Goal: Task Accomplishment & Management: Manage account settings

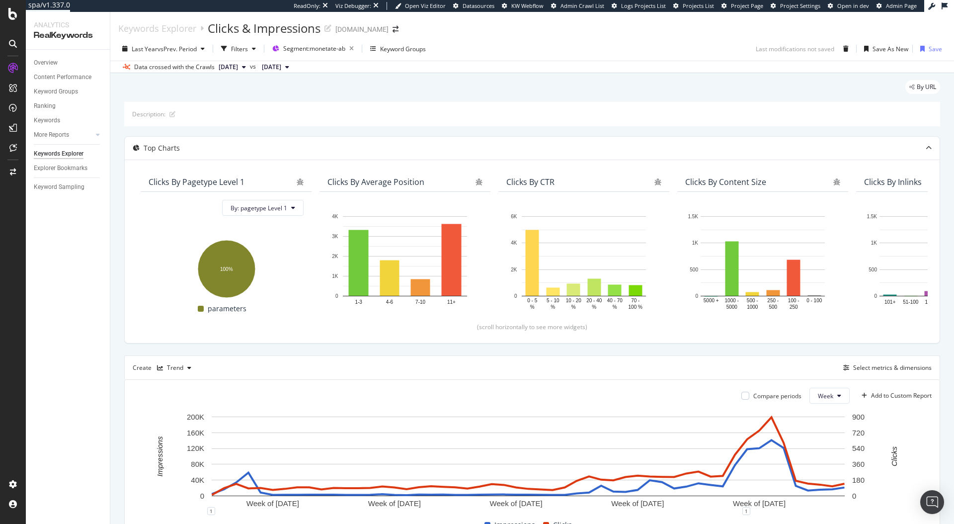
scroll to position [9, 0]
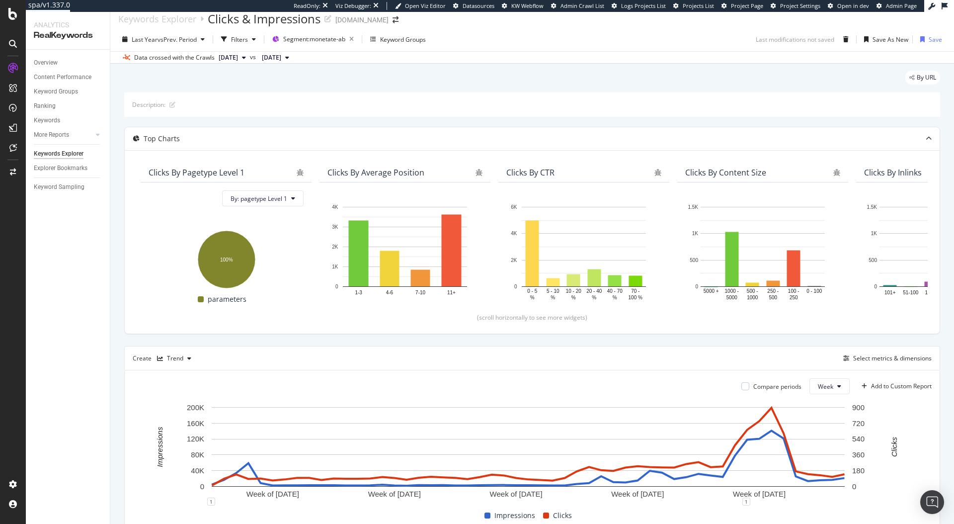
click at [524, 60] on div "Data crossed with the Crawls 2025 Aug. 24th vs 2024 Jul. 7th" at bounding box center [532, 57] width 844 height 12
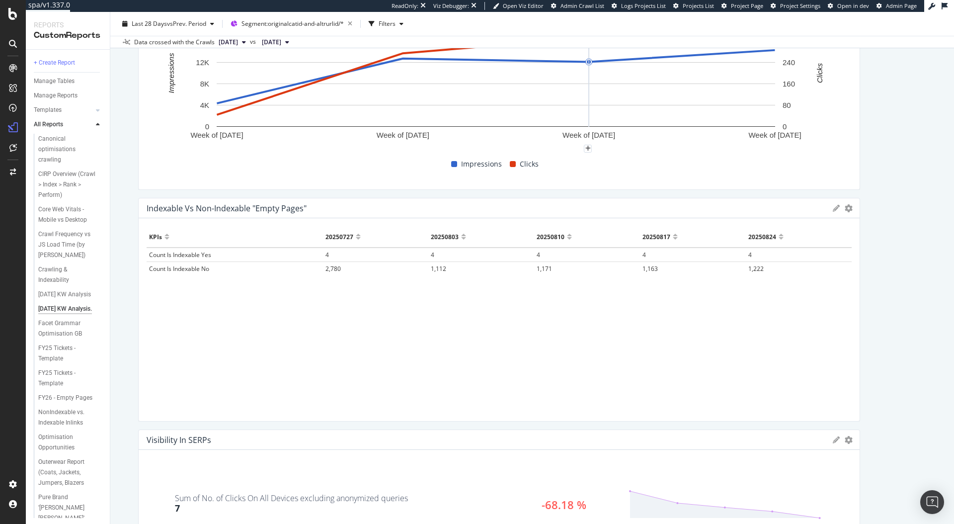
scroll to position [234, 0]
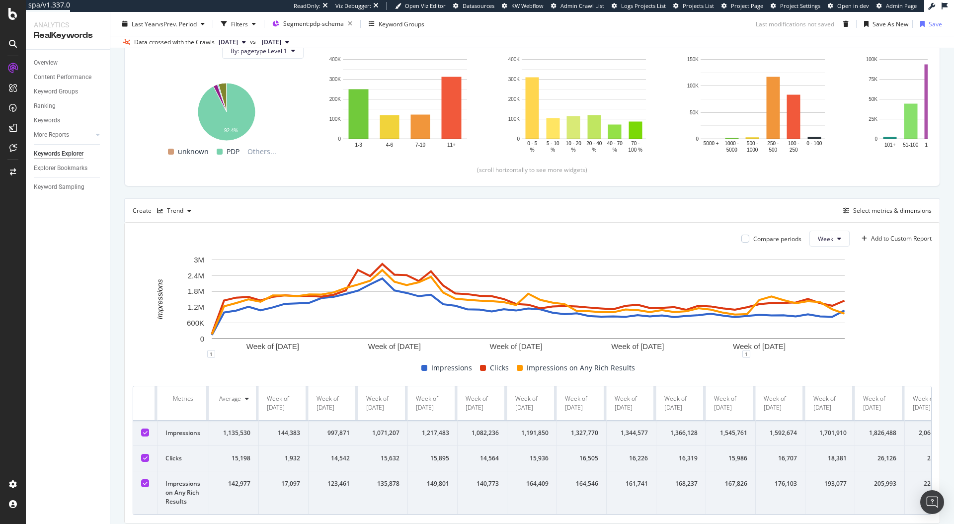
scroll to position [158, 0]
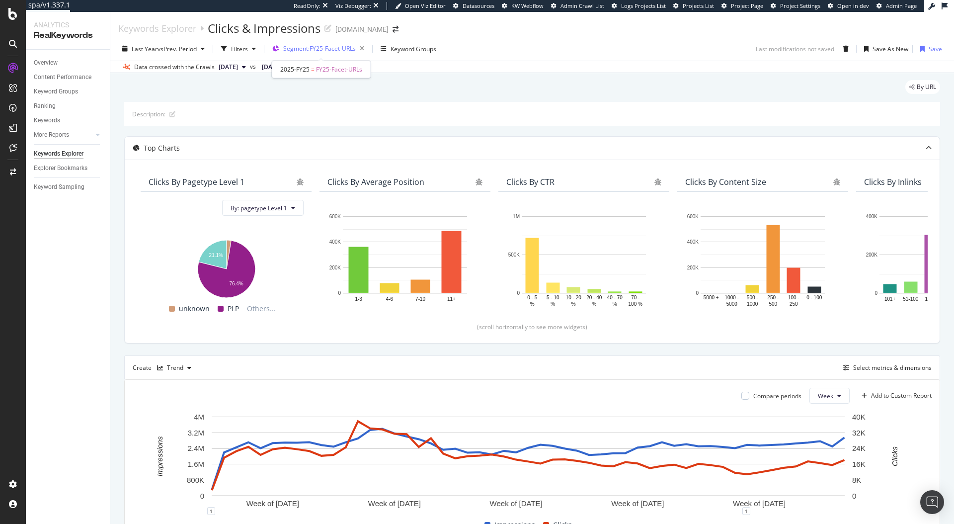
click at [332, 47] on span "Segment: FY25-Facet-URLs" at bounding box center [319, 48] width 73 height 8
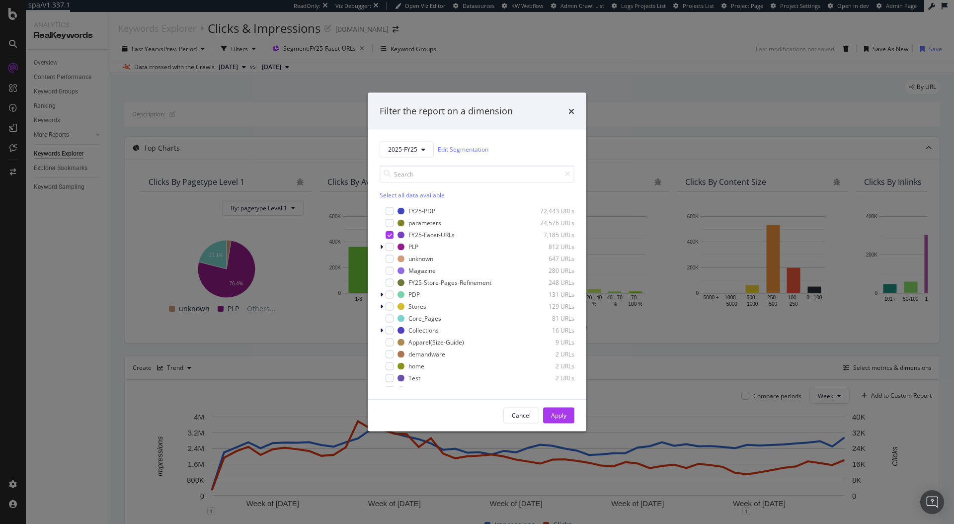
click at [574, 115] on div "times" at bounding box center [572, 111] width 6 height 13
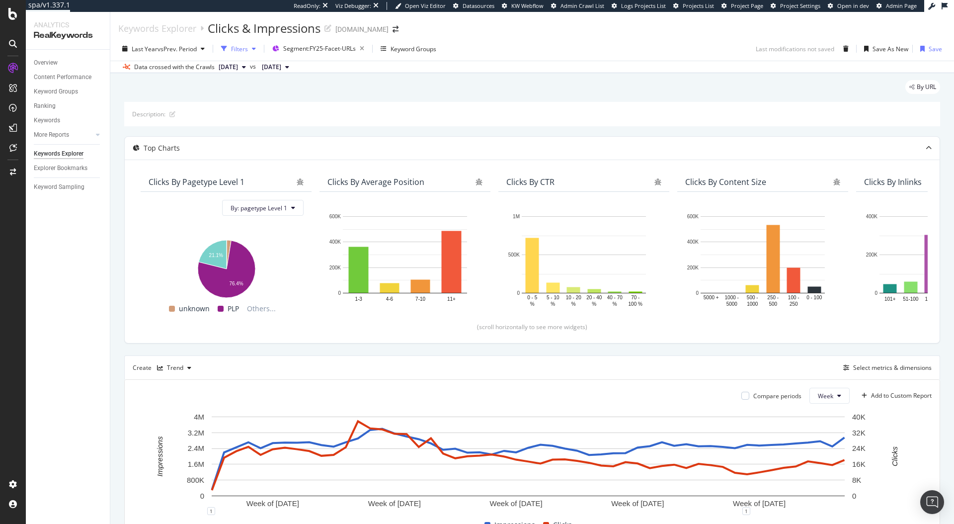
click at [245, 53] on div "Filters" at bounding box center [239, 49] width 17 height 8
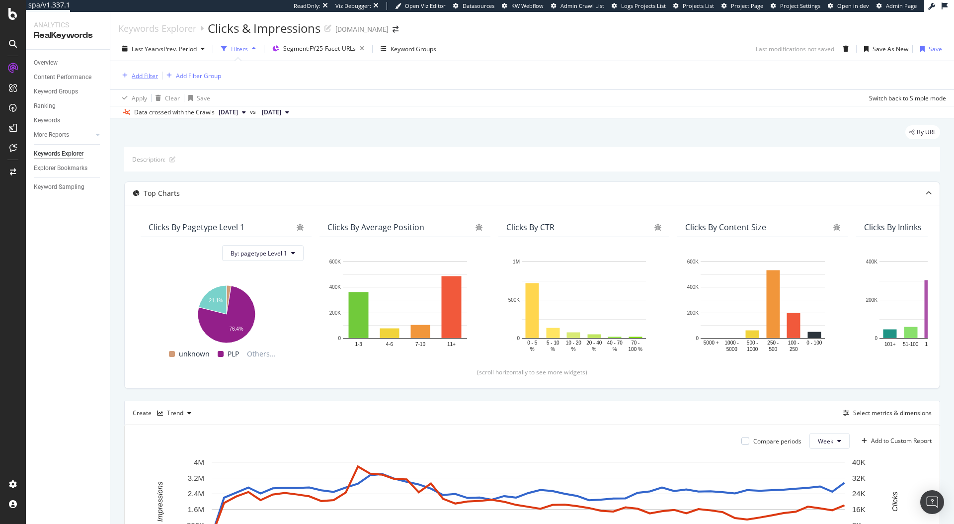
click at [138, 79] on div "Add Filter" at bounding box center [145, 76] width 26 height 8
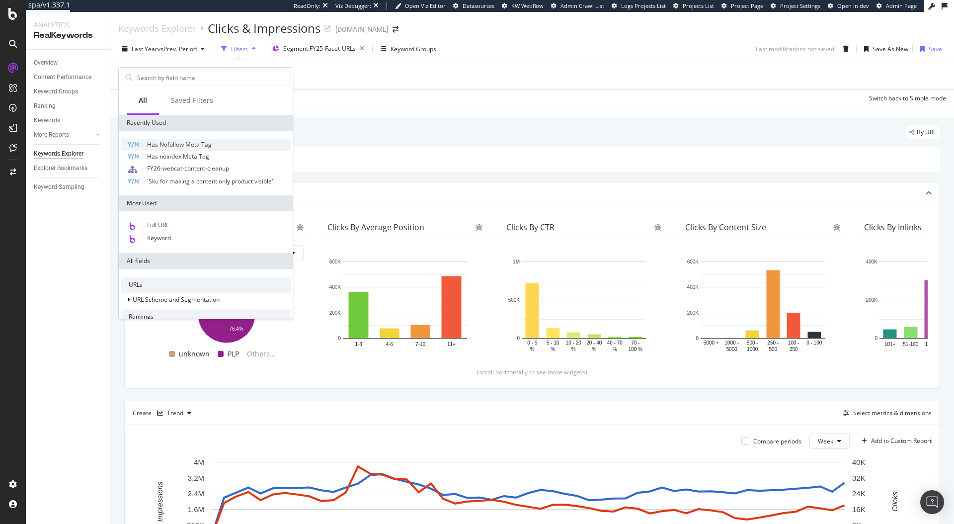
click at [191, 144] on span "Has Nofollow Meta Tag" at bounding box center [179, 144] width 65 height 8
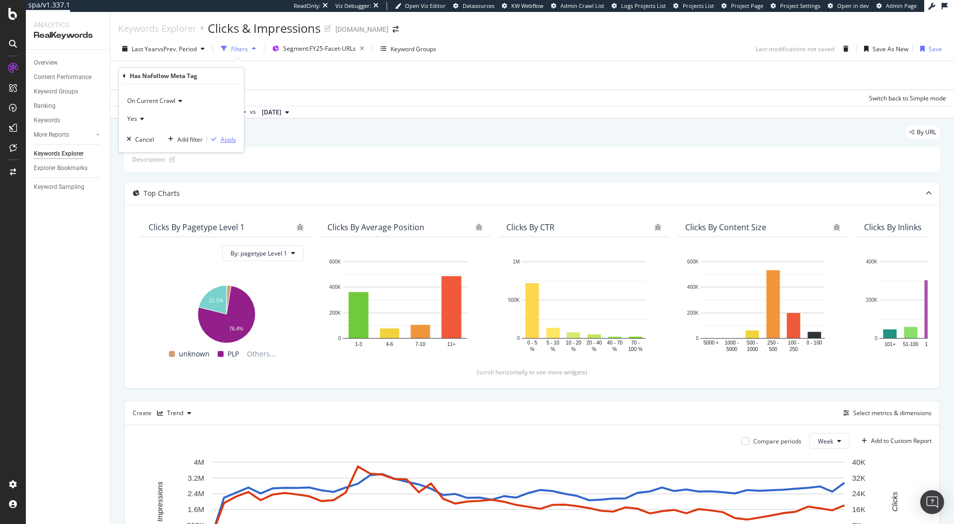
click at [233, 138] on div "Apply" at bounding box center [228, 139] width 15 height 8
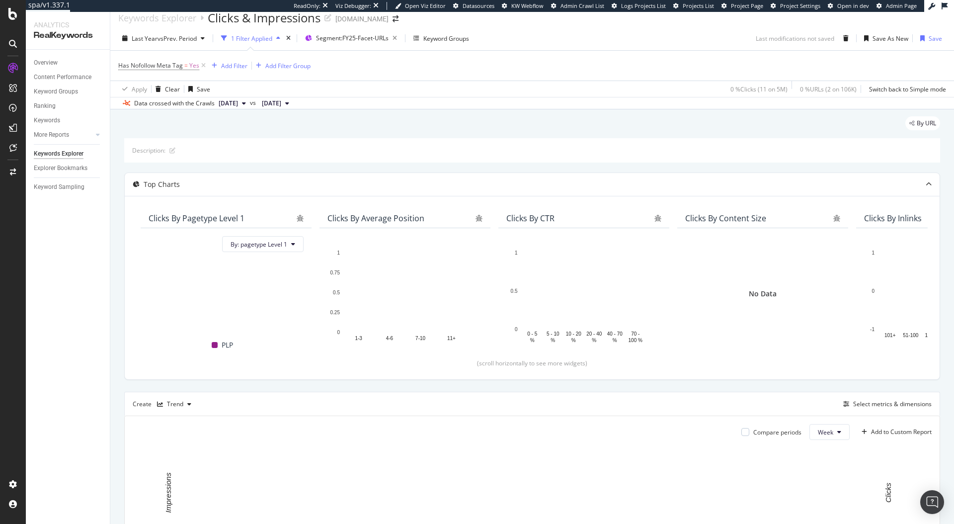
scroll to position [25, 0]
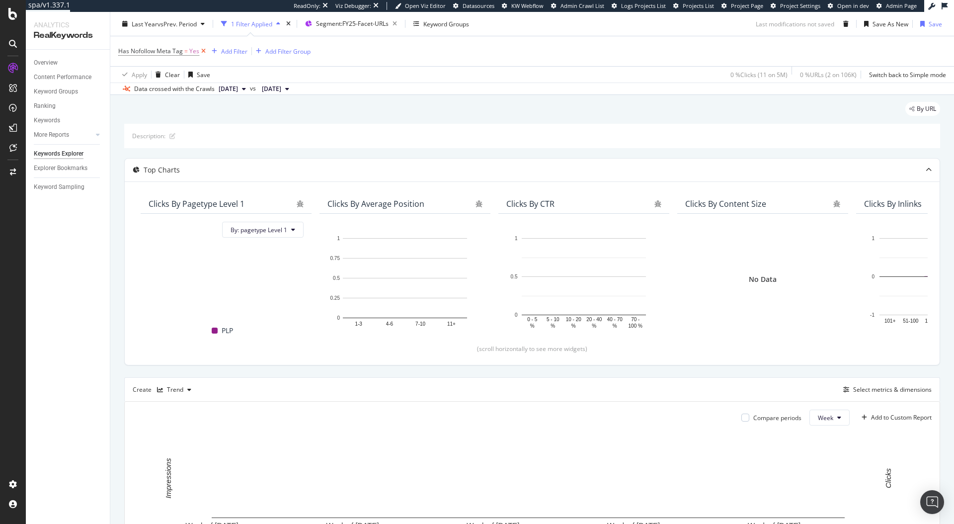
click at [203, 50] on icon at bounding box center [203, 51] width 8 height 10
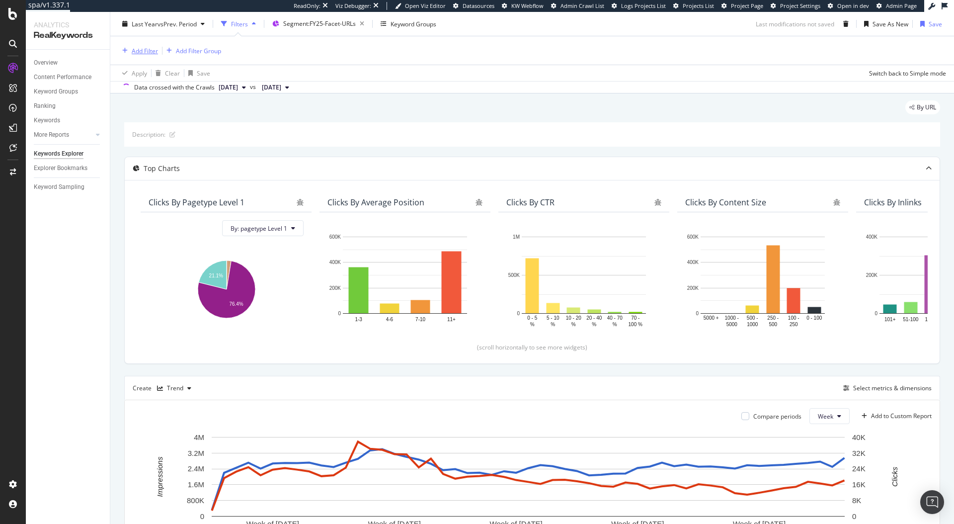
click at [149, 50] on div "Add Filter" at bounding box center [145, 51] width 26 height 8
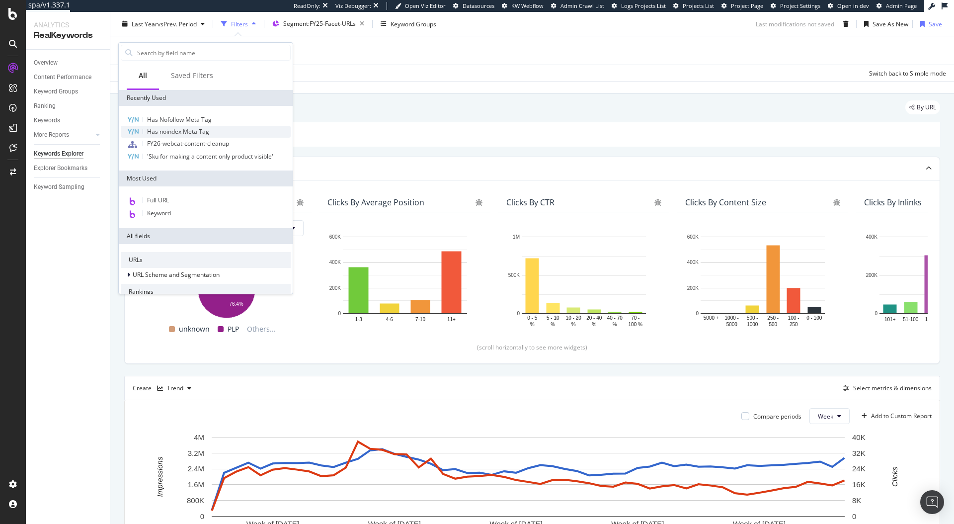
click at [212, 132] on div "Has noindex Meta Tag" at bounding box center [206, 132] width 170 height 12
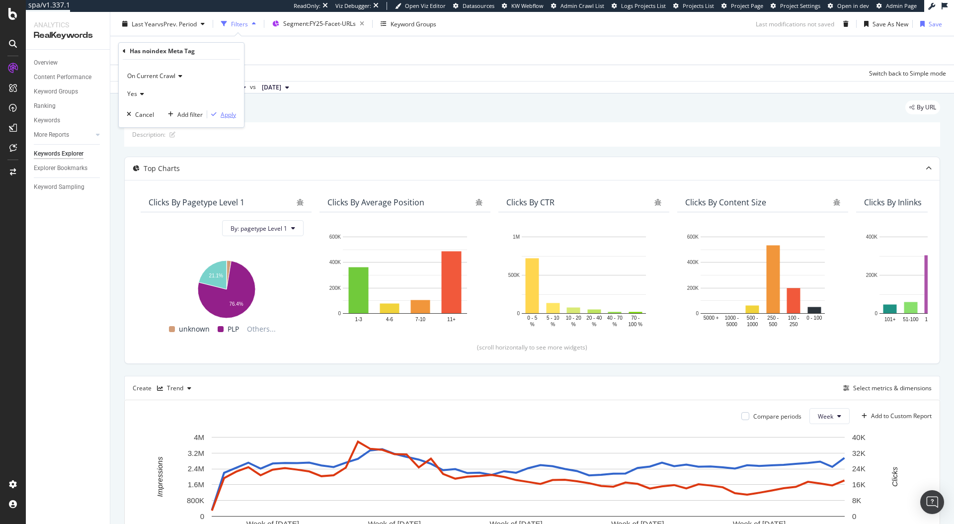
click at [227, 118] on div "Apply" at bounding box center [221, 114] width 29 height 9
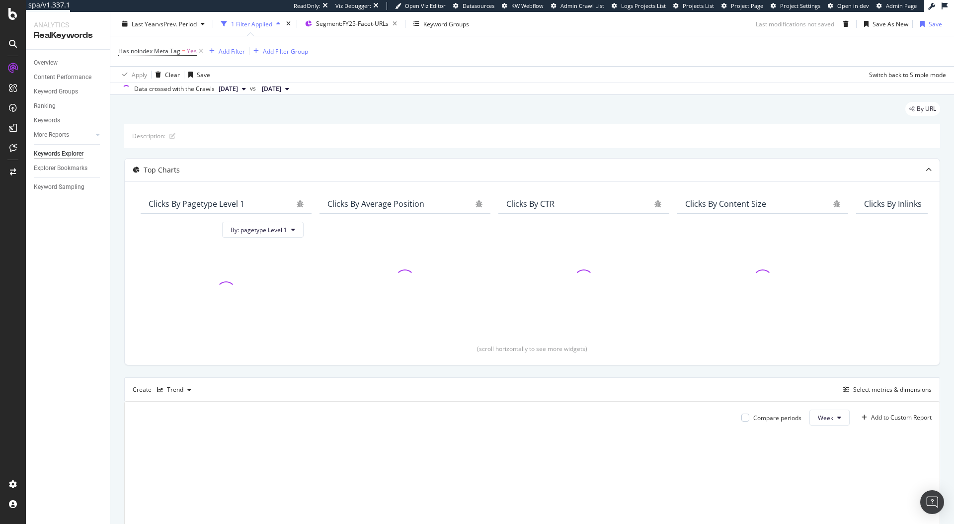
click at [227, 114] on div "By URL" at bounding box center [532, 113] width 816 height 22
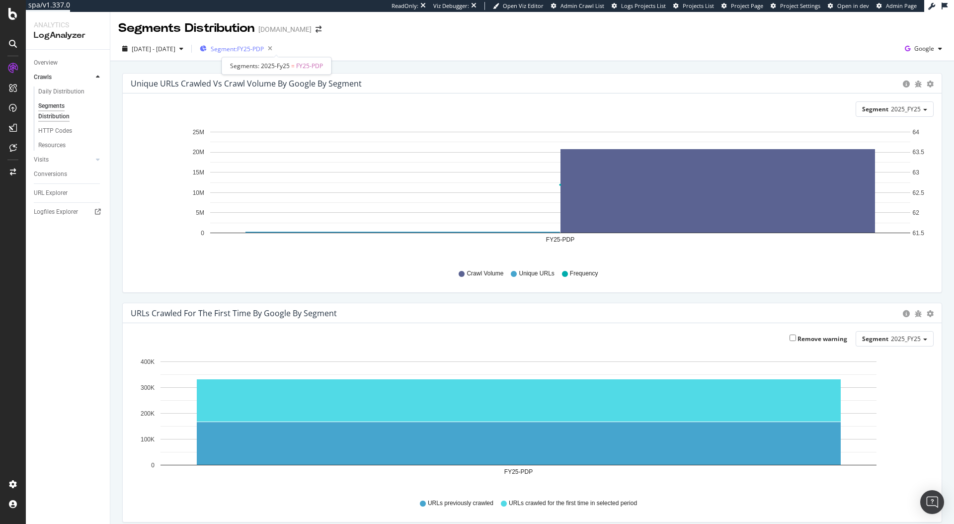
click at [264, 47] on span "Segment: FY25-PDP" at bounding box center [237, 49] width 53 height 8
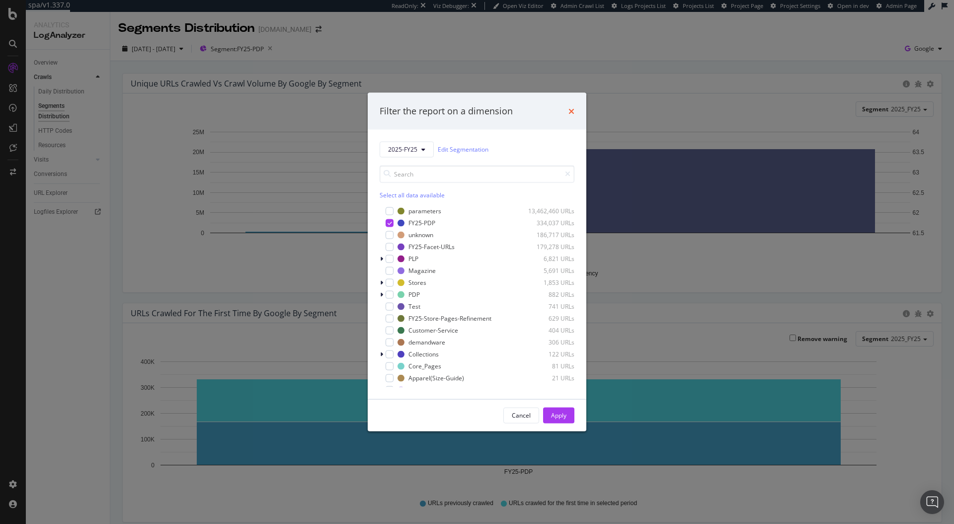
click at [570, 111] on icon "times" at bounding box center [572, 111] width 6 height 8
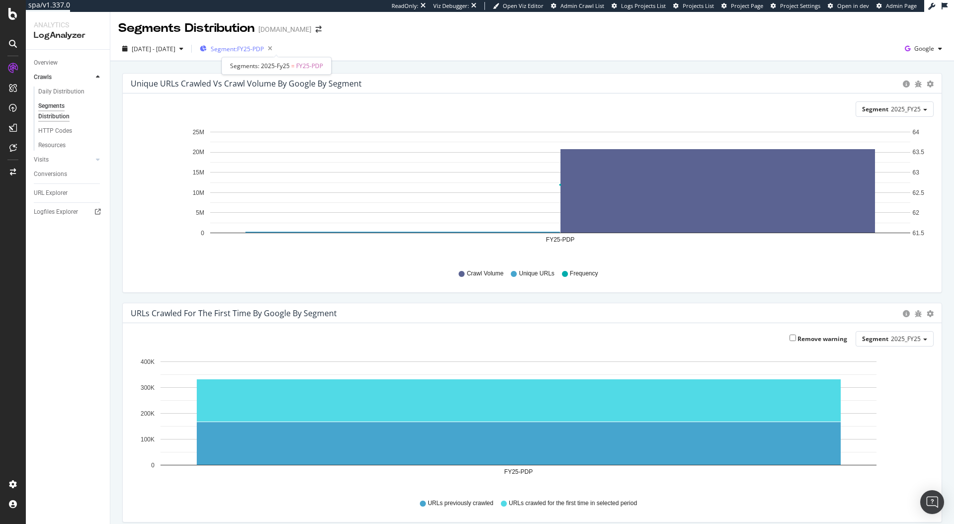
click at [264, 46] on span "Segment: FY25-PDP" at bounding box center [237, 49] width 53 height 8
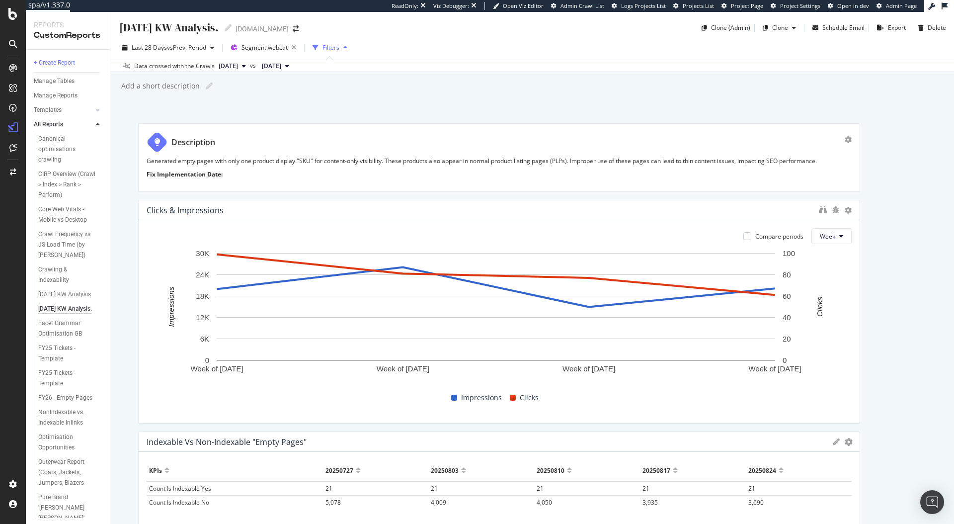
click at [550, 117] on div "Dec 2024 KW Analysis. Dec 2024 KW Analysis. www.ralphlauren.co.uk Clone (Admin)…" at bounding box center [532, 268] width 844 height 512
click at [779, 29] on div "Clone" at bounding box center [780, 27] width 16 height 8
click at [791, 93] on span "[DOMAIN_NAME]" at bounding box center [813, 92] width 104 height 10
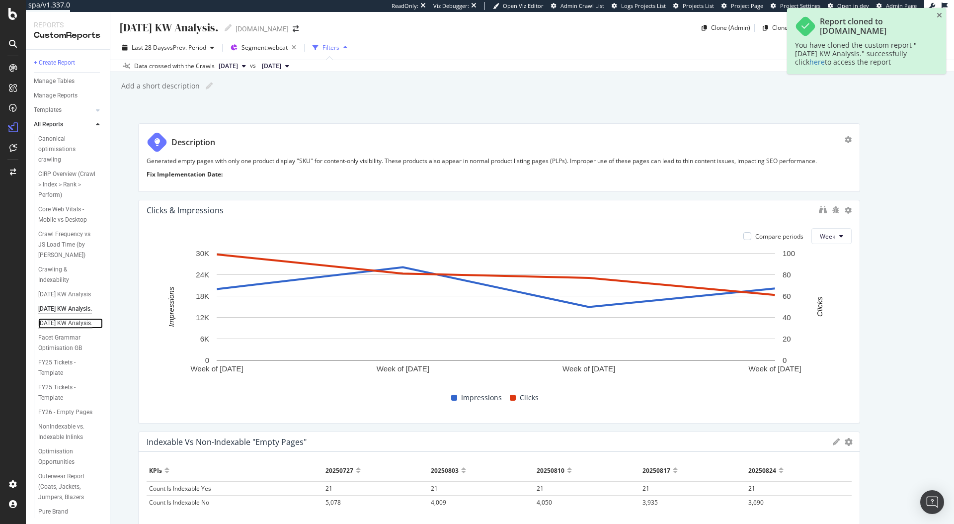
click at [57, 329] on div "Dec 2024 KW Analysis." at bounding box center [65, 323] width 54 height 10
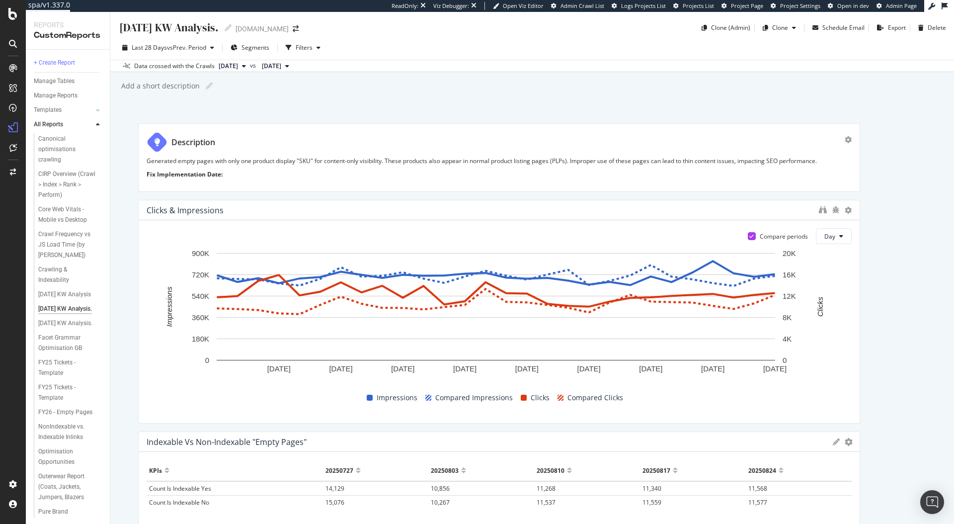
click at [346, 112] on div "Dec 2024 KW Analysis. Dec 2024 KW Analysis. www.ralphlauren.co.uk Clone (Admin)…" at bounding box center [532, 268] width 844 height 512
click at [779, 28] on div "Clone" at bounding box center [780, 27] width 16 height 8
click at [795, 92] on span "[DOMAIN_NAME]" at bounding box center [813, 92] width 104 height 10
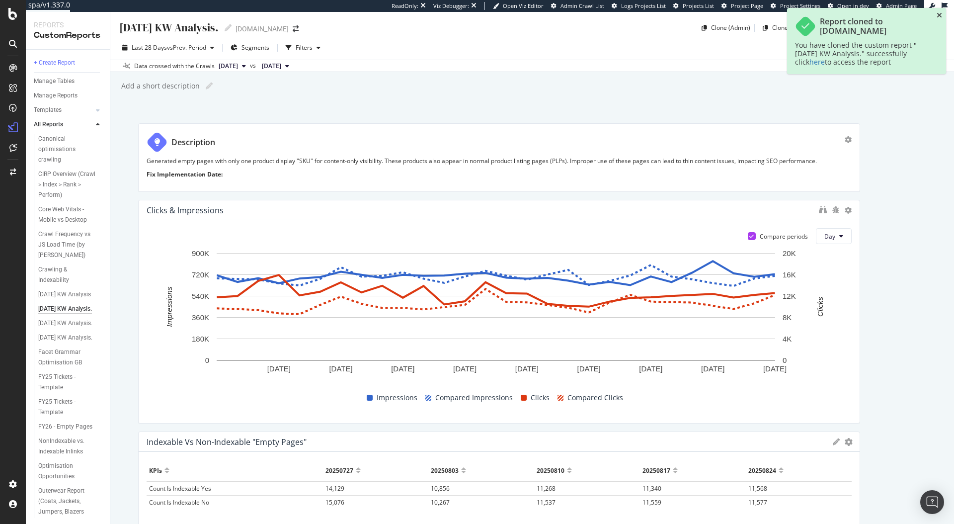
click at [941, 14] on icon "close toast" at bounding box center [939, 15] width 5 height 7
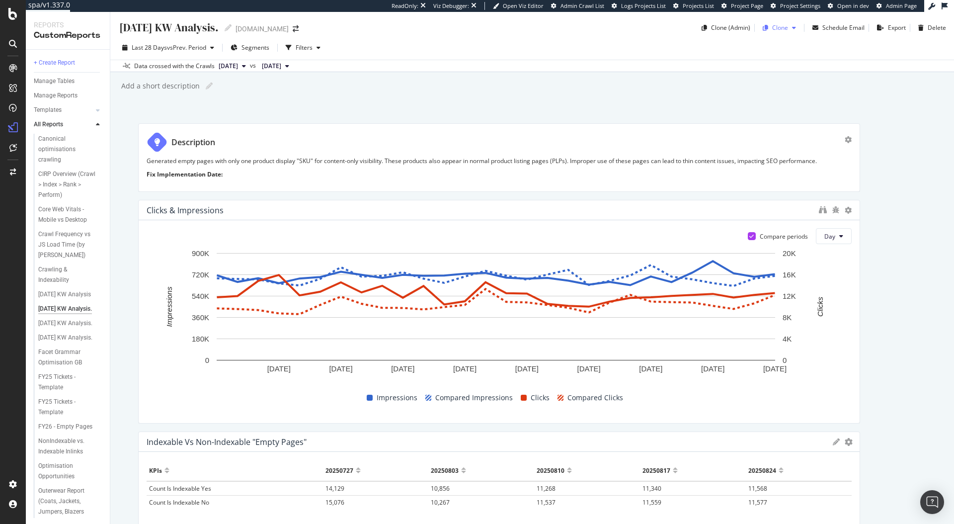
click at [788, 30] on div "button" at bounding box center [794, 28] width 12 height 6
click at [796, 95] on span "[DOMAIN_NAME]" at bounding box center [813, 92] width 104 height 10
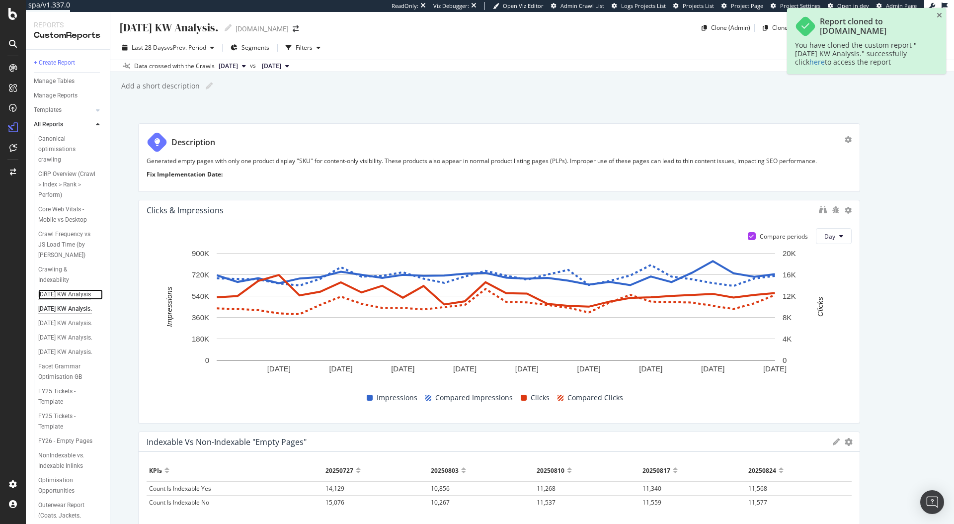
click at [51, 296] on div "[DATE] KW Analysis" at bounding box center [64, 294] width 53 height 10
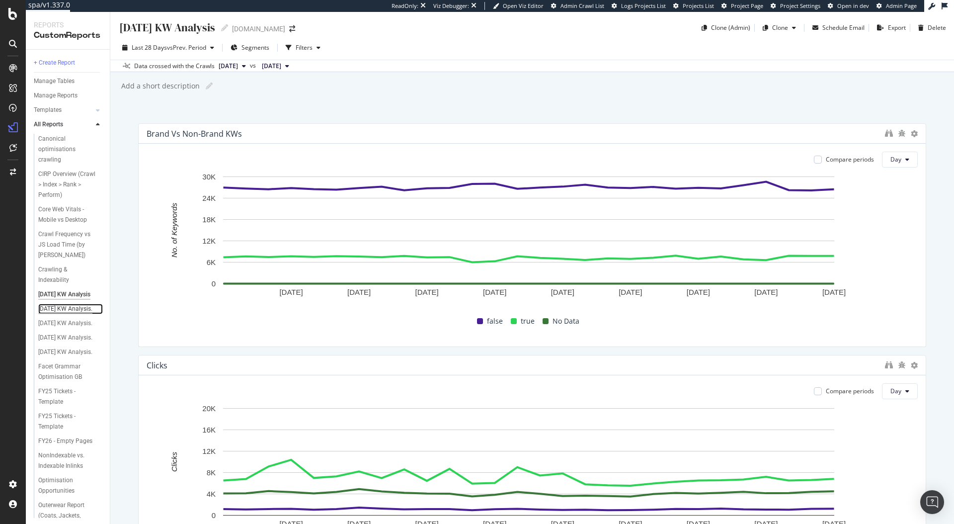
click at [57, 314] on div "Dec 2024 KW Analysis." at bounding box center [65, 309] width 54 height 10
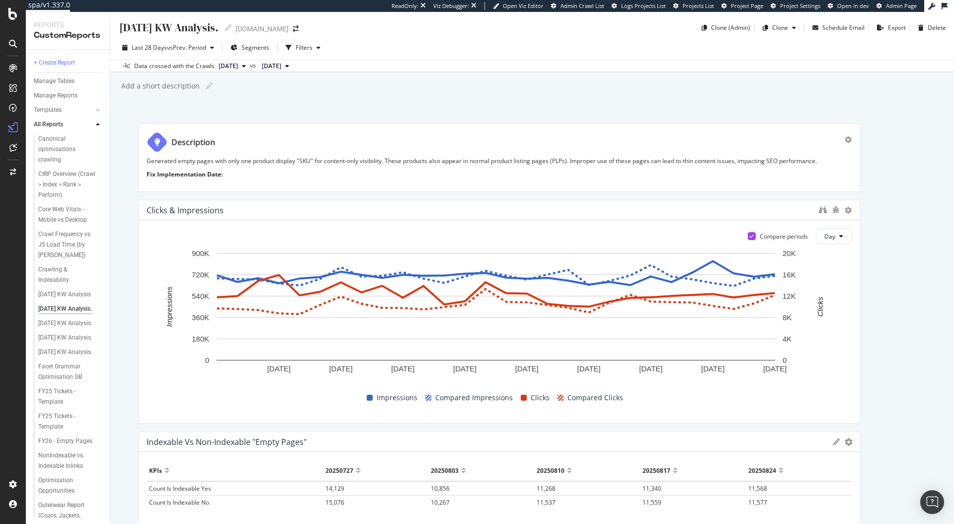
click at [200, 24] on div "Dec 2024 KW Analysis." at bounding box center [168, 27] width 100 height 15
click at [202, 29] on input "Dec 2024 KW Analysis." at bounding box center [174, 26] width 112 height 13
type input "FY26 - Indexing of Unwanted Search Pages"
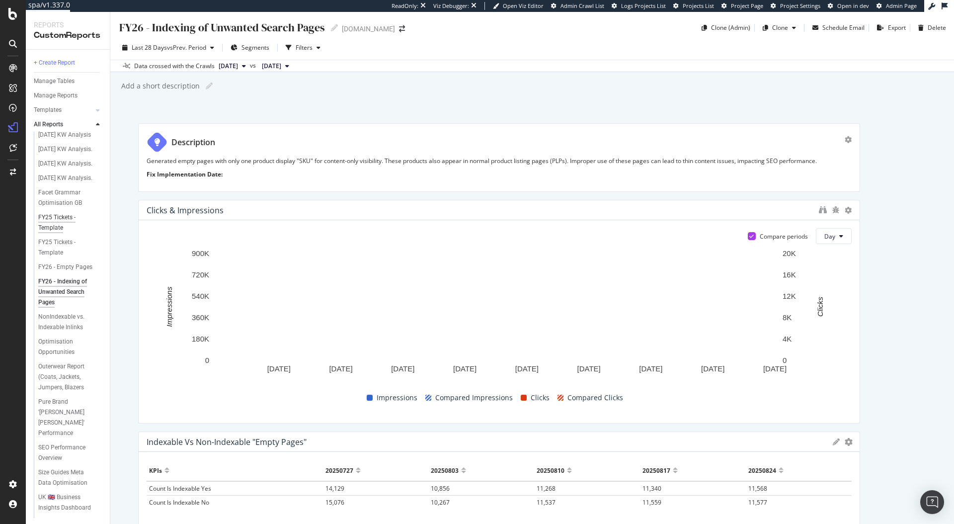
scroll to position [136, 0]
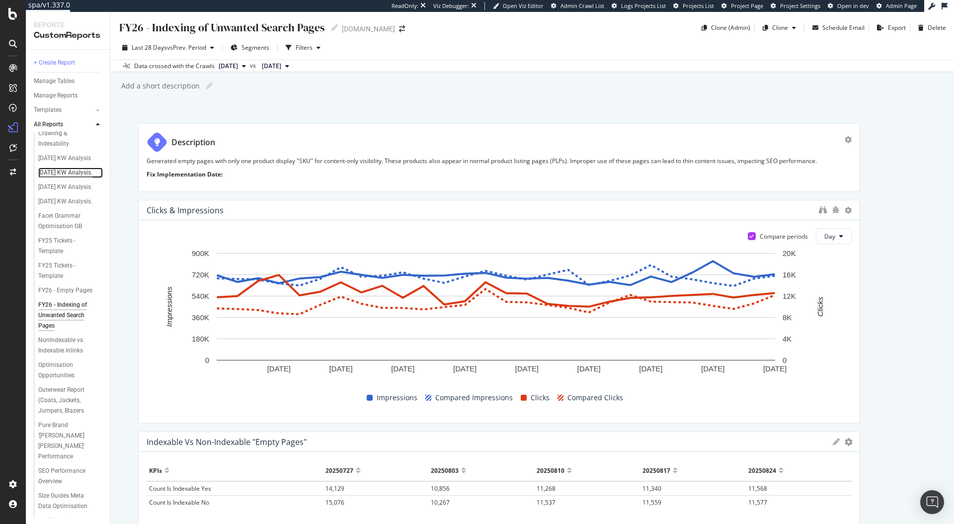
click at [56, 178] on div "Dec 2024 KW Analysis." at bounding box center [65, 173] width 54 height 10
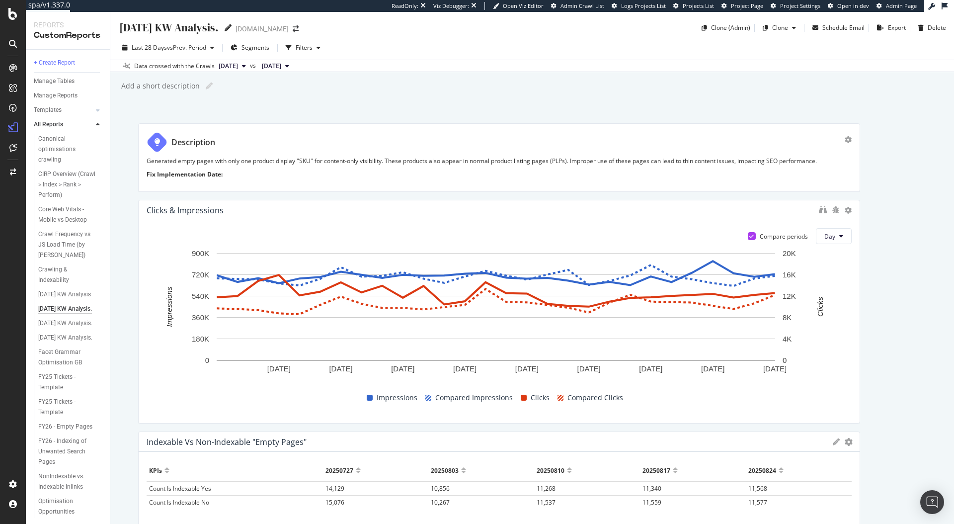
click at [232, 26] on icon at bounding box center [228, 27] width 7 height 7
click at [200, 28] on input "Dec 2024 KW Analysis." at bounding box center [174, 26] width 112 height 13
click at [121, 27] on input "Webcat Content Cleanup" at bounding box center [179, 26] width 122 height 13
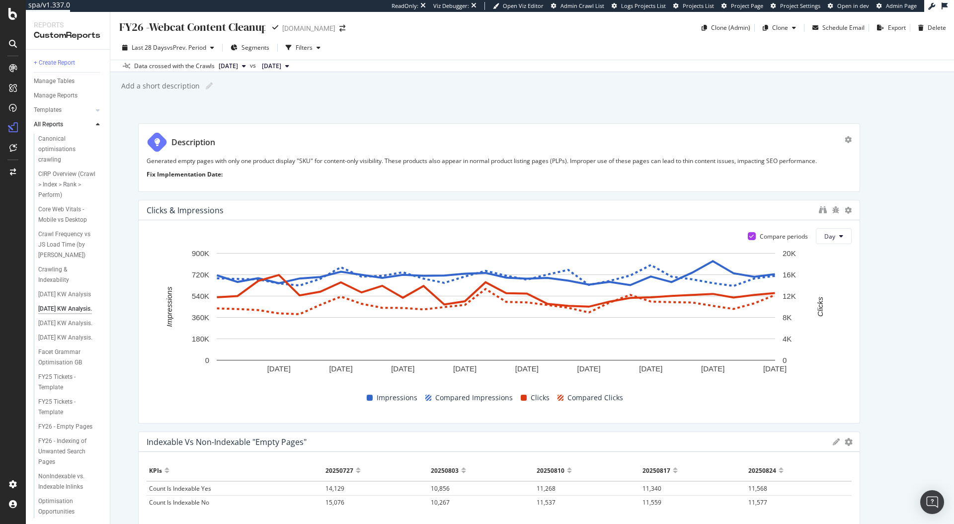
type input "FY26 - Webcat Content Cleanup"
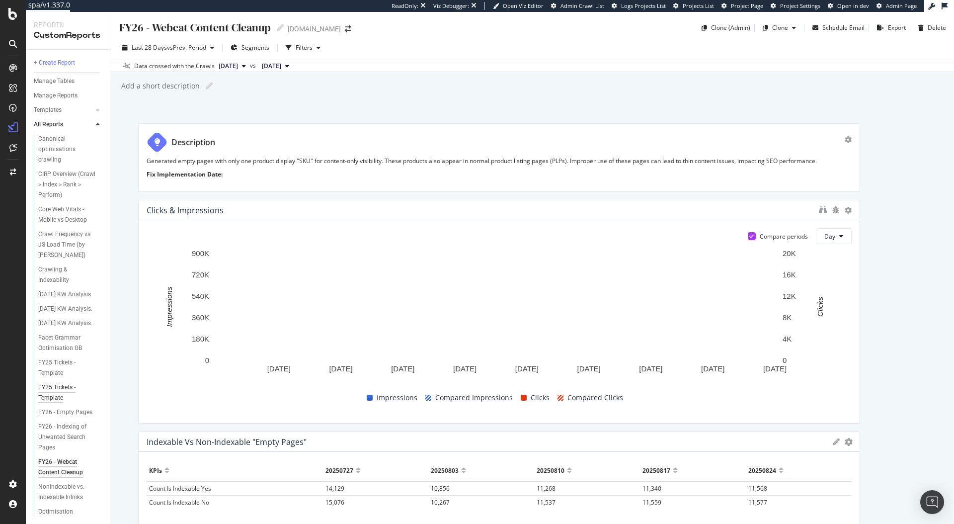
scroll to position [19, 0]
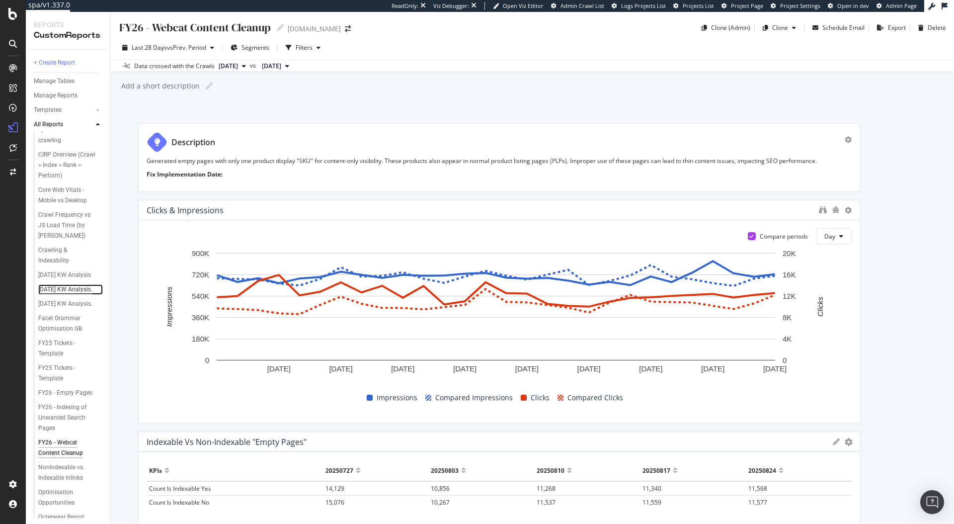
click at [56, 295] on div "Dec 2024 KW Analysis." at bounding box center [65, 289] width 54 height 10
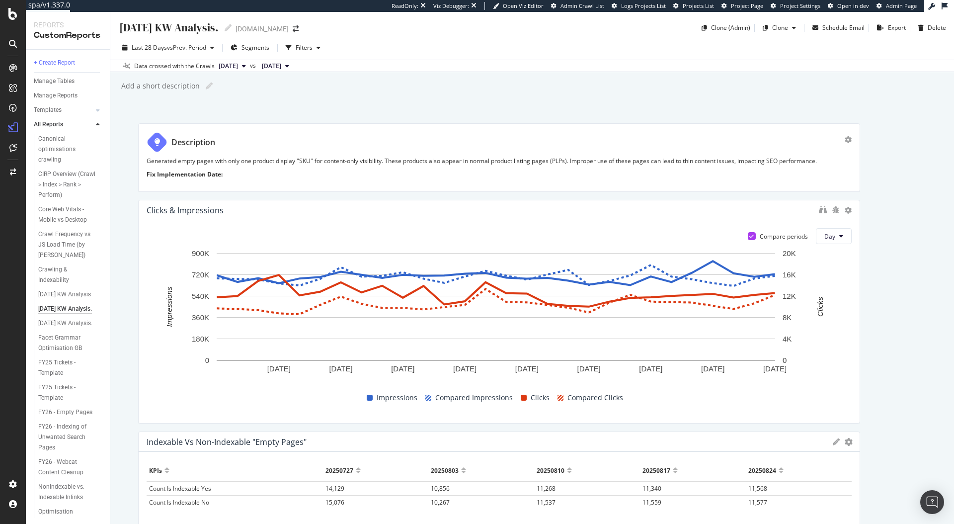
click at [163, 30] on div "Dec 2024 KW Analysis." at bounding box center [168, 27] width 100 height 15
click at [163, 30] on input "Dec 2024 KW Analysis." at bounding box center [174, 26] width 112 height 13
click at [119, 26] on input "Monetate AB" at bounding box center [150, 26] width 64 height 13
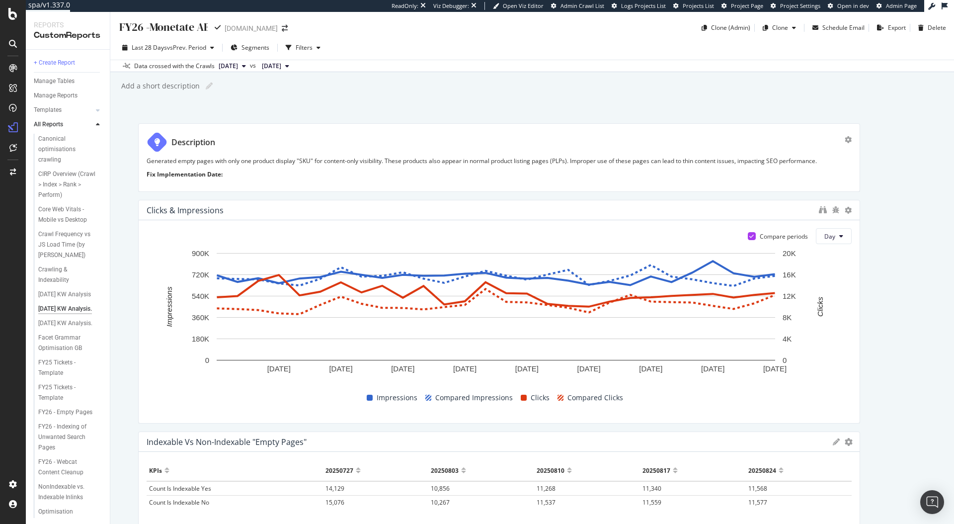
type input "FY26 - Monetate AB"
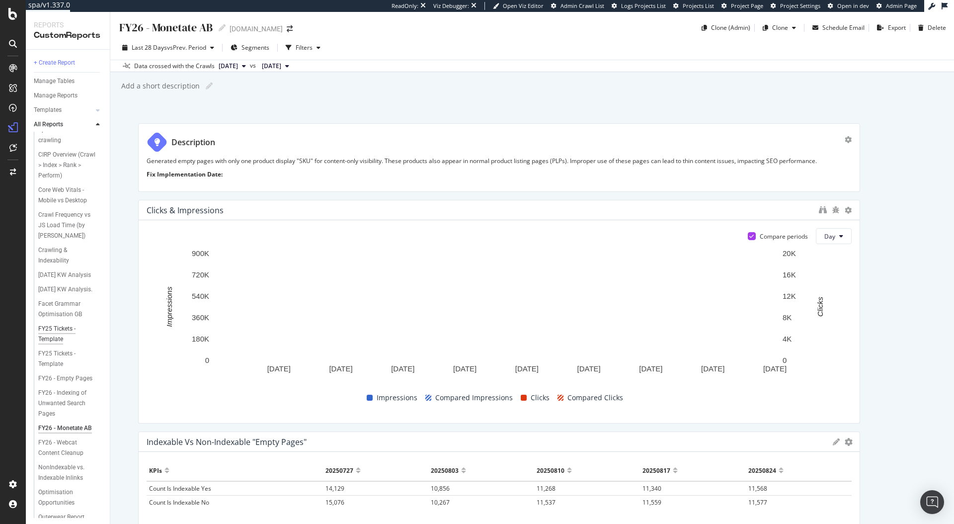
scroll to position [21, 0]
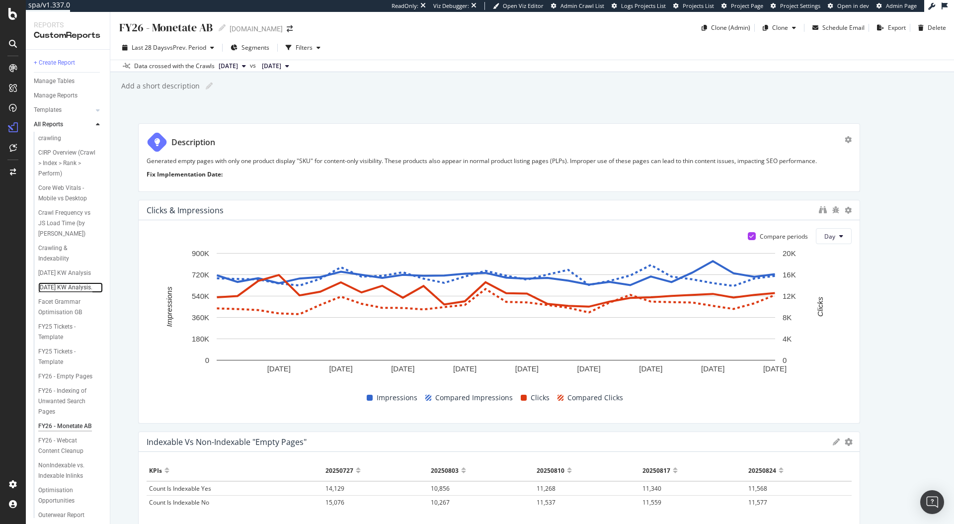
click at [60, 293] on div "Dec 2024 KW Analysis." at bounding box center [65, 287] width 54 height 10
click at [232, 28] on icon at bounding box center [228, 27] width 7 height 7
click at [201, 28] on input "Dec 2024 KW Analysis." at bounding box center [174, 26] width 112 height 13
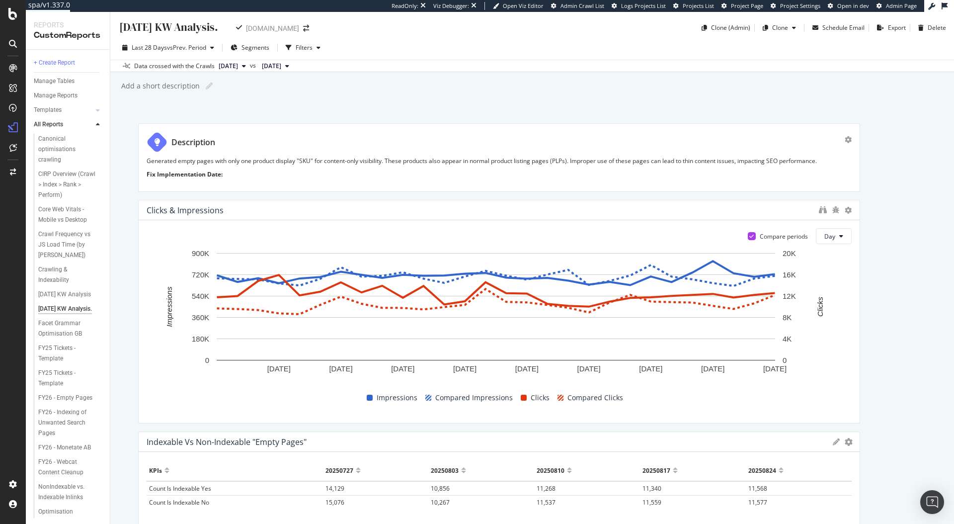
type input "orignalCatID & altrurlID"
click at [410, 107] on div "orignalCatID & altrurlID orignalCatID & altrurlID www.ralphlauren.co.uk Clone (…" at bounding box center [532, 268] width 844 height 512
click at [60, 300] on div "[DATE] KW Analysis" at bounding box center [64, 294] width 53 height 10
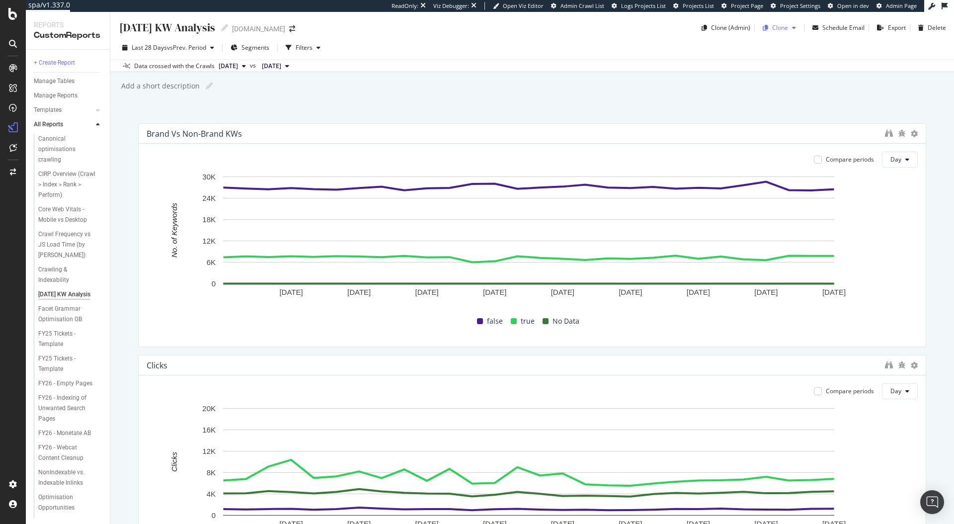
click at [776, 27] on div "Clone" at bounding box center [780, 27] width 16 height 8
click at [779, 92] on span "[DOMAIN_NAME]" at bounding box center [813, 92] width 104 height 10
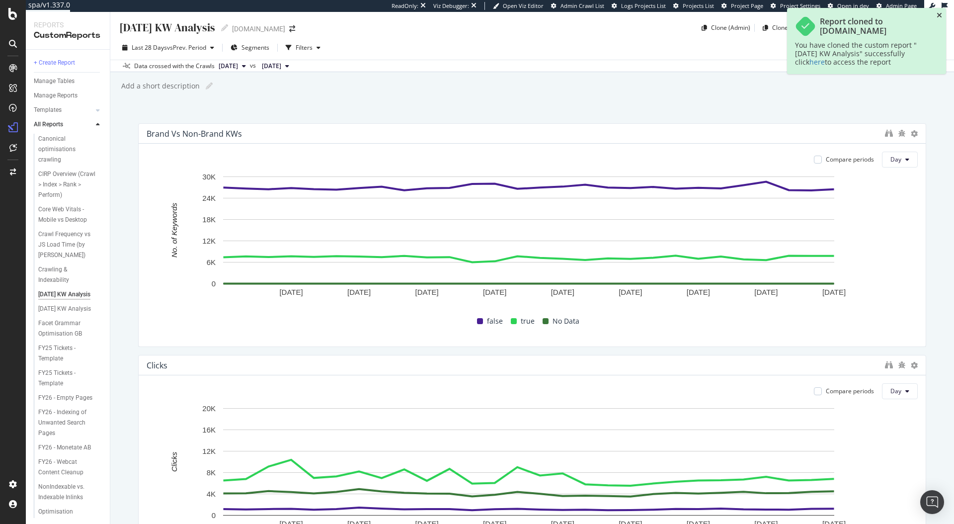
click at [940, 14] on icon "close toast" at bounding box center [939, 15] width 5 height 7
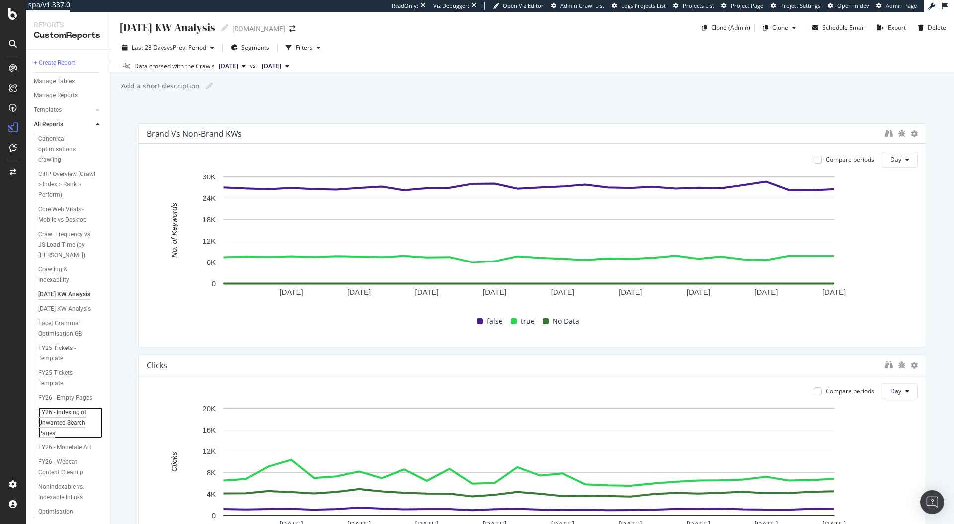
click at [60, 438] on div "FY26 - Indexing of Unwanted Search Pages" at bounding box center [68, 422] width 60 height 31
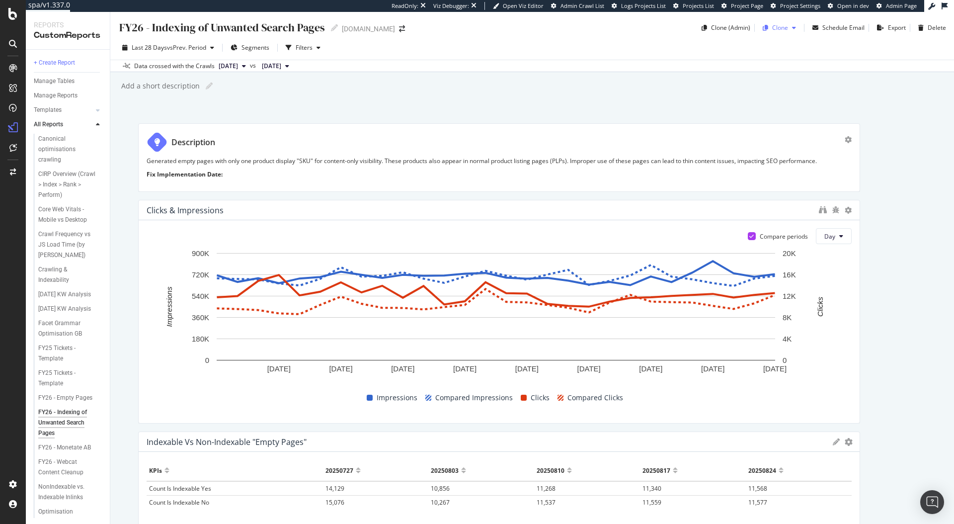
click at [788, 29] on div "button" at bounding box center [794, 28] width 12 height 6
click at [788, 95] on span "[DOMAIN_NAME]" at bounding box center [813, 92] width 104 height 10
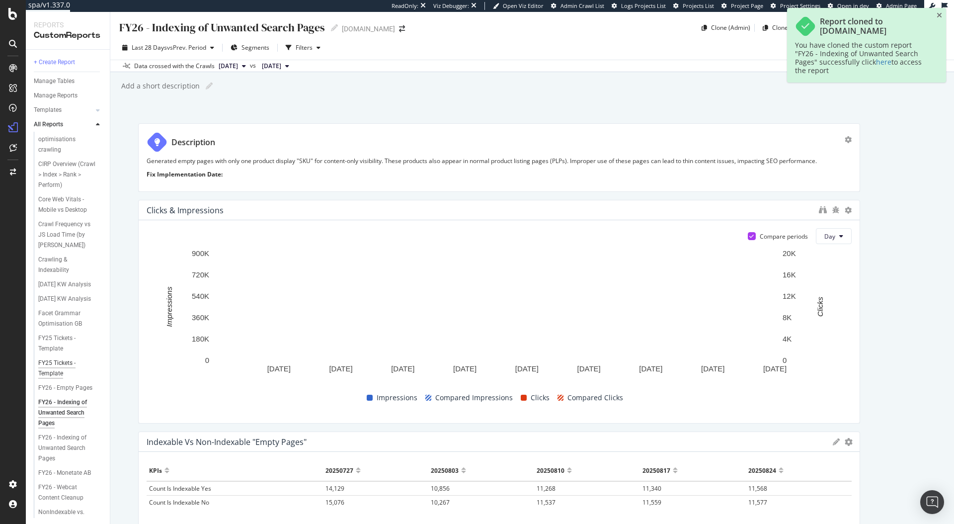
scroll to position [30, 0]
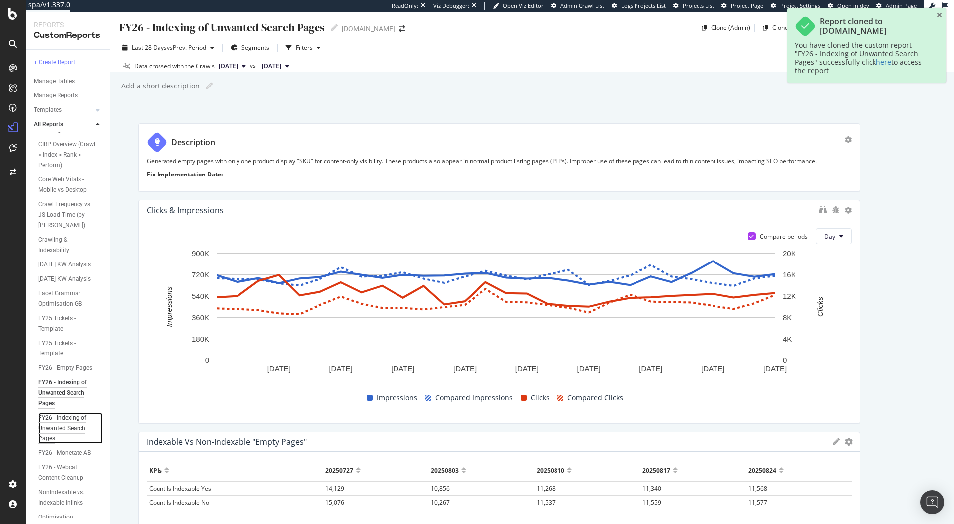
click at [64, 444] on div "FY26 - Indexing of Unwanted Search Pages" at bounding box center [68, 428] width 60 height 31
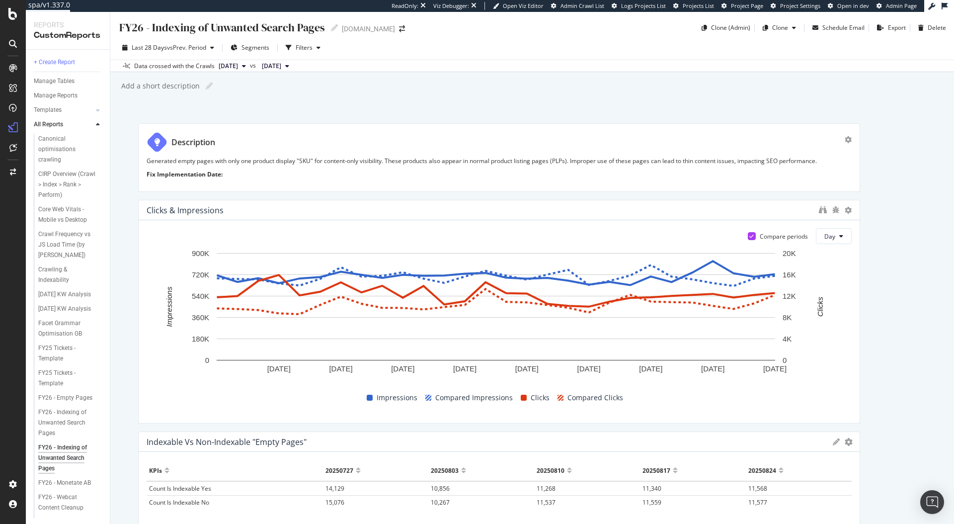
click at [263, 26] on div "FY26 - Indexing of Unwanted Search Pages" at bounding box center [221, 27] width 207 height 15
click at [263, 26] on input "FY26 - Indexing of Unwanted Search Pages" at bounding box center [221, 26] width 207 height 13
click at [130, 30] on input "FY26 - Indexing of Unwanted Search Pages" at bounding box center [221, 26] width 207 height 13
drag, startPoint x: 150, startPoint y: 29, endPoint x: 335, endPoint y: 23, distance: 185.5
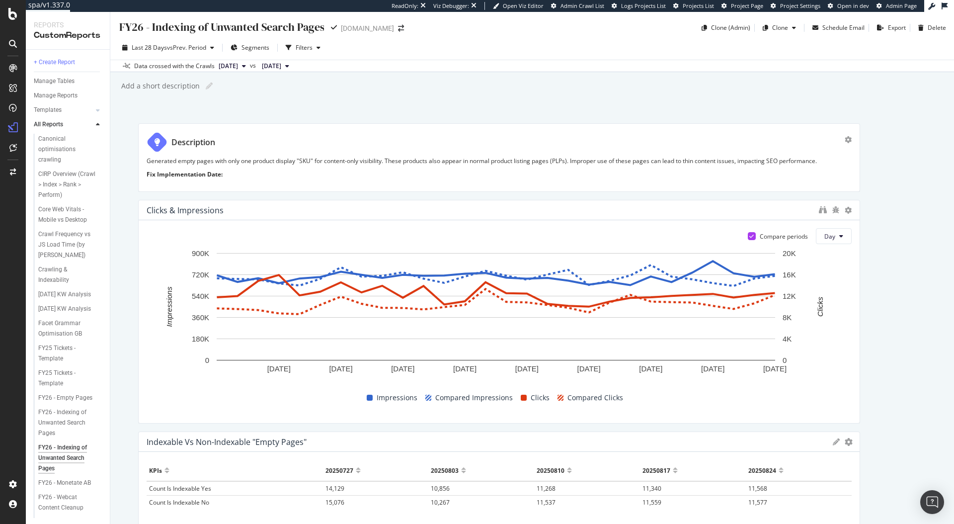
click at [335, 23] on div "FY26 - Indexing of Unwanted Search Pages FY26 - Indexing of Unwanted Search Pag…" at bounding box center [227, 27] width 219 height 15
click at [148, 25] on input "FY26 -PDP Schema" at bounding box center [164, 26] width 92 height 13
type input "FY26 - PDP Schema"
click at [586, 98] on div "FY26 - PDP Schema FY26 - PDP Schema www.ralphlauren.co.uk Clone (Admin) Clone S…" at bounding box center [532, 268] width 844 height 512
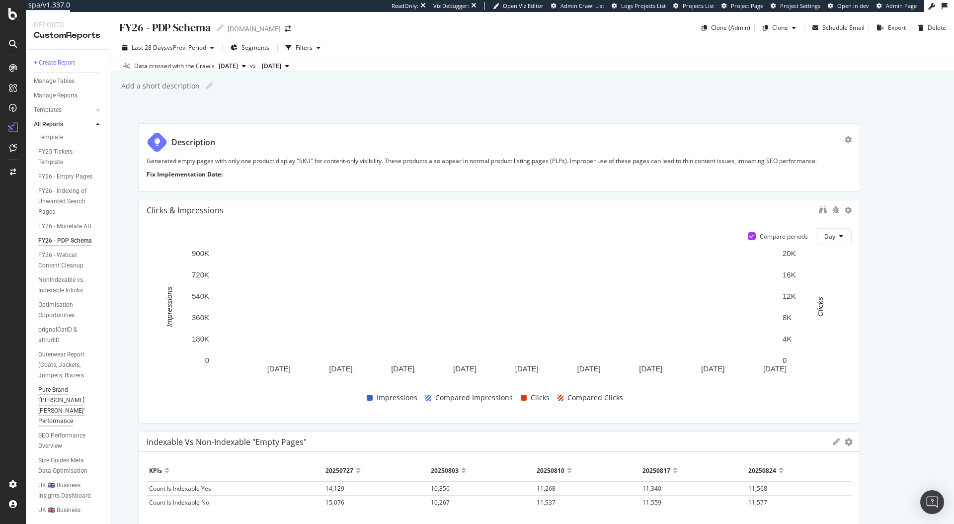
scroll to position [118, 0]
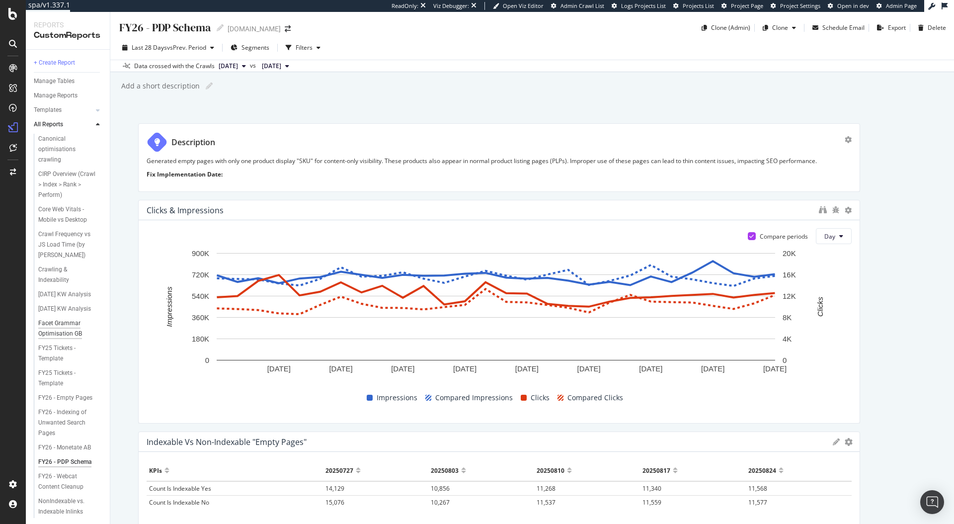
scroll to position [2, 0]
click at [60, 312] on div "[DATE] KW Analysis" at bounding box center [64, 307] width 53 height 10
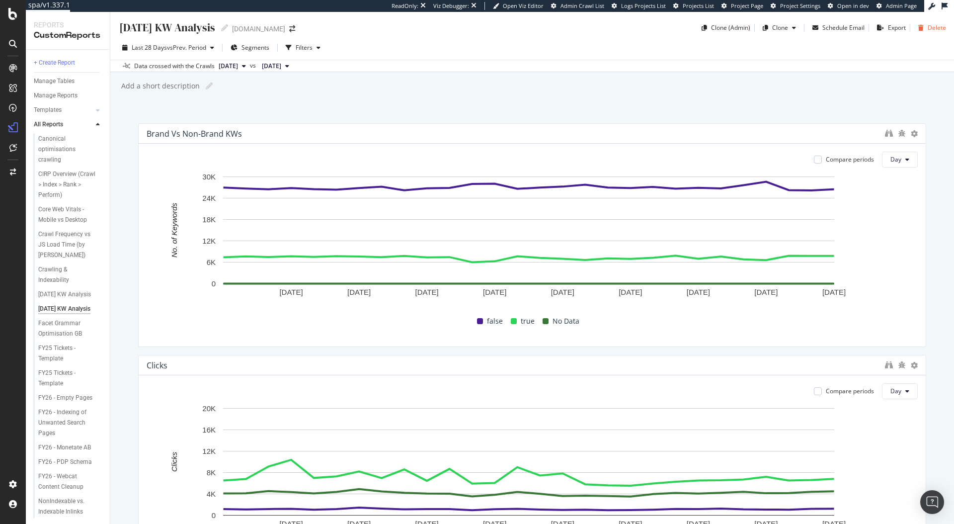
click at [928, 29] on div "Delete" at bounding box center [937, 27] width 18 height 8
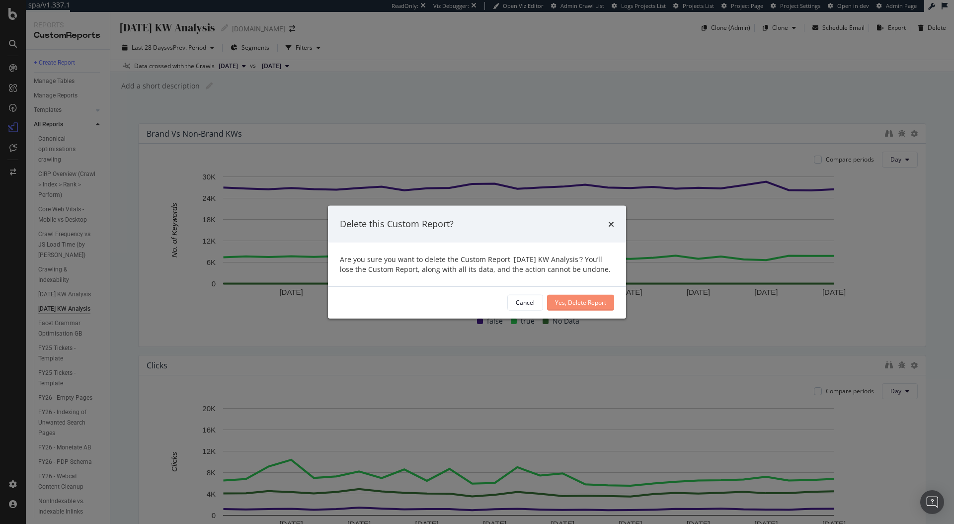
click at [603, 301] on div "Yes, Delete Report" at bounding box center [580, 302] width 51 height 8
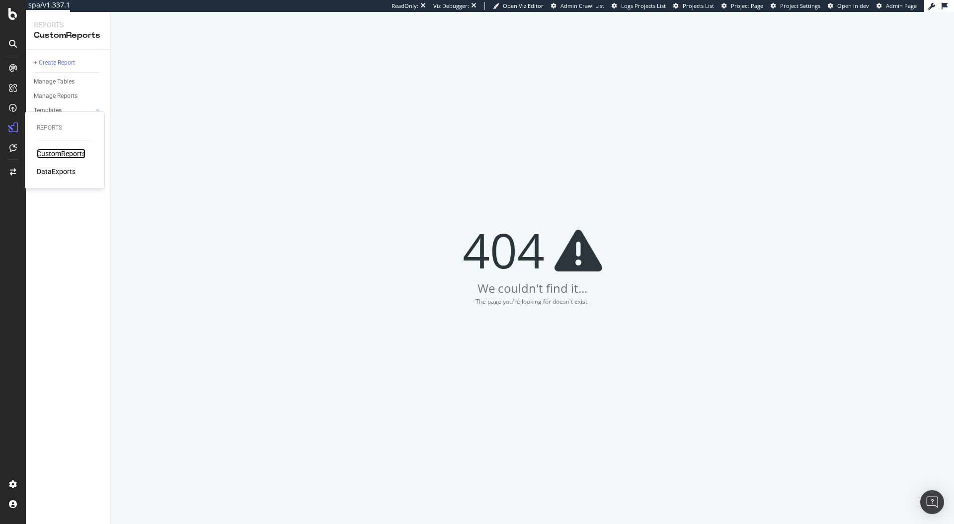
click at [46, 152] on div "CustomReports" at bounding box center [61, 154] width 49 height 10
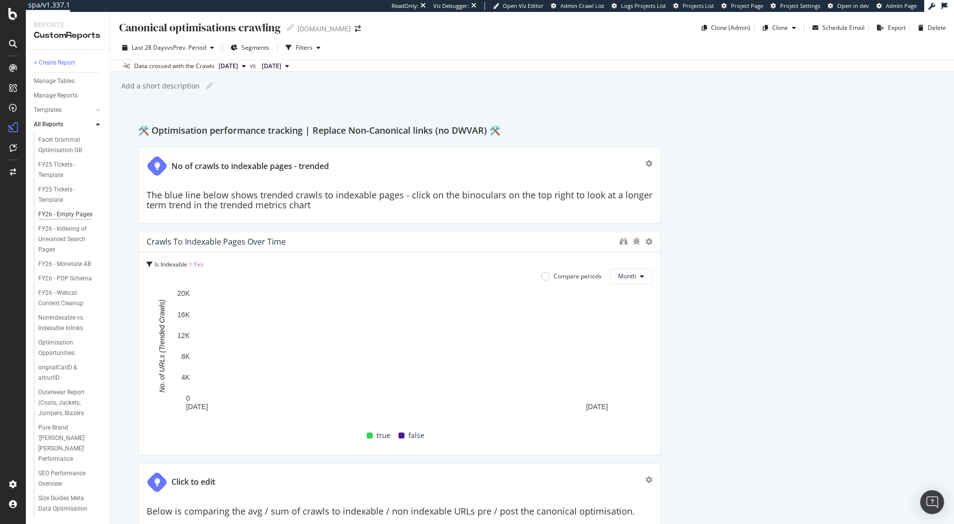
scroll to position [169, 0]
click at [58, 309] on div "FY26 - Webcat Content Cleanup" at bounding box center [67, 298] width 58 height 21
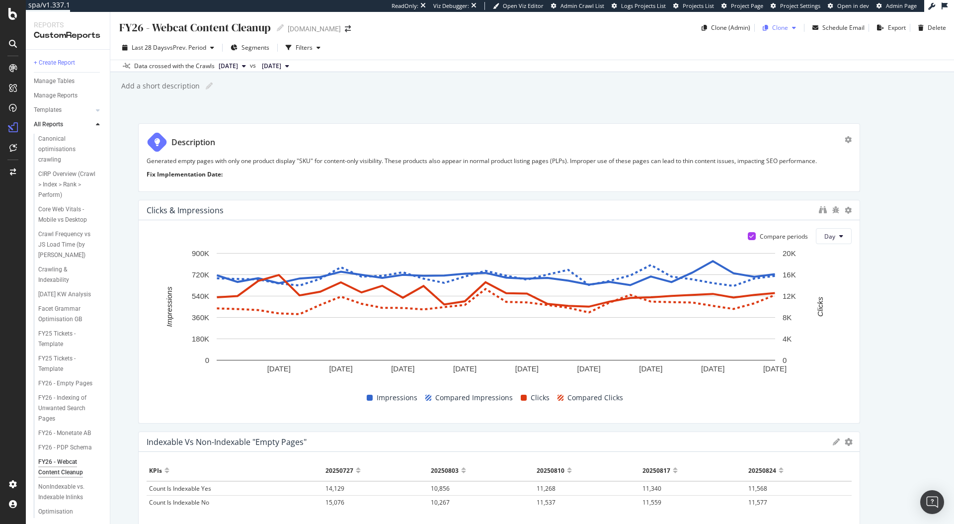
click at [765, 26] on div "button" at bounding box center [765, 28] width 13 height 6
click at [789, 95] on span "[DOMAIN_NAME]" at bounding box center [813, 92] width 104 height 10
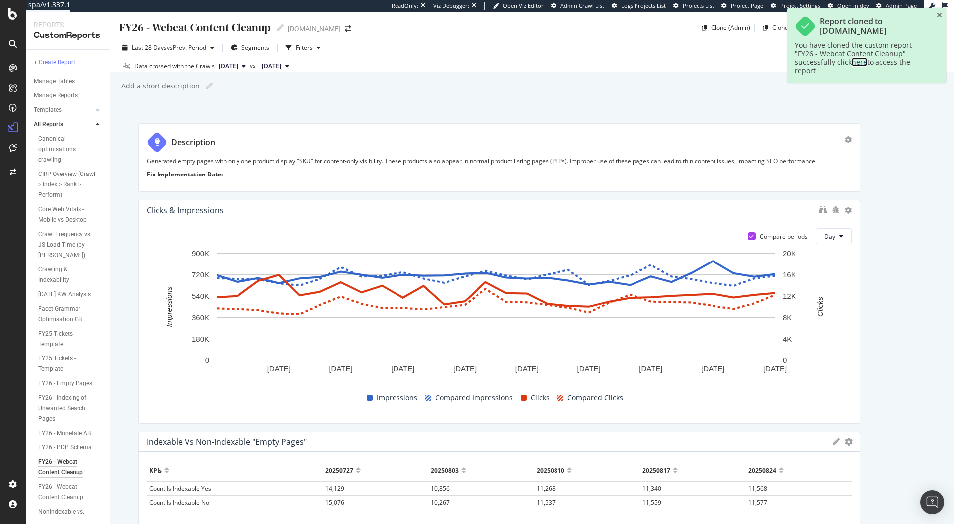
click at [860, 61] on link "here" at bounding box center [859, 61] width 15 height 9
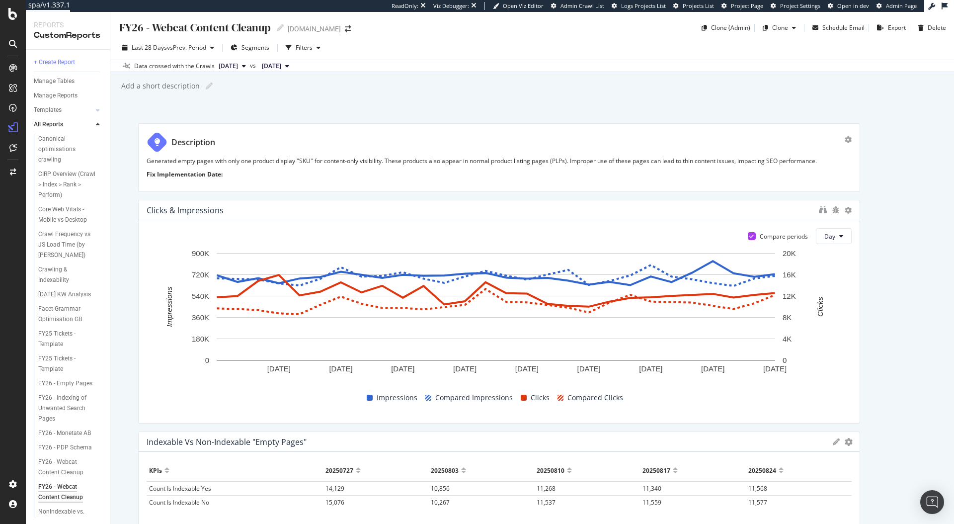
click at [308, 90] on div "Add a short description Add a short description" at bounding box center [537, 86] width 834 height 15
click at [253, 30] on div "FY26 - Webcat Content Cleanup" at bounding box center [194, 27] width 153 height 15
drag, startPoint x: 270, startPoint y: 27, endPoint x: 152, endPoint y: 29, distance: 117.8
click at [152, 29] on input "FY26 - Webcat Content Cleanup" at bounding box center [195, 26] width 154 height 13
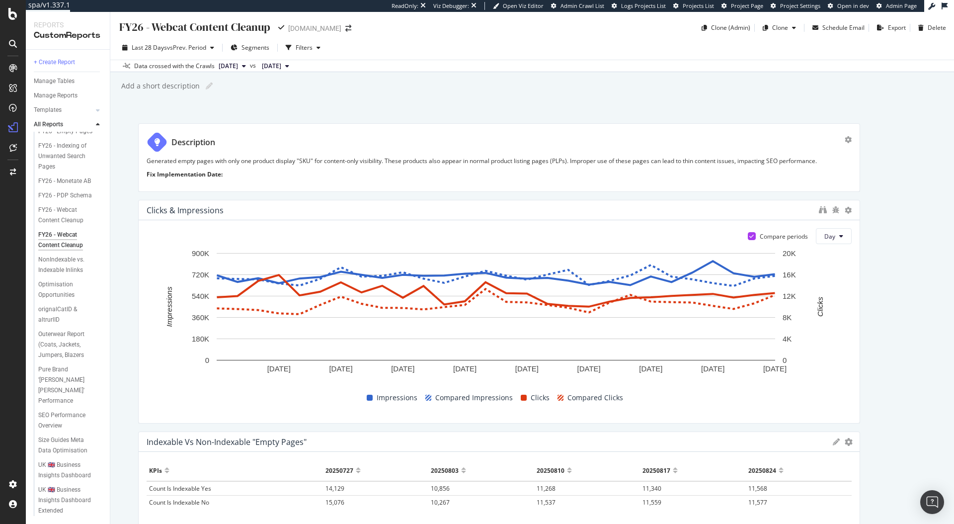
type input "FY26 - Indexing Controls for Facets"
click at [419, 114] on div "FY26 - Indexing Controls for Facets FY26 - Indexing Controls for Facets [DOMAIN…" at bounding box center [532, 268] width 844 height 512
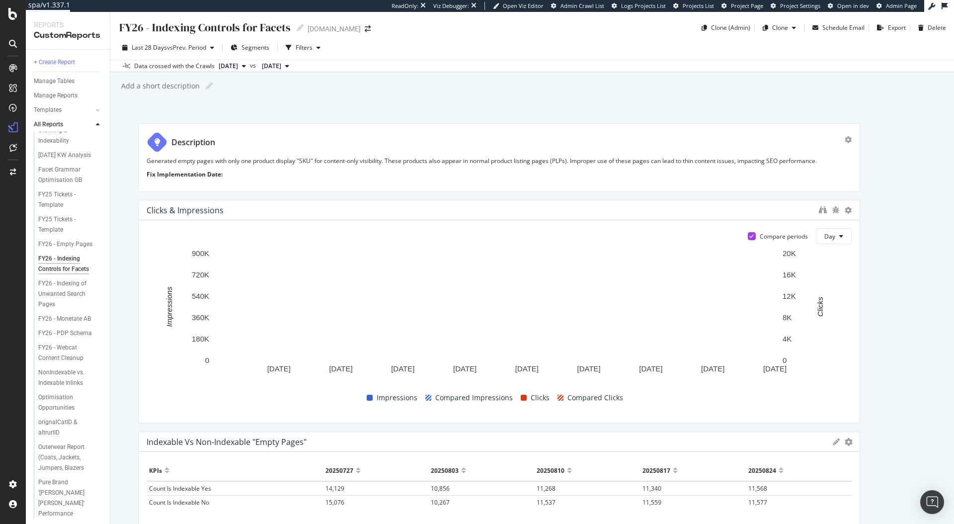
scroll to position [138, 0]
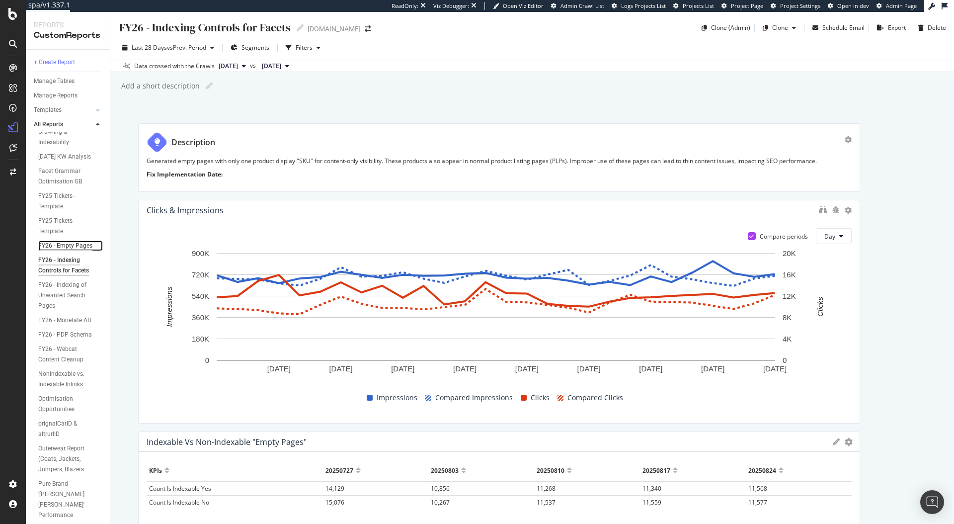
click at [54, 251] on div "FY26 - Empty Pages" at bounding box center [65, 246] width 54 height 10
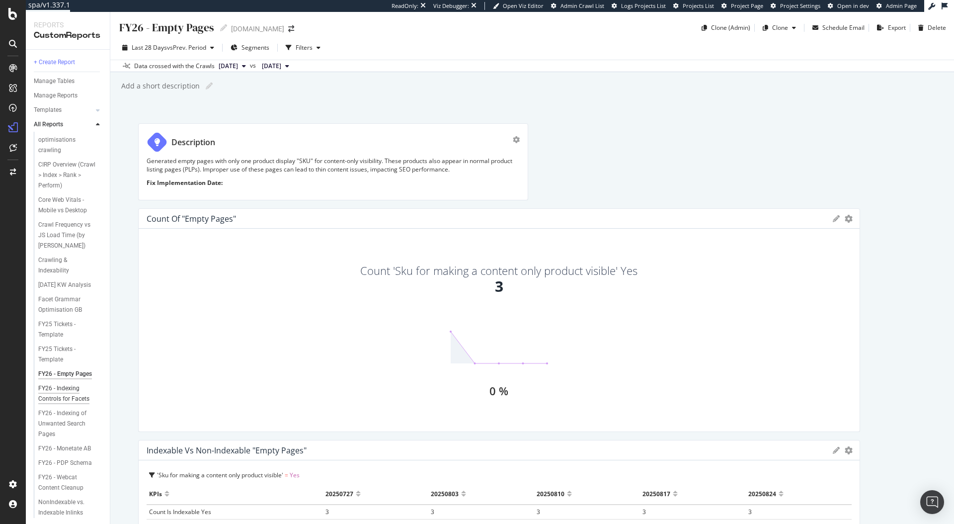
scroll to position [10, 0]
click at [61, 403] on div "FY26 - Indexing Controls for Facets" at bounding box center [67, 392] width 59 height 21
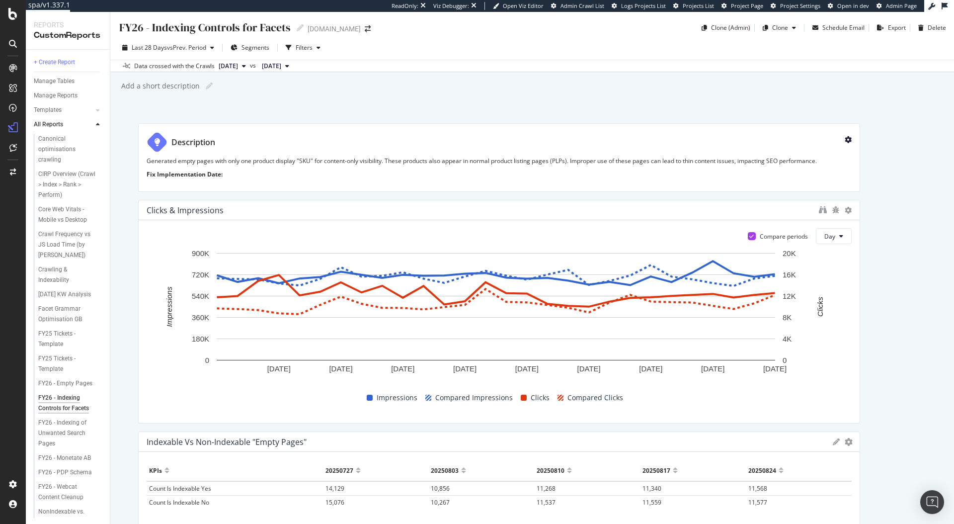
click at [845, 138] on icon "gear" at bounding box center [848, 139] width 7 height 7
click at [682, 163] on p "Generated empty pages with only one product display "SKU" for content-only visi…" at bounding box center [499, 161] width 705 height 8
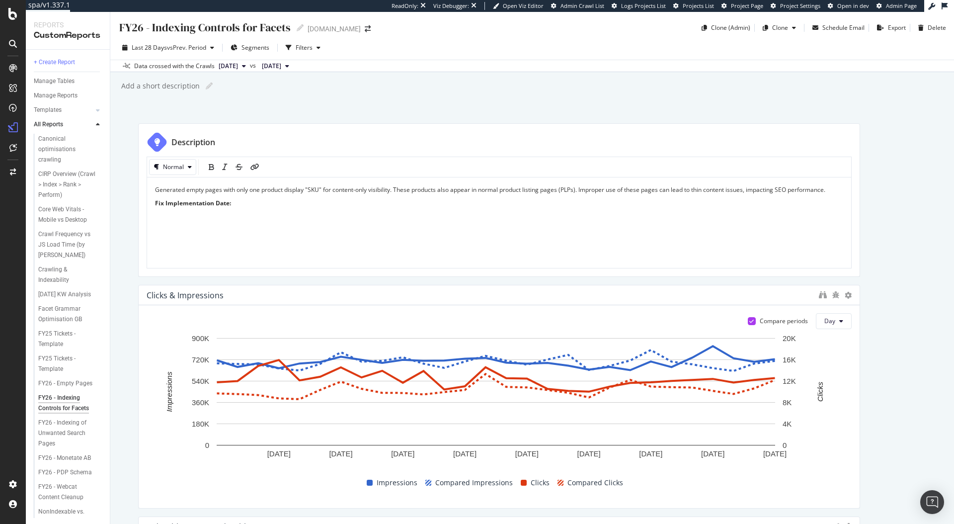
click at [199, 189] on span "Generated empty pages with only one product display "SKU" for content-only visi…" at bounding box center [490, 189] width 671 height 8
drag, startPoint x: 158, startPoint y: 188, endPoint x: 178, endPoint y: 188, distance: 20.4
click at [178, 188] on span "Generated empty pages with only one product display "SKU" for content-only visi…" at bounding box center [510, 189] width 671 height 8
click at [155, 189] on span "Generated empty pages with only one product display "SKU" for content-only visi…" at bounding box center [490, 189] width 671 height 8
click at [252, 110] on div "FY26 - Indexing Controls for Facets FY26 - Indexing Controls for Facets www.ral…" at bounding box center [532, 268] width 844 height 512
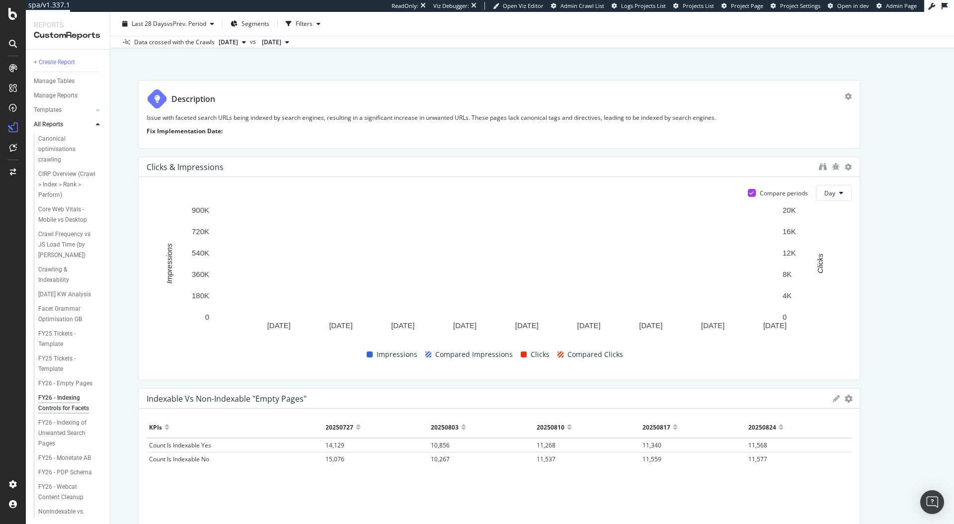
scroll to position [81, 0]
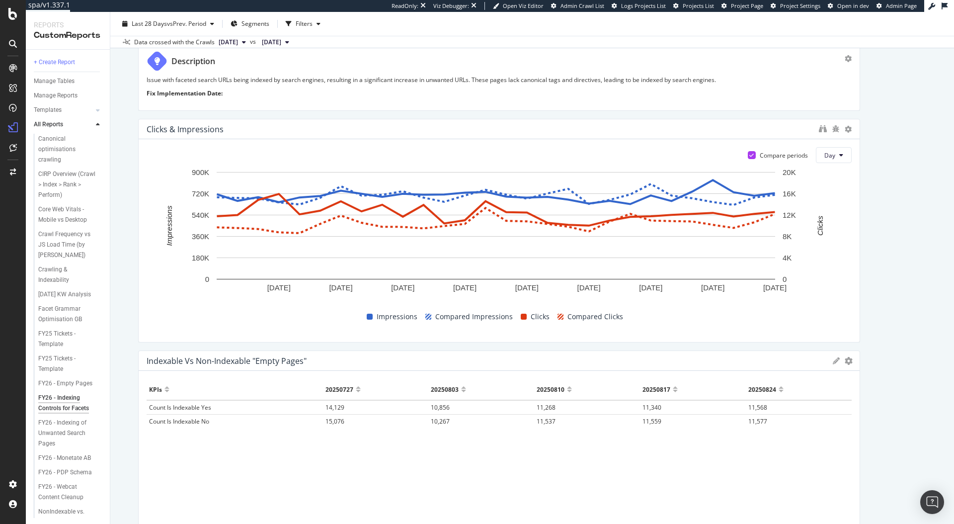
click at [833, 362] on icon at bounding box center [836, 360] width 7 height 7
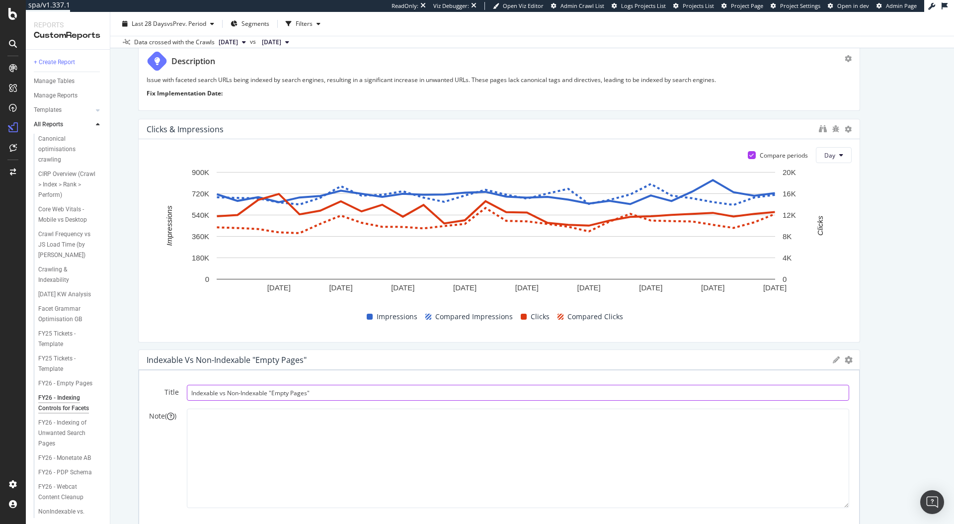
drag, startPoint x: 334, startPoint y: 393, endPoint x: 268, endPoint y: 392, distance: 65.6
click at [268, 392] on input "Indexable vs Non-Indexable "Empty Pages"" at bounding box center [518, 393] width 663 height 16
drag, startPoint x: 320, startPoint y: 393, endPoint x: 264, endPoint y: 395, distance: 55.7
click at [264, 395] on input "Indexable vs Non-Indexable "Empty Pages"" at bounding box center [518, 395] width 663 height 16
click at [273, 396] on input "Indexable vs Non-Indexable "Empty Pages"" at bounding box center [518, 394] width 663 height 16
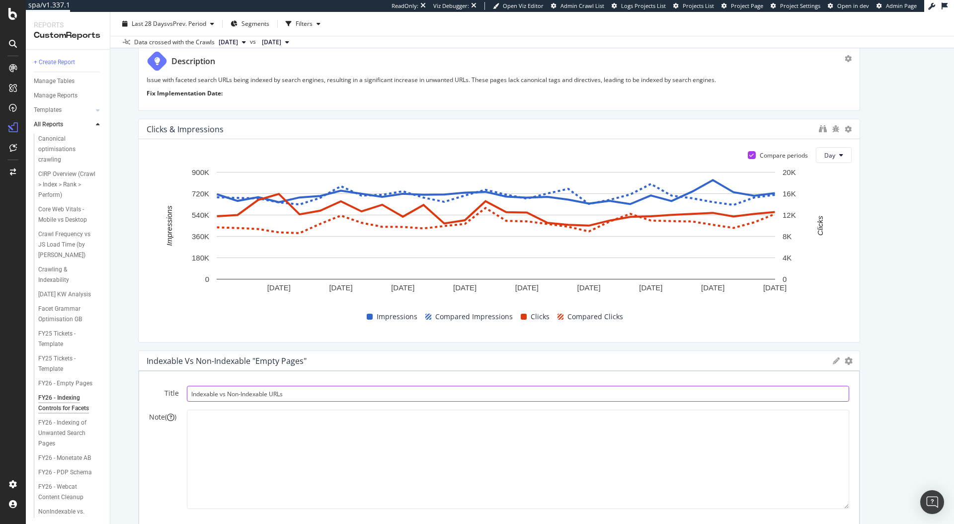
type input "Indexable vs Non-Indexable URLs"
click at [943, 383] on div "FY26 - Indexing Controls for Facets FY26 - Indexing Controls for Facets www.ral…" at bounding box center [532, 268] width 844 height 512
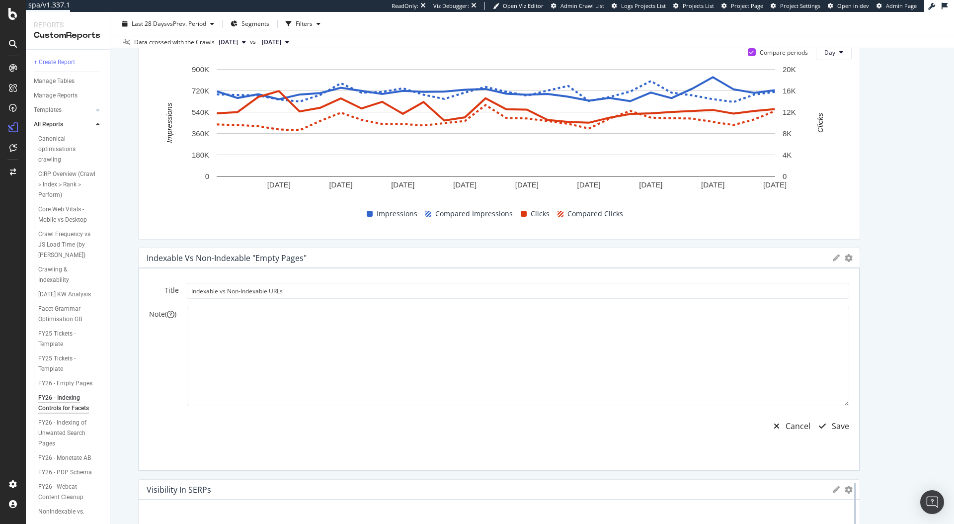
scroll to position [200, 0]
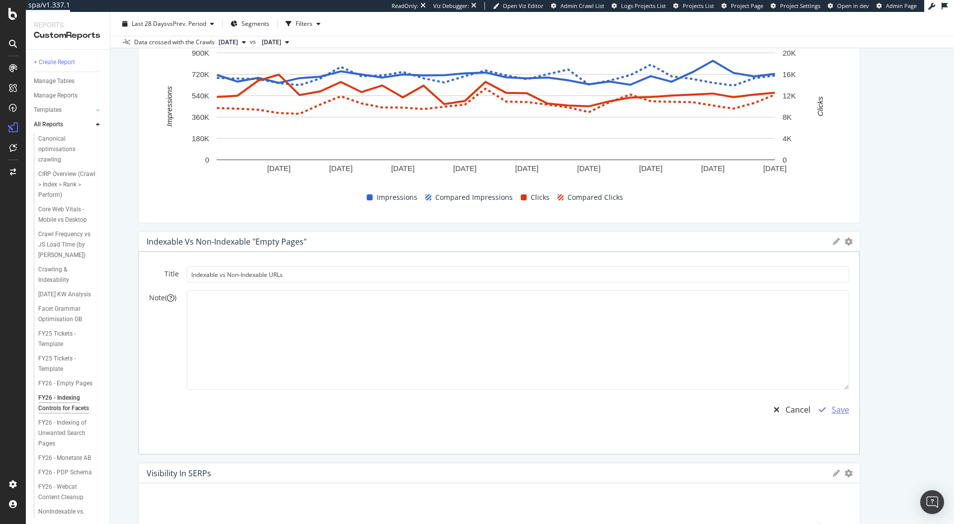
click at [832, 408] on div "Save" at bounding box center [840, 409] width 17 height 11
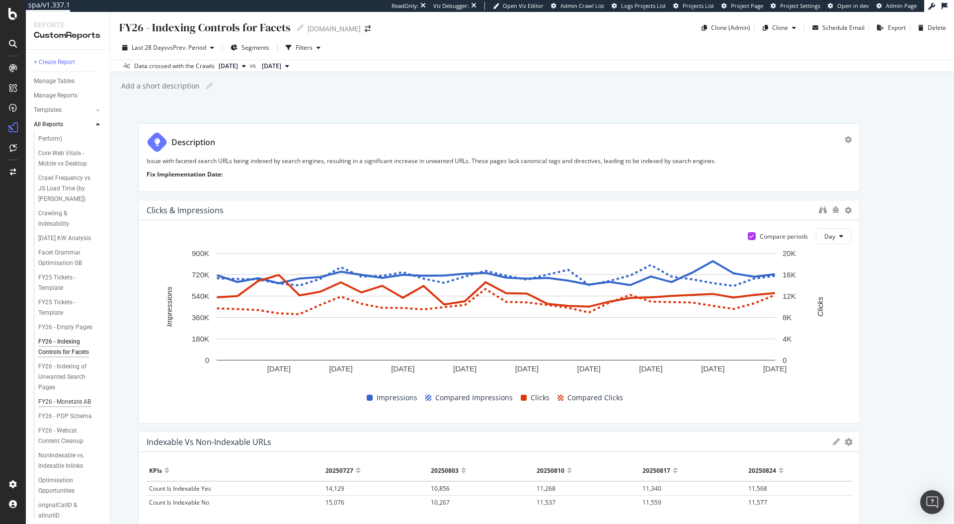
scroll to position [71, 0]
click at [66, 432] on div "FY26 - Webcat Content Cleanup" at bounding box center [67, 421] width 58 height 21
click at [631, 162] on p "Generated empty pages with only one product display "SKU" for content-only visi…" at bounding box center [499, 161] width 705 height 8
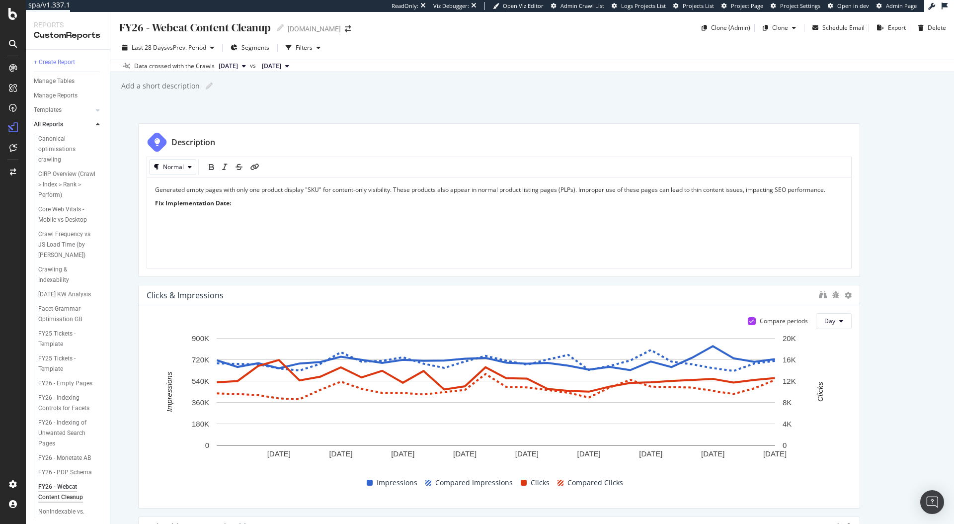
click at [158, 188] on span "Generated empty pages with only one product display "SKU" for content-only visi…" at bounding box center [490, 189] width 671 height 8
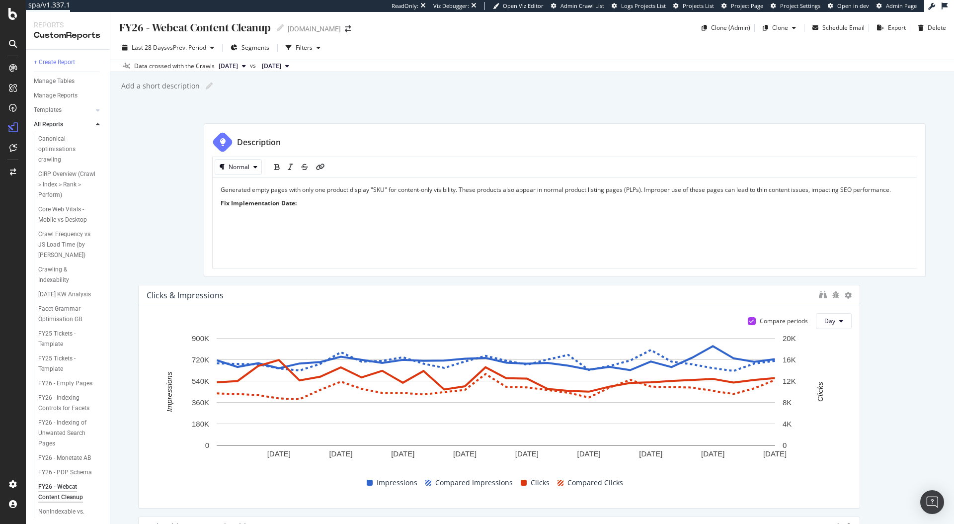
drag, startPoint x: 157, startPoint y: 189, endPoint x: 304, endPoint y: 189, distance: 147.1
click at [304, 189] on span "Generated empty pages with only one product display "SKU" for content-only visi…" at bounding box center [556, 189] width 671 height 8
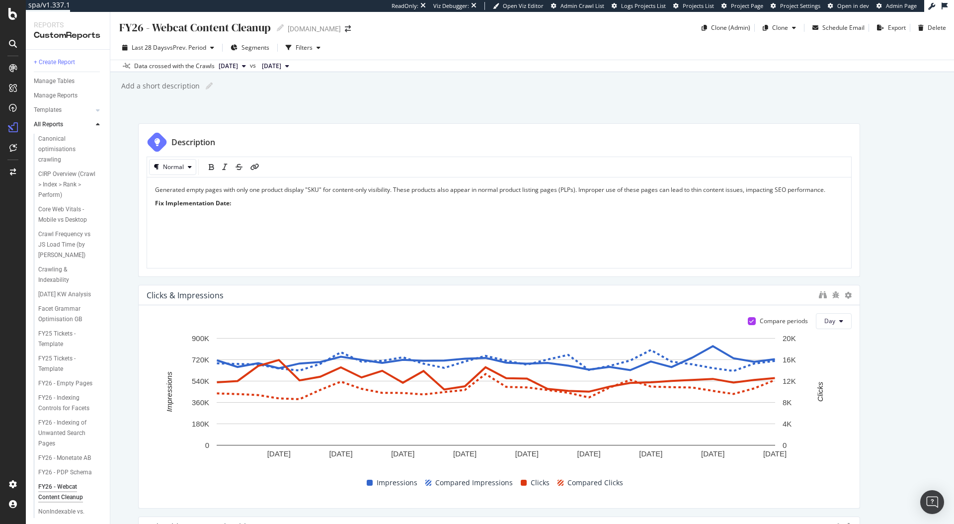
click at [269, 190] on span "Generated empty pages with only one product display "SKU" for content-only visi…" at bounding box center [490, 189] width 671 height 8
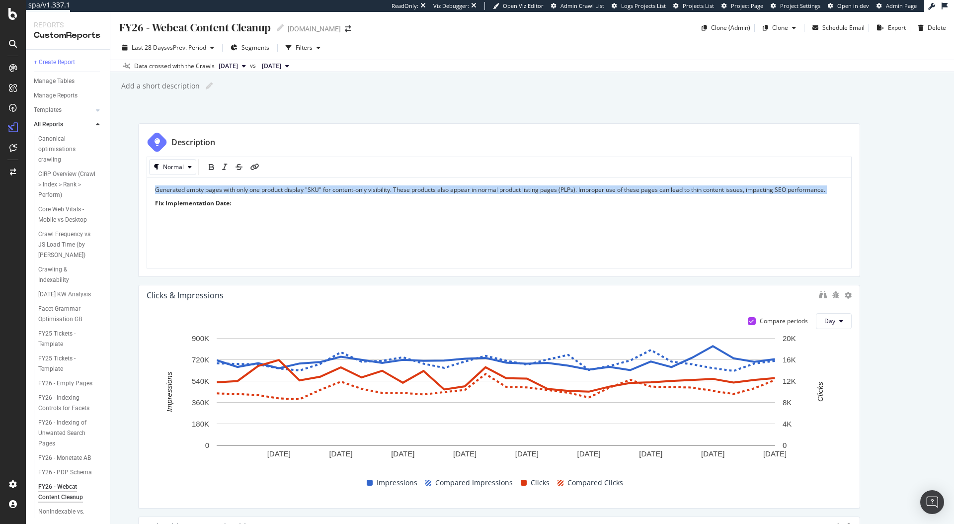
click at [269, 190] on span "Generated empty pages with only one product display "SKU" for content-only visi…" at bounding box center [490, 189] width 671 height 8
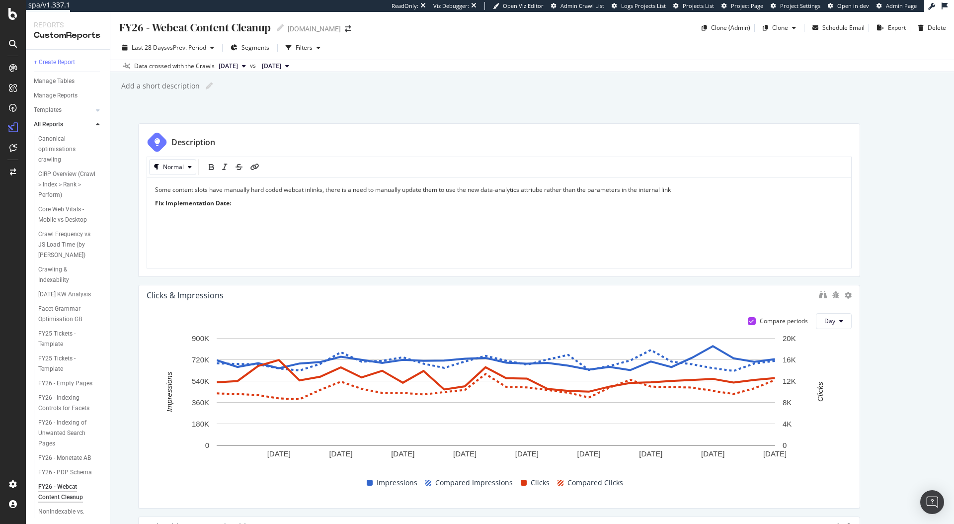
click at [579, 113] on div "FY26 - Webcat Content Cleanup FY26 - Webcat Content Cleanup www.ralphlauren.co.…" at bounding box center [532, 268] width 844 height 512
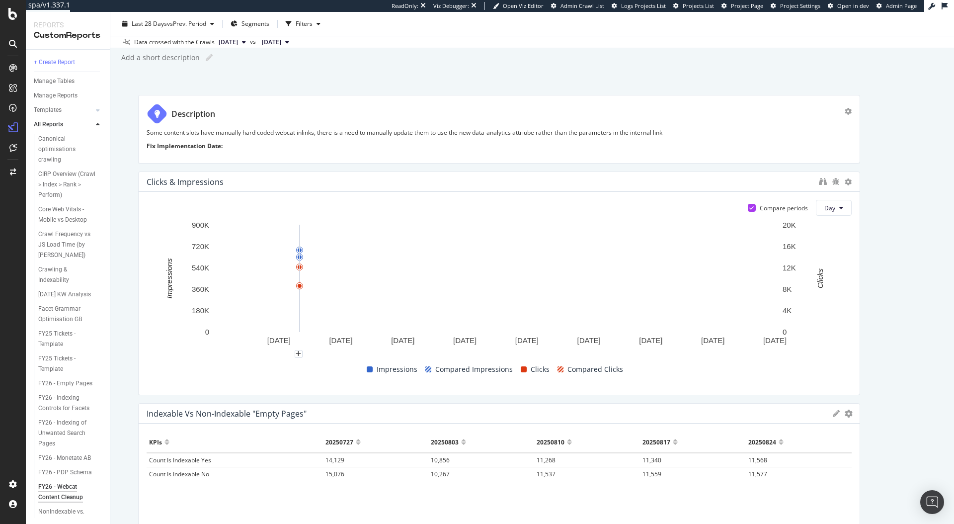
scroll to position [29, 0]
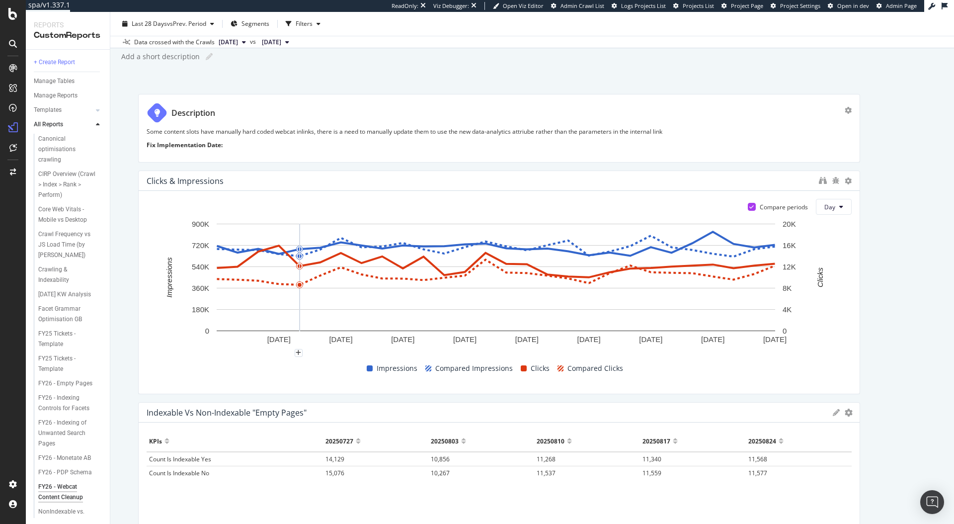
click at [311, 417] on div "Indexable vs Non-Indexable "Empty Pages"" at bounding box center [488, 413] width 682 height 10
click at [851, 414] on div at bounding box center [856, 514] width 10 height 224
click at [845, 412] on icon "gear" at bounding box center [849, 413] width 8 height 8
click at [625, 418] on div "Indexable vs Non-Indexable "Empty Pages" KPIs Table Edit KPIs Apply Filter Expo…" at bounding box center [499, 413] width 721 height 20
click at [629, 416] on div "Indexable vs Non-Indexable "Empty Pages"" at bounding box center [488, 413] width 682 height 10
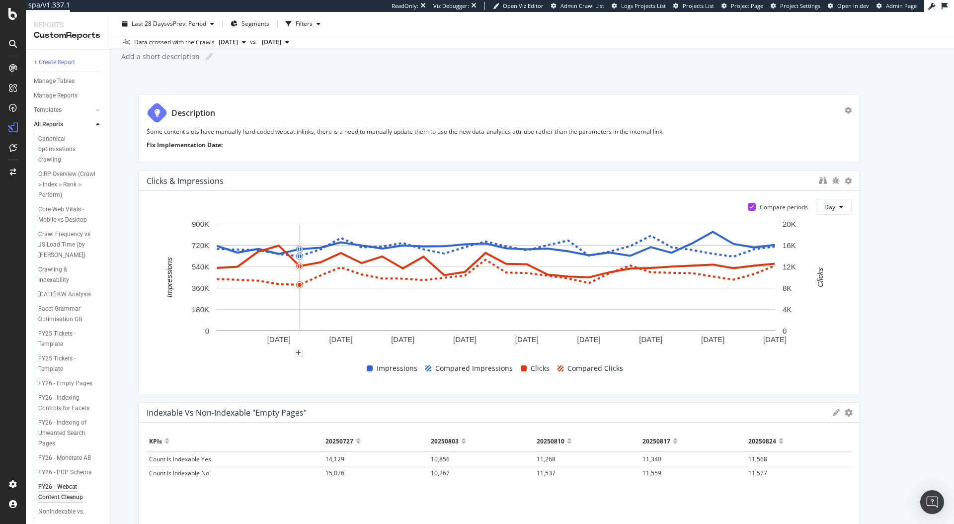
click at [629, 416] on div "Indexable vs Non-Indexable "Empty Pages"" at bounding box center [488, 413] width 682 height 10
click at [833, 414] on icon at bounding box center [836, 412] width 7 height 7
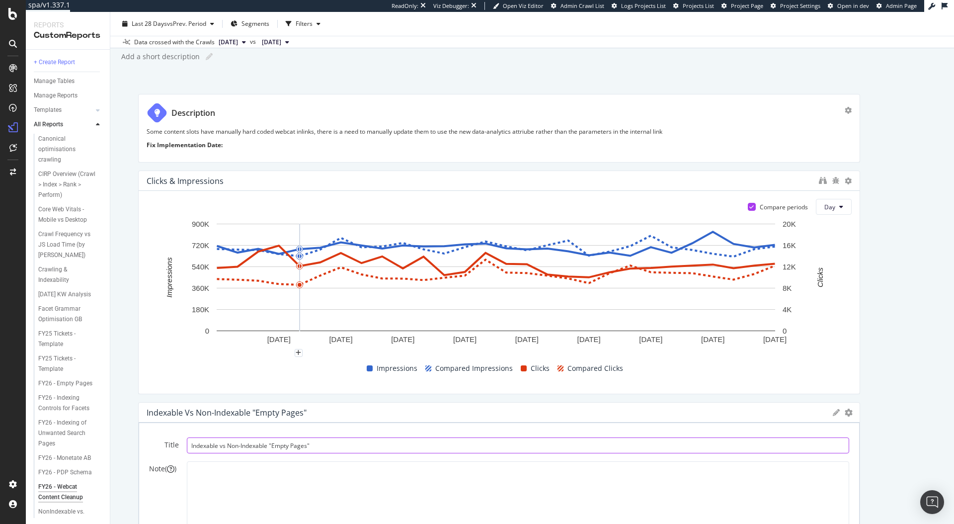
click at [349, 443] on input "Indexable vs Non-Indexable "Empty Pages"" at bounding box center [518, 445] width 663 height 16
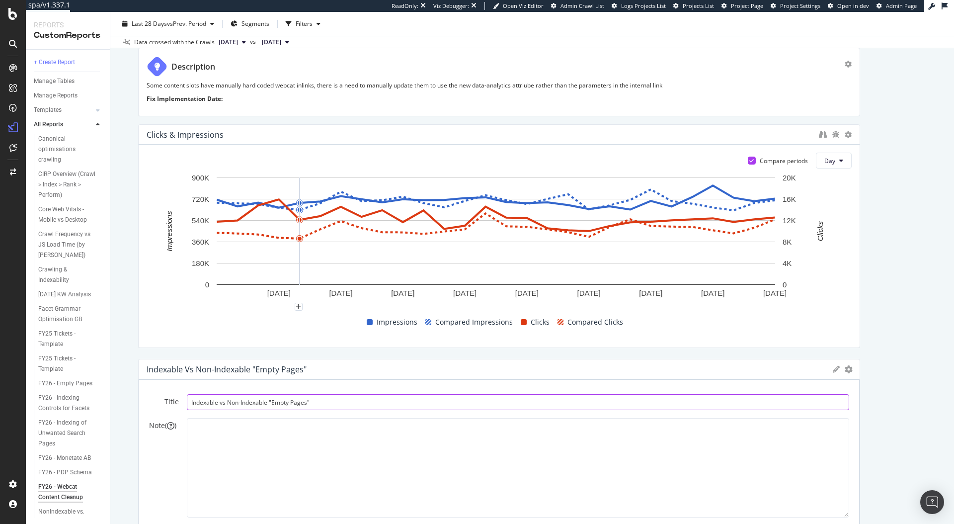
drag, startPoint x: 345, startPoint y: 447, endPoint x: 290, endPoint y: 447, distance: 55.2
click at [290, 410] on input "Indexable vs Non-Indexable "Empty Pages"" at bounding box center [518, 402] width 663 height 16
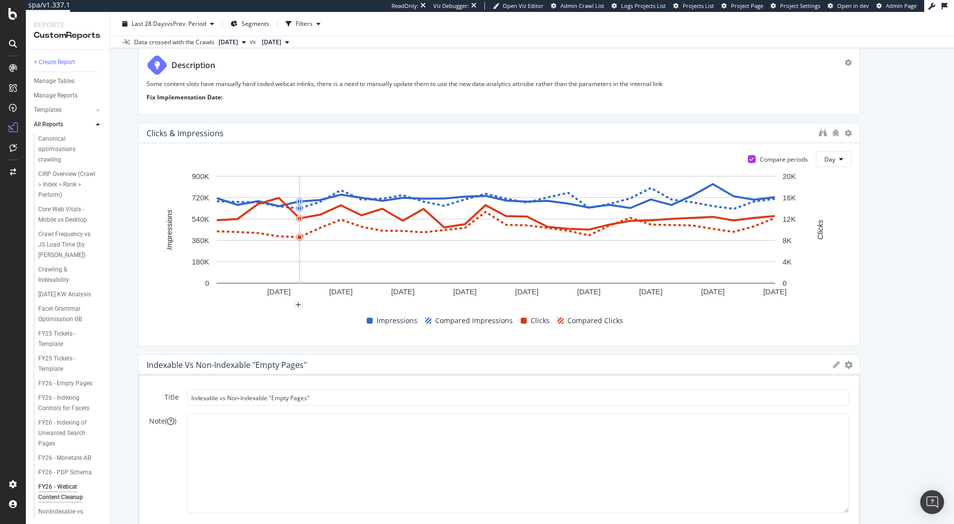
click at [323, 406] on div "Title Indexable vs Non-Indexable "Empty Pages" Note ( ) Cancel Save" at bounding box center [499, 467] width 700 height 155
click at [327, 401] on input "Indexable vs Non-Indexable "Empty Pages"" at bounding box center [518, 398] width 663 height 16
drag, startPoint x: 319, startPoint y: 399, endPoint x: 271, endPoint y: 399, distance: 48.2
click at [271, 399] on input "Indexable vs Non-Indexable "Empty Pages"" at bounding box center [518, 398] width 663 height 16
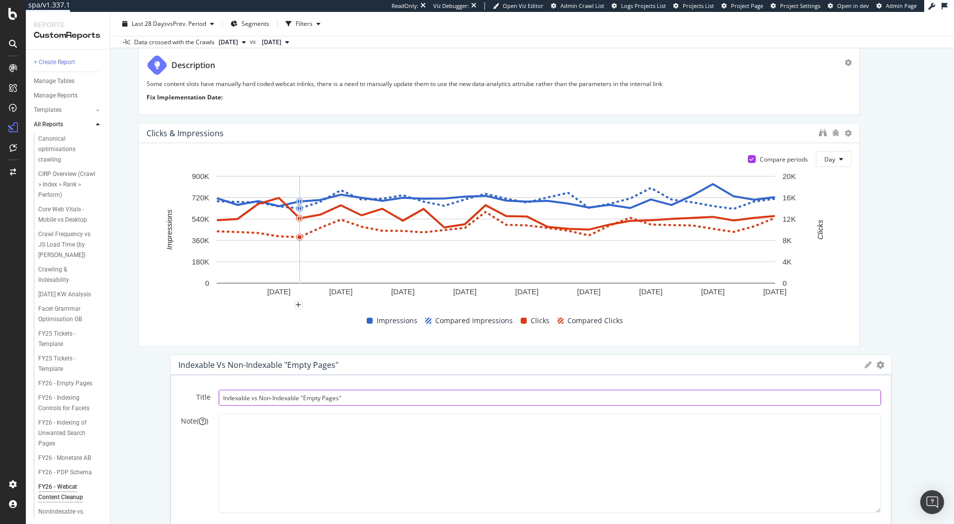
drag, startPoint x: 270, startPoint y: 399, endPoint x: 307, endPoint y: 399, distance: 36.8
click at [307, 399] on input "Indexable vs Non-Indexable "Empty Pages"" at bounding box center [550, 398] width 663 height 16
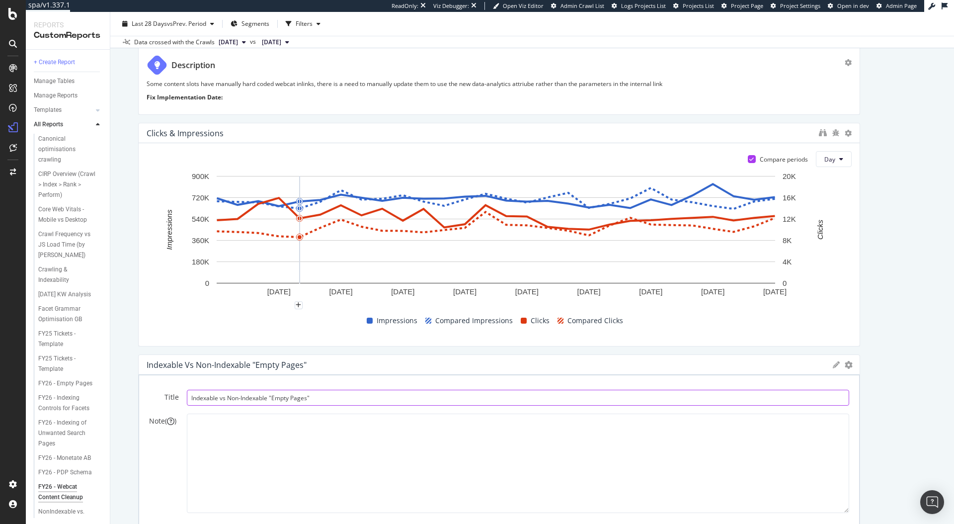
click at [320, 398] on input "Indexable vs Non-Indexable "Empty Pages"" at bounding box center [518, 398] width 663 height 16
type input "Indexable vs Non-Indexable"
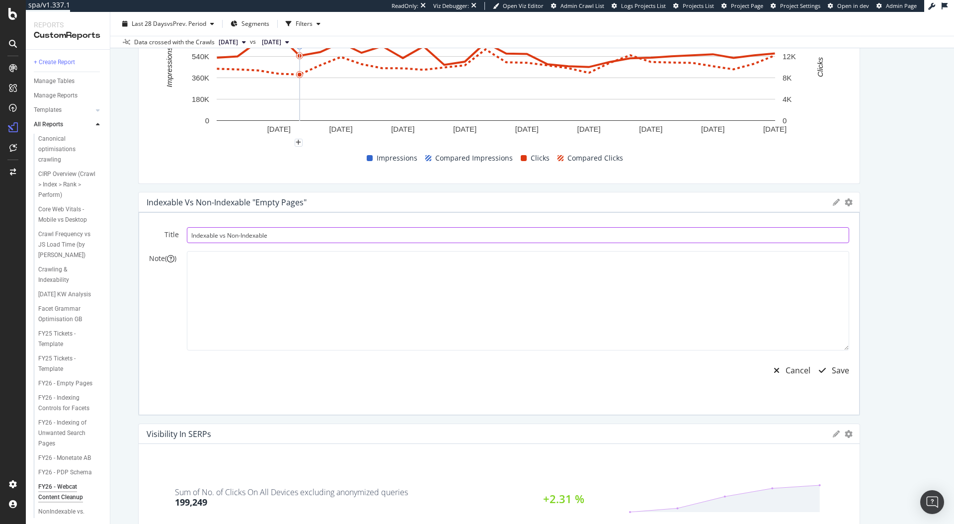
scroll to position [377, 0]
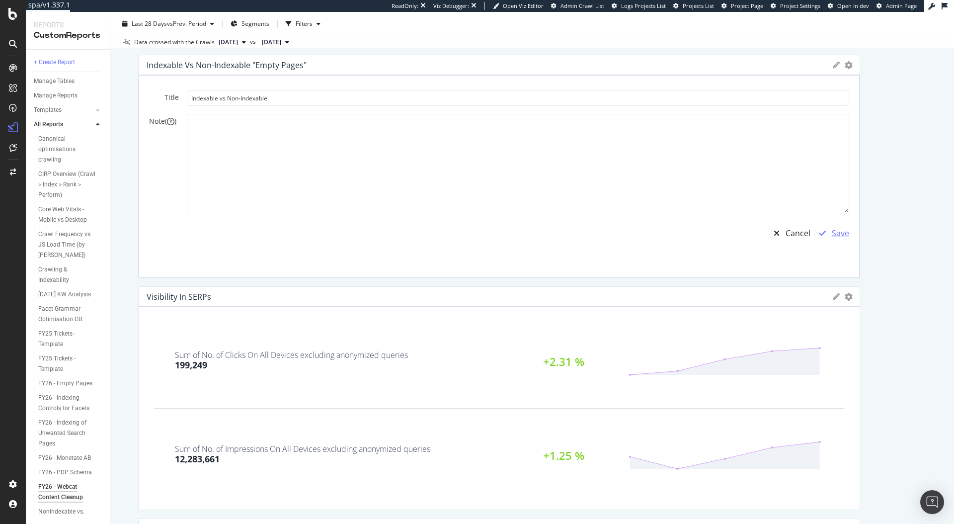
click at [832, 235] on div "Save" at bounding box center [840, 233] width 17 height 11
click at [832, 236] on div "Save" at bounding box center [840, 233] width 17 height 11
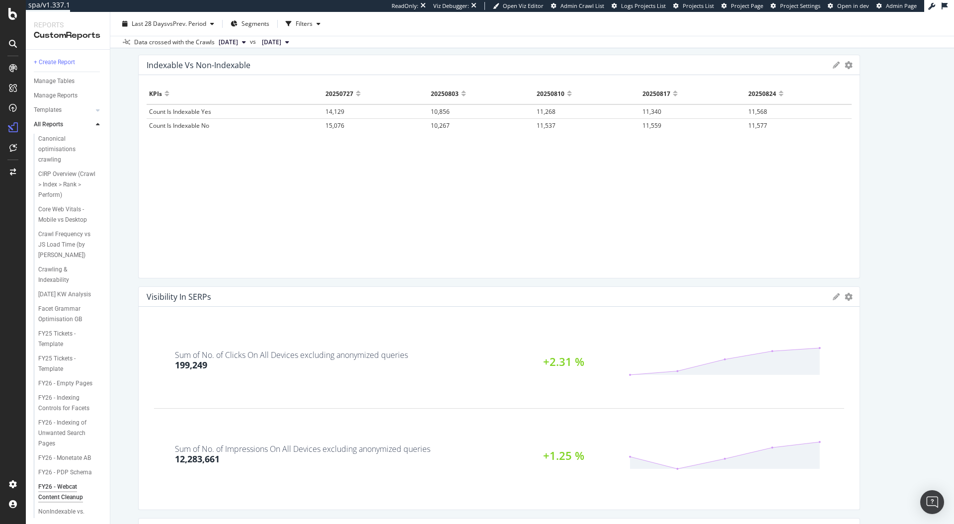
click at [110, 314] on div "FY26 - Webcat Content Cleanup FY26 - Webcat Content Cleanup www.ralphlauren.co.…" at bounding box center [532, 268] width 844 height 512
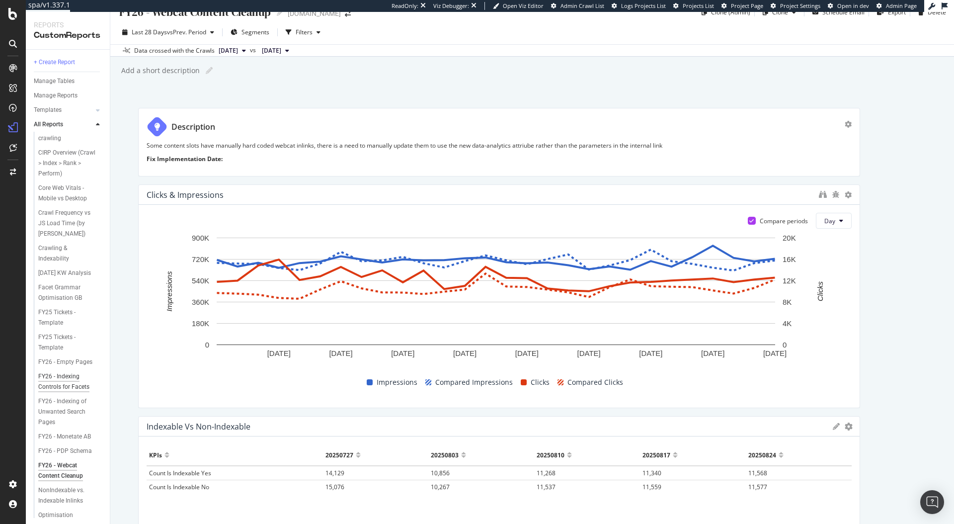
scroll to position [43, 0]
click at [70, 421] on div "FY26 - Monetate AB" at bounding box center [64, 415] width 53 height 10
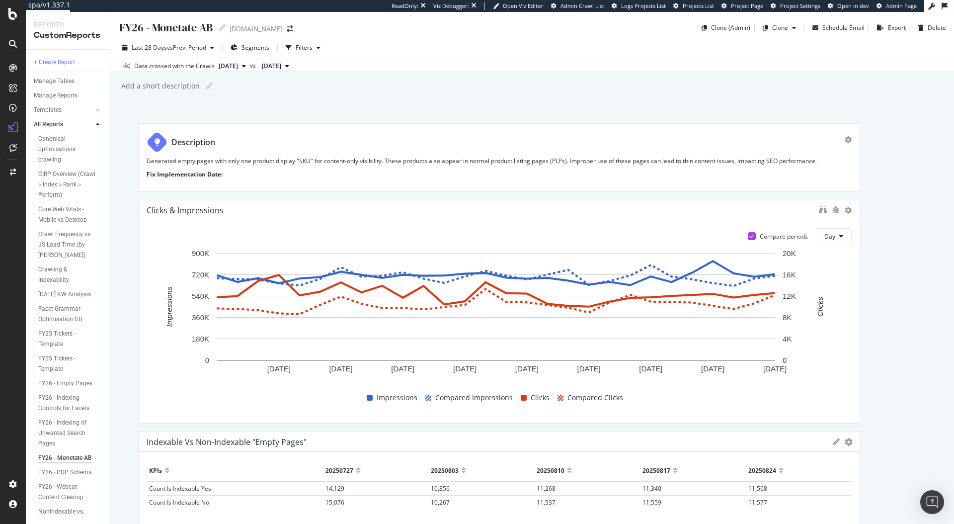
click at [282, 165] on p "Generated empty pages with only one product display "SKU" for content-only visi…" at bounding box center [499, 161] width 705 height 8
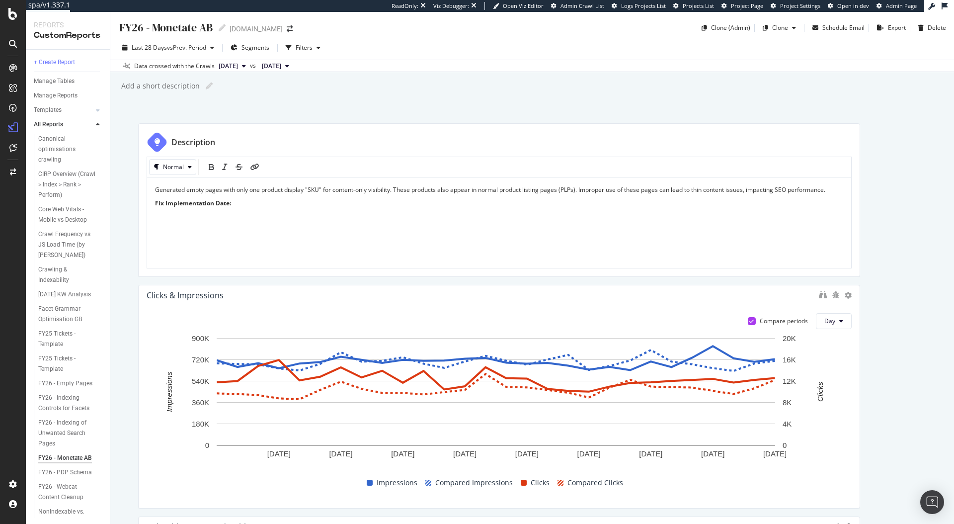
click at [316, 184] on div "Generated empty pages with only one product display "SKU" for content-only visi…" at bounding box center [499, 223] width 704 height 92
click at [316, 187] on span "Generated empty pages with only one product display "SKU" for content-only visi…" at bounding box center [490, 189] width 671 height 8
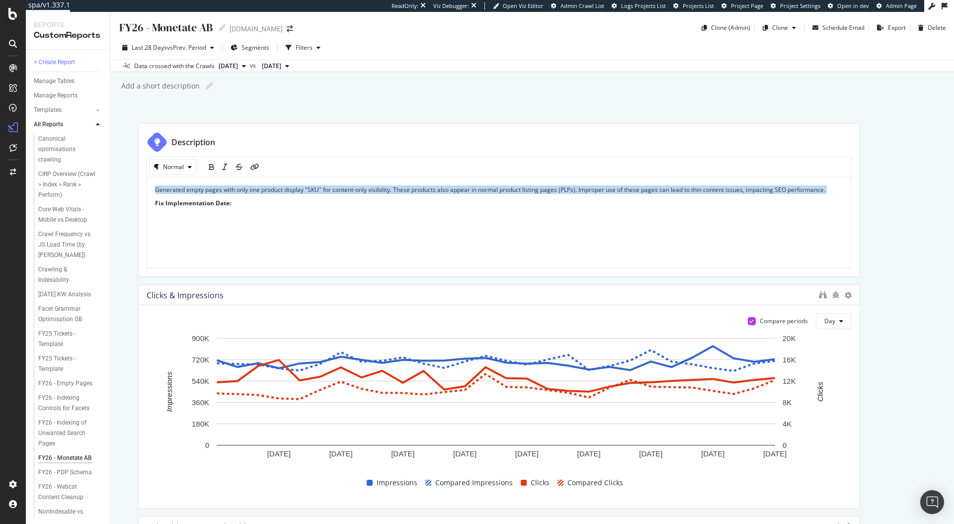
click at [316, 187] on span "Generated empty pages with only one product display "SKU" for content-only visi…" at bounding box center [490, 189] width 671 height 8
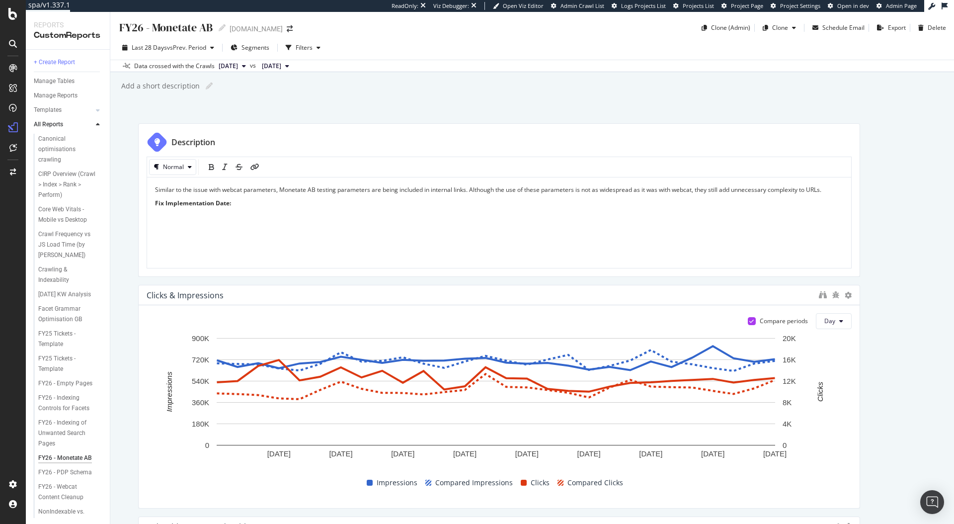
click at [620, 108] on div "FY26 - Monetate AB FY26 - Monetate AB www.ralphlauren.co.uk Clone (Admin) Clone…" at bounding box center [532, 268] width 844 height 512
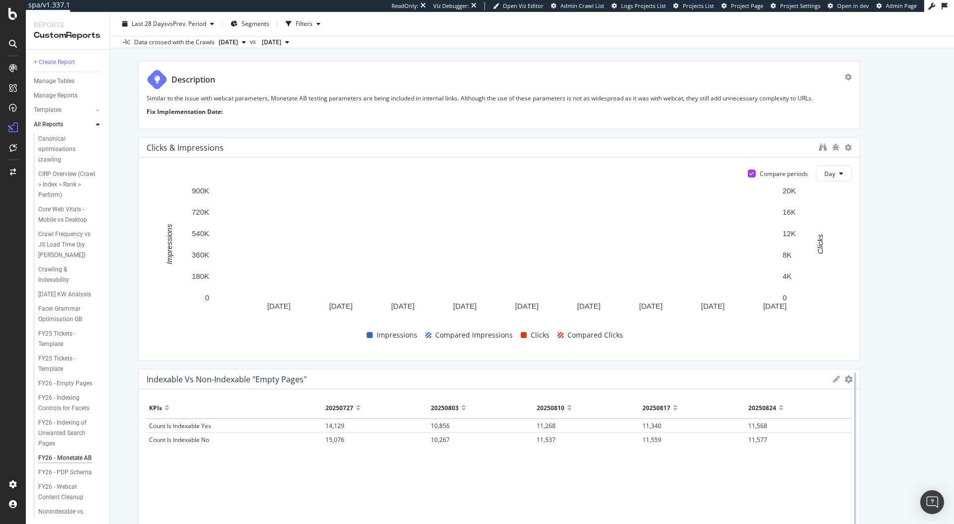
scroll to position [65, 0]
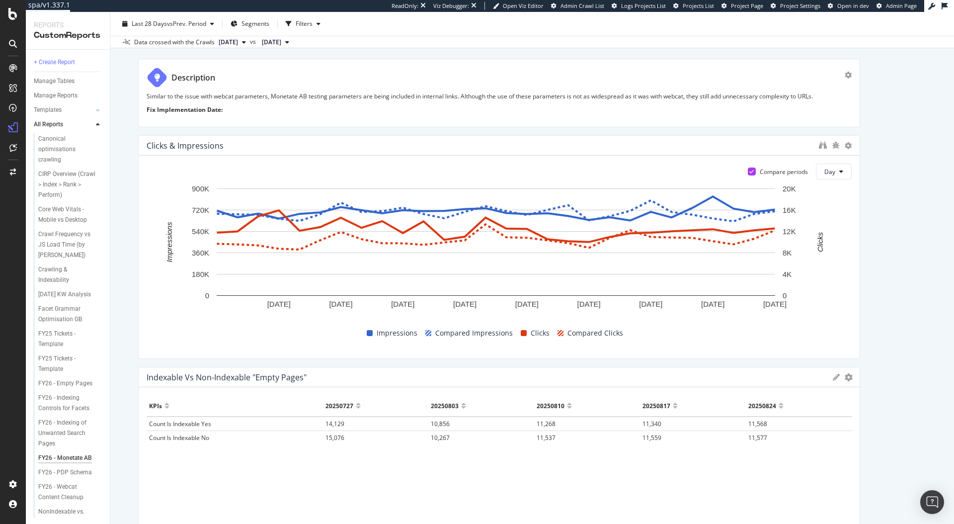
click at [833, 378] on icon at bounding box center [836, 377] width 7 height 7
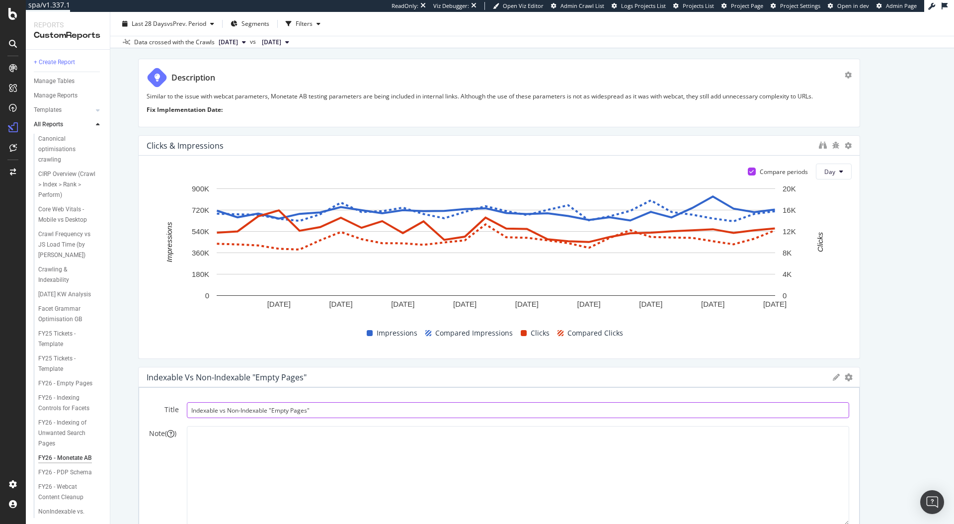
click at [316, 410] on input "Indexable vs Non-Indexable "Empty Pages"" at bounding box center [518, 410] width 663 height 16
type input "Indexable vs Non-Indexable"
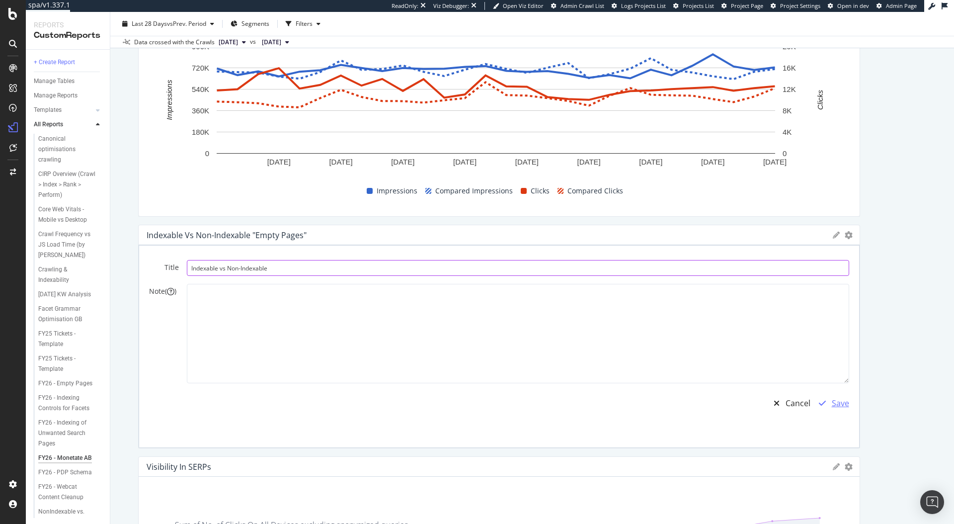
scroll to position [207, 0]
drag, startPoint x: 832, startPoint y: 406, endPoint x: 826, endPoint y: 400, distance: 8.5
click at [833, 406] on div "Save" at bounding box center [840, 402] width 17 height 11
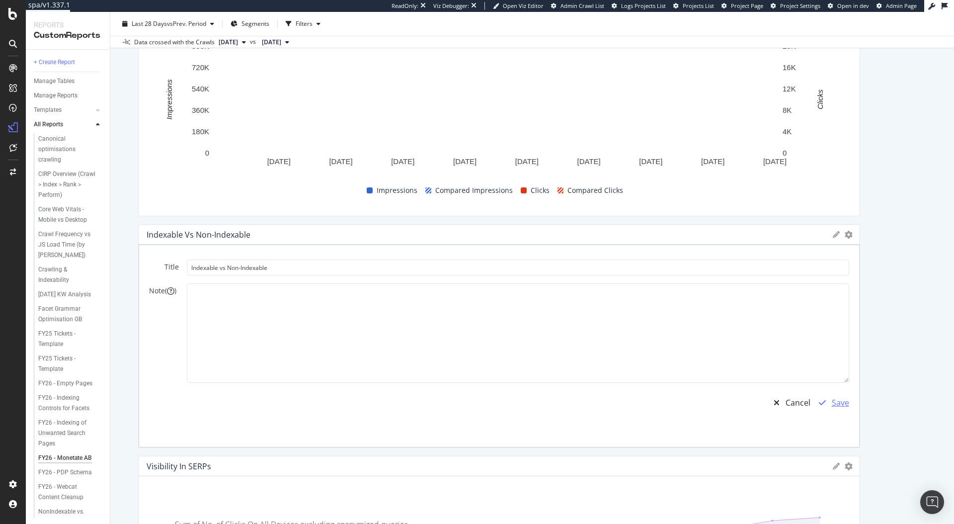
click at [835, 410] on div "Save" at bounding box center [831, 402] width 36 height 23
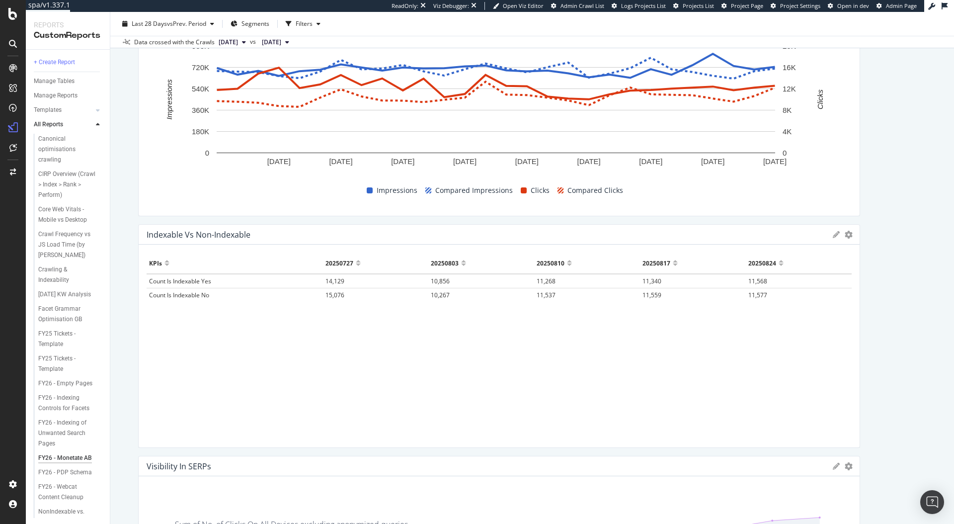
click at [935, 330] on div "FY26 - Monetate AB FY26 - Monetate AB www.ralphlauren.co.uk Clone (Admin) Clone…" at bounding box center [532, 268] width 844 height 512
click at [58, 429] on div "orignalCatID & altrurlID" at bounding box center [66, 419] width 56 height 21
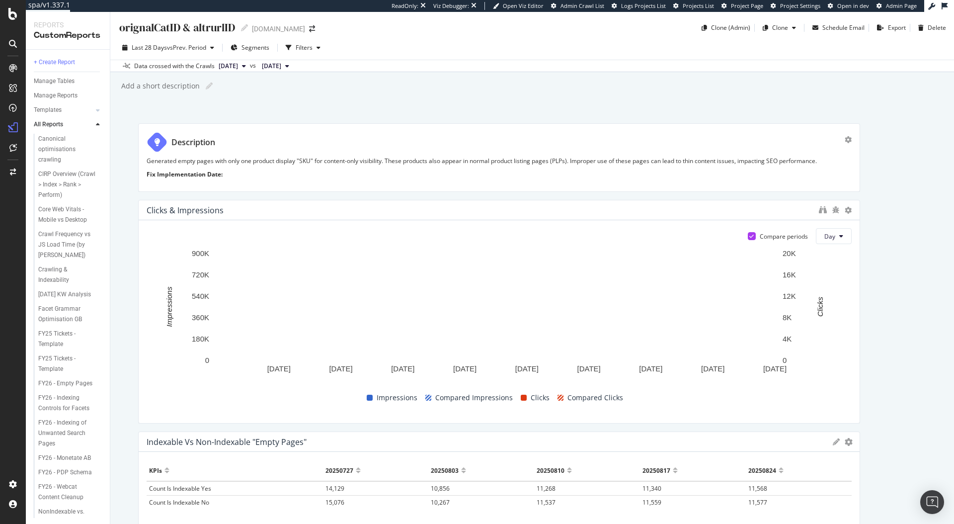
scroll to position [2, 0]
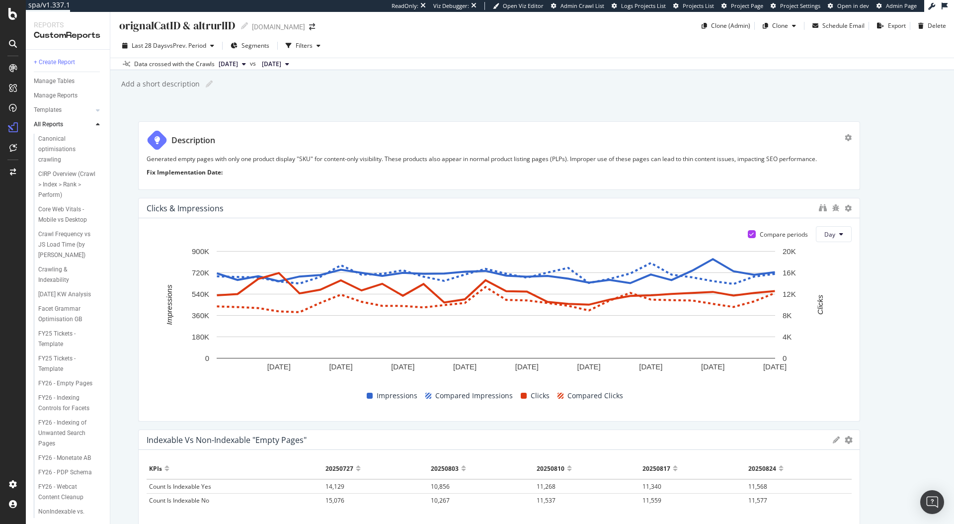
click at [255, 155] on p "Generated empty pages with only one product display "SKU" for content-only visi…" at bounding box center [499, 159] width 705 height 8
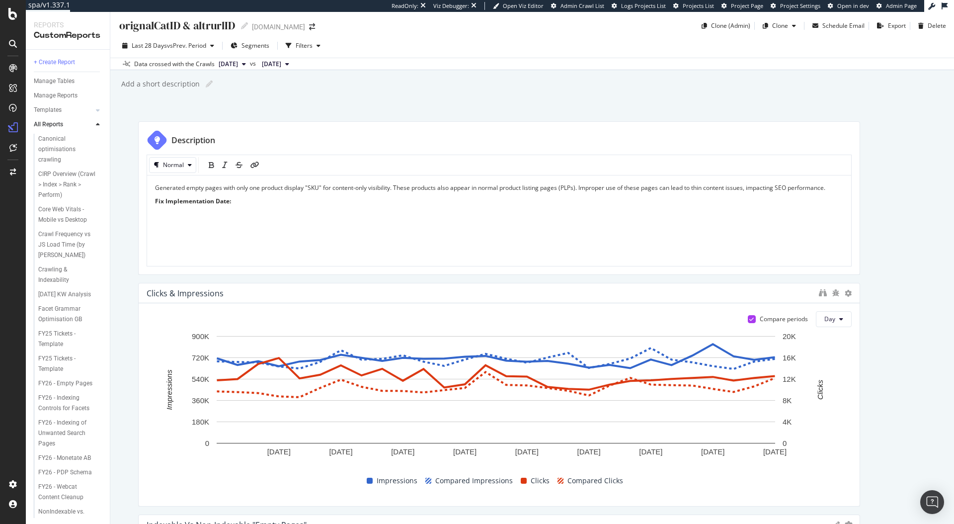
click at [270, 187] on span "Generated empty pages with only one product display "SKU" for content-only visi…" at bounding box center [490, 187] width 671 height 8
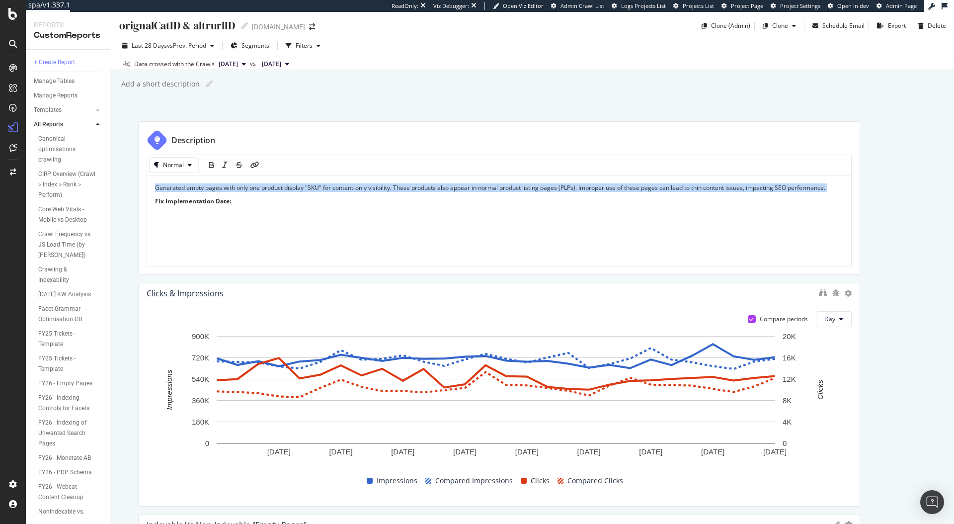
click at [270, 187] on span "Generated empty pages with only one product display "SKU" for content-only visi…" at bounding box center [490, 187] width 671 height 8
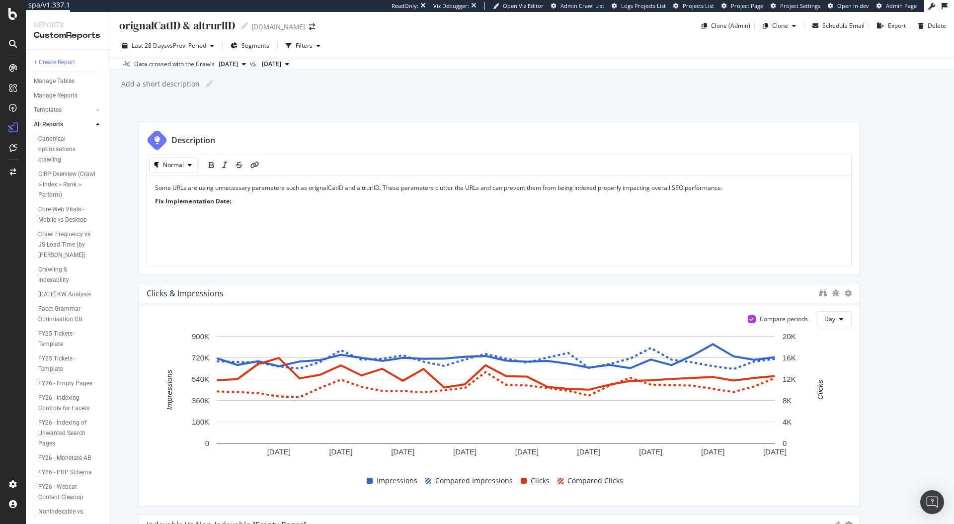
click at [288, 106] on div "orignalCatID & altrurlID orignalCatID & altrurlID www.ralphlauren.co.uk Clone (…" at bounding box center [532, 268] width 844 height 512
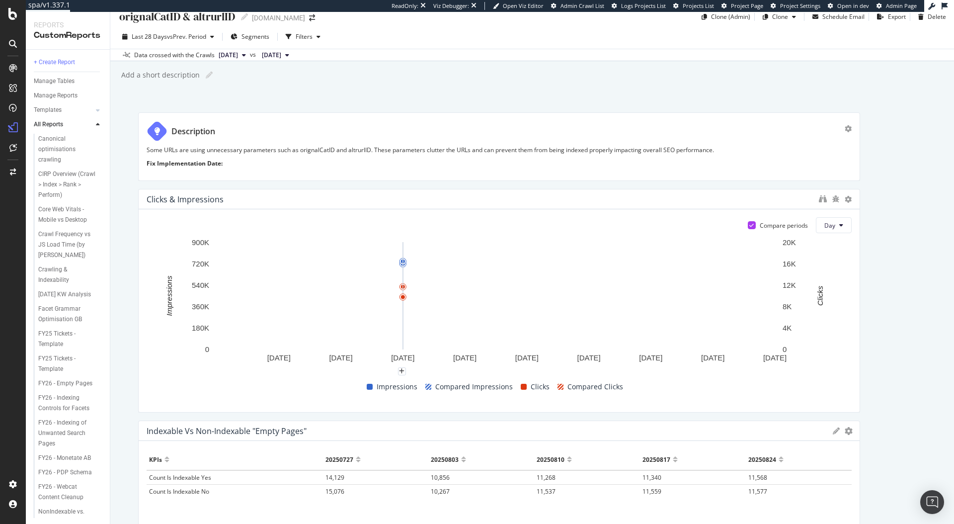
scroll to position [24, 0]
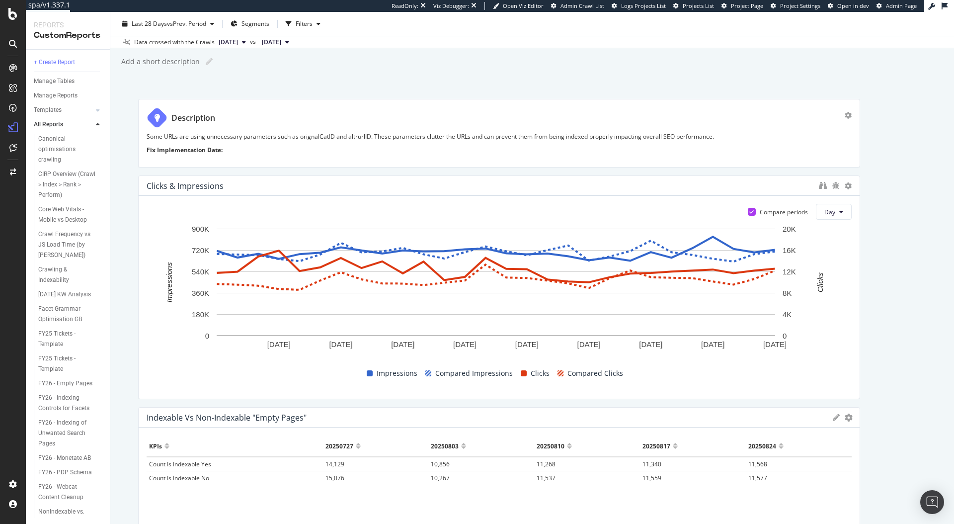
click at [833, 418] on icon at bounding box center [836, 417] width 7 height 7
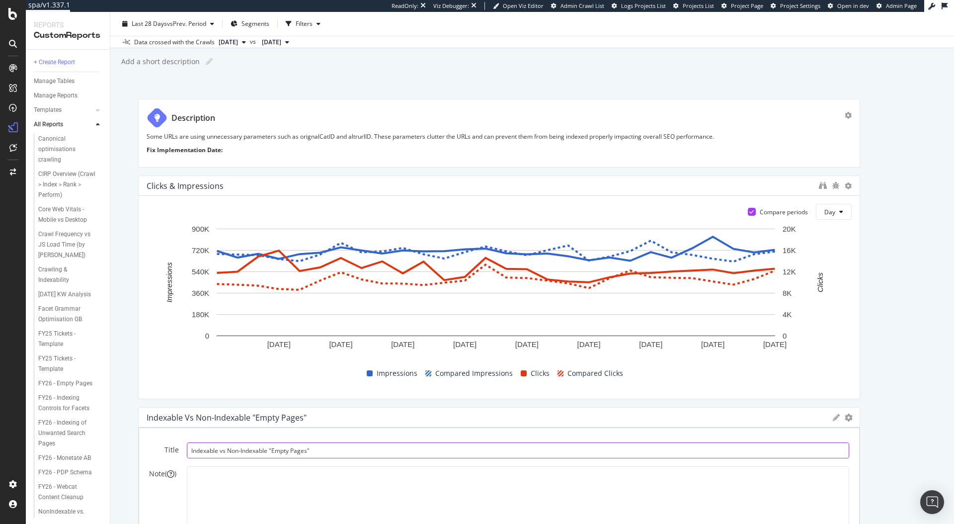
click at [352, 449] on input "Indexable vs Non-Indexable "Empty Pages"" at bounding box center [518, 450] width 663 height 16
type input "Indexable vs Non-Indexable"
click at [928, 338] on div "orignalCatID & altrurlID orignalCatID & altrurlID www.ralphlauren.co.uk Clone (…" at bounding box center [532, 268] width 844 height 512
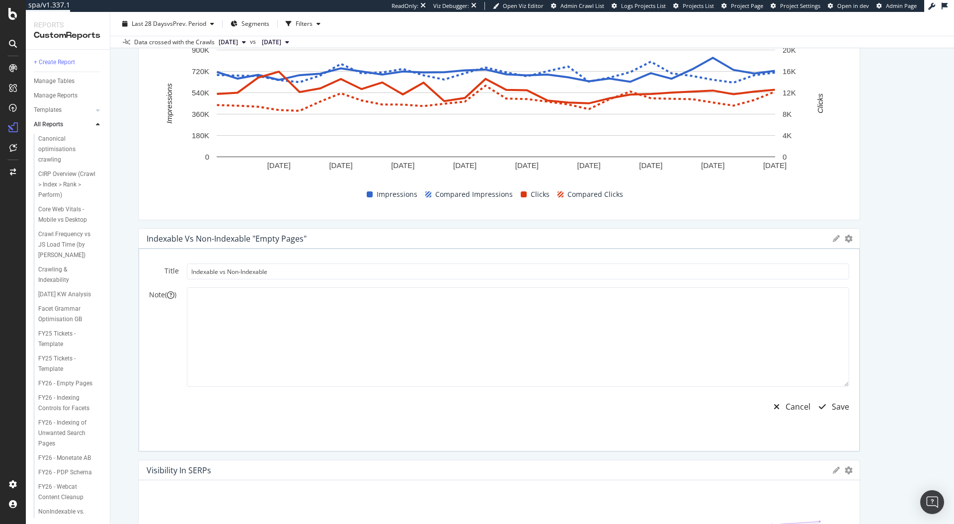
scroll to position [235, 0]
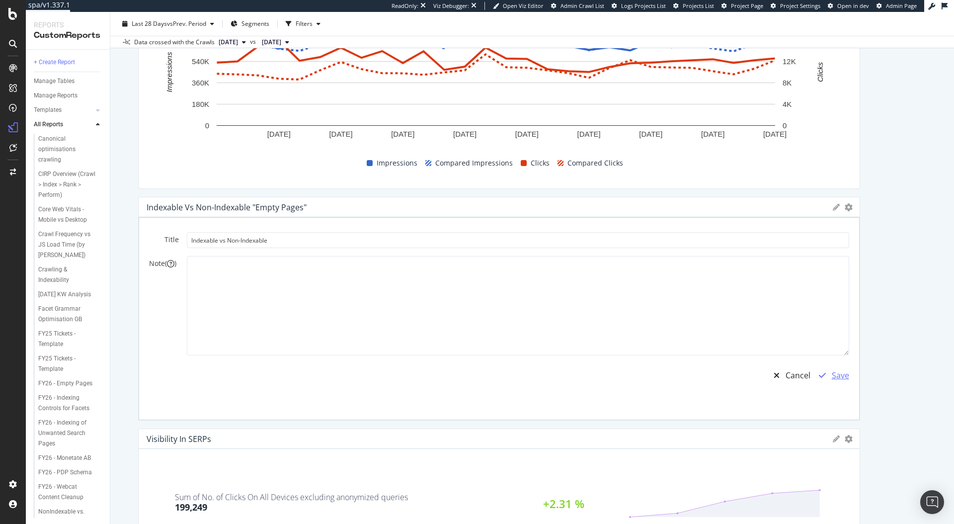
click at [834, 375] on div "Save" at bounding box center [840, 375] width 17 height 11
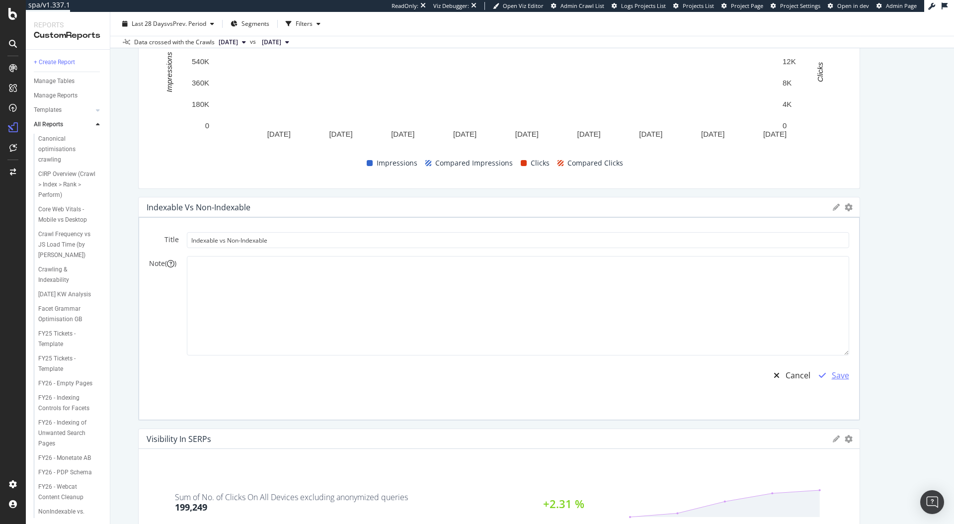
click at [836, 378] on div "Save" at bounding box center [840, 375] width 17 height 11
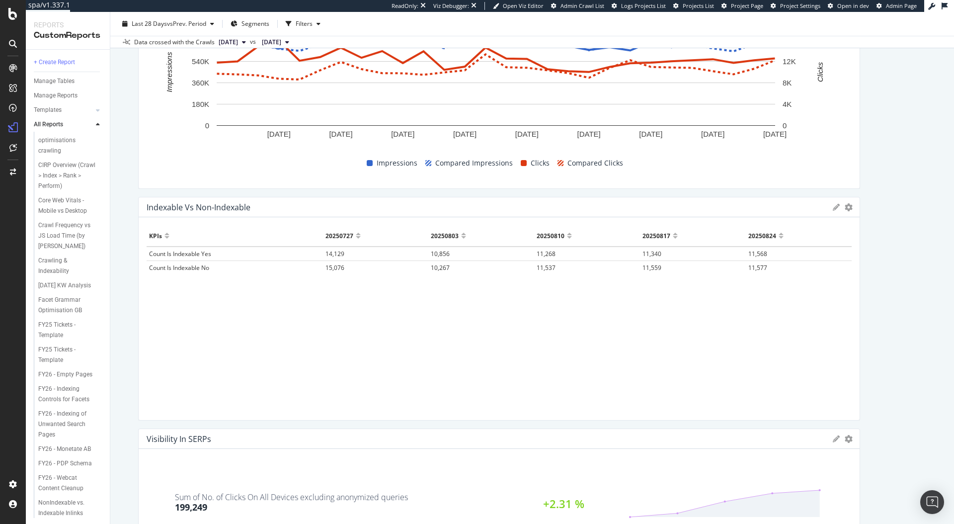
scroll to position [28, 0]
click at [56, 450] on div "FY26 - PDP Schema" at bounding box center [65, 444] width 54 height 10
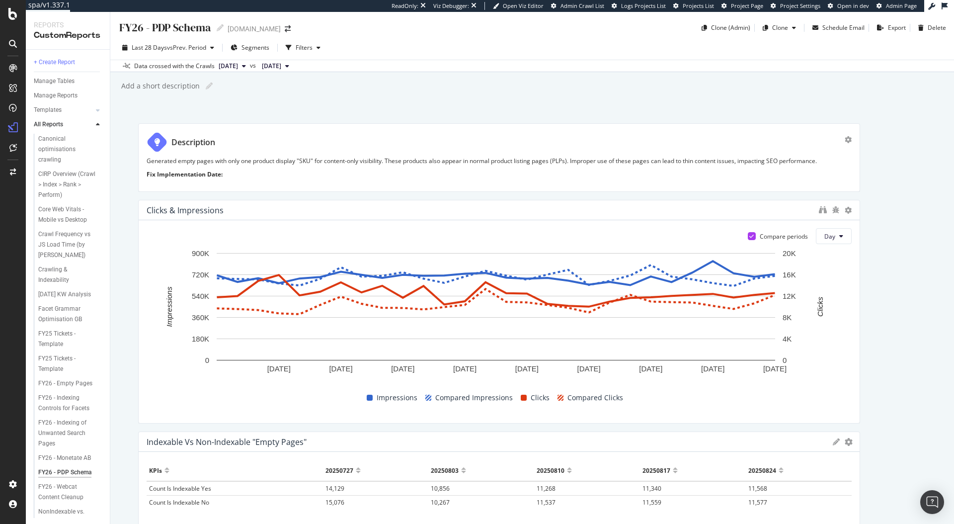
click at [267, 159] on p "Generated empty pages with only one product display "SKU" for content-only visi…" at bounding box center [499, 161] width 705 height 8
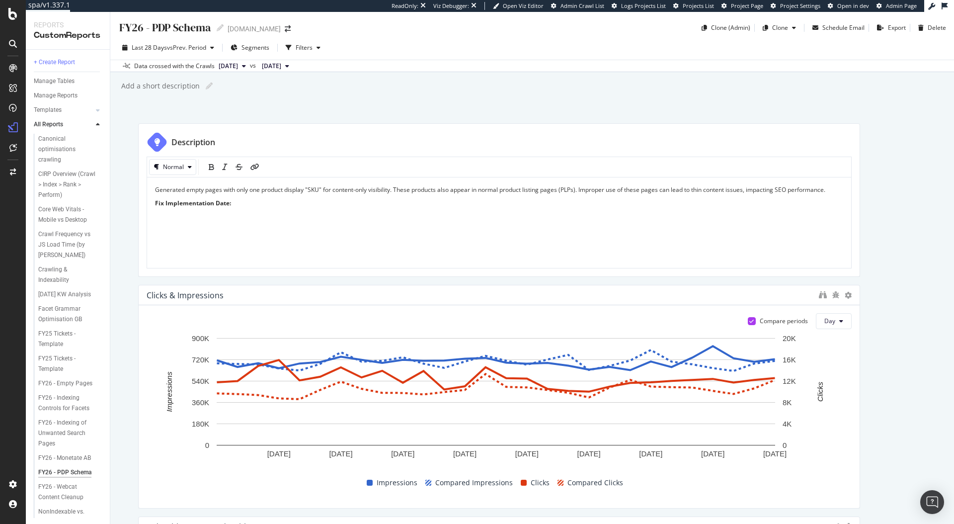
click at [290, 188] on span "Generated empty pages with only one product display "SKU" for content-only visi…" at bounding box center [490, 189] width 671 height 8
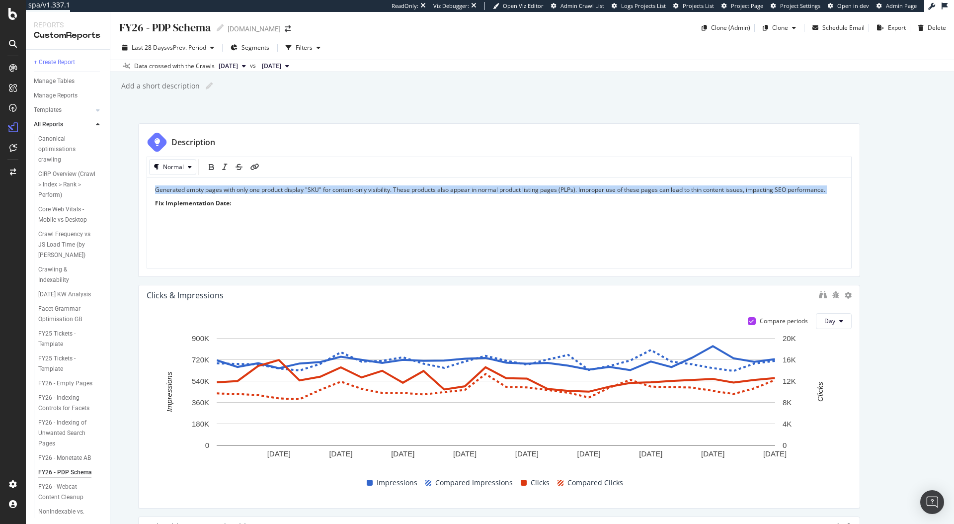
click at [290, 188] on span "Generated empty pages with only one product display "SKU" for content-only visi…" at bounding box center [490, 189] width 671 height 8
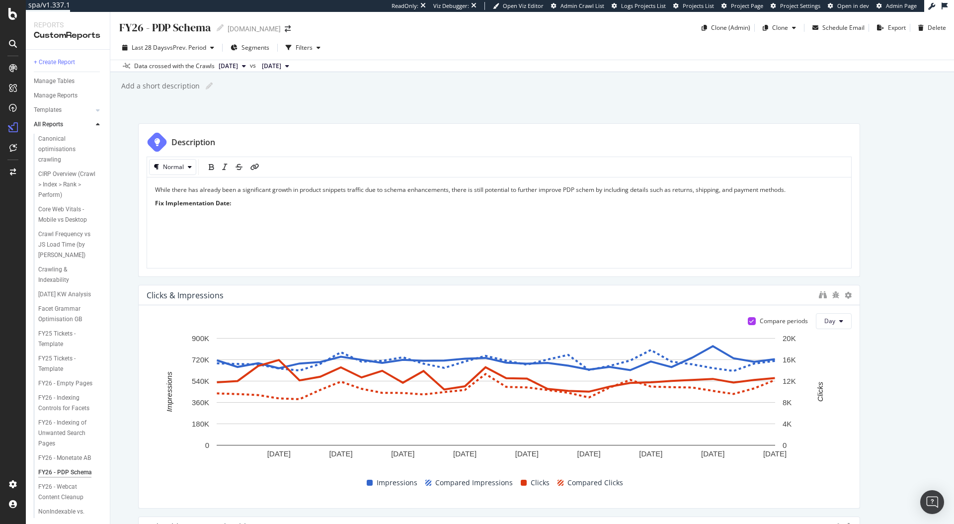
click at [666, 106] on div "FY26 - PDP Schema FY26 - PDP Schema www.ralphlauren.co.uk Clone (Admin) Clone S…" at bounding box center [532, 268] width 844 height 512
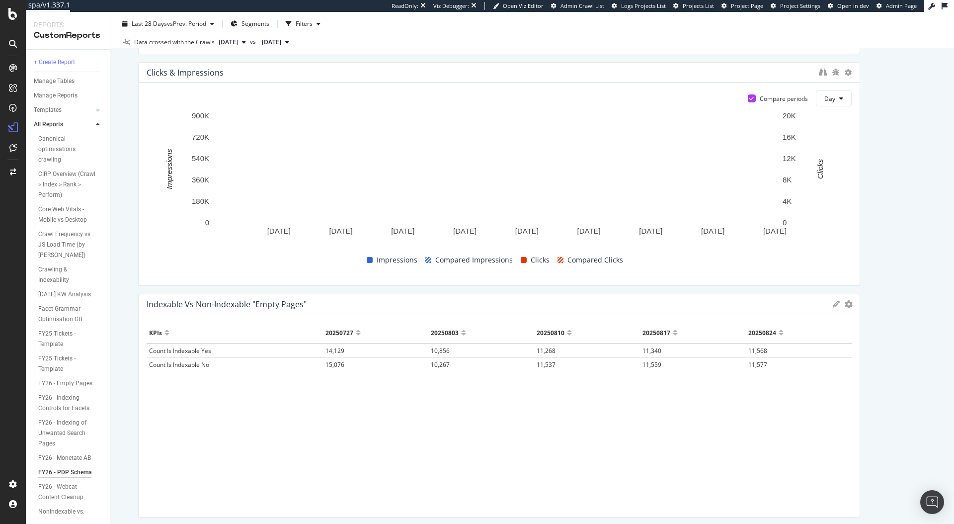
scroll to position [210, 0]
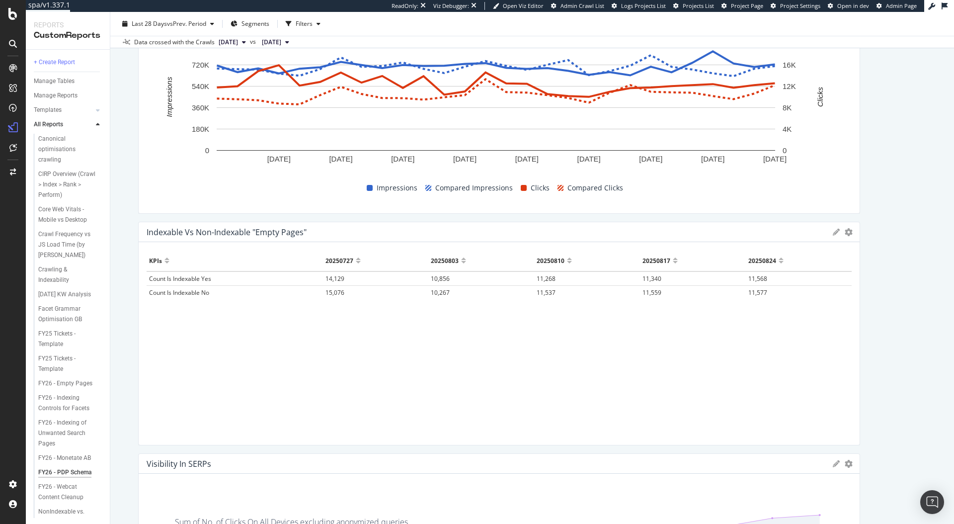
click at [833, 233] on icon at bounding box center [836, 232] width 7 height 7
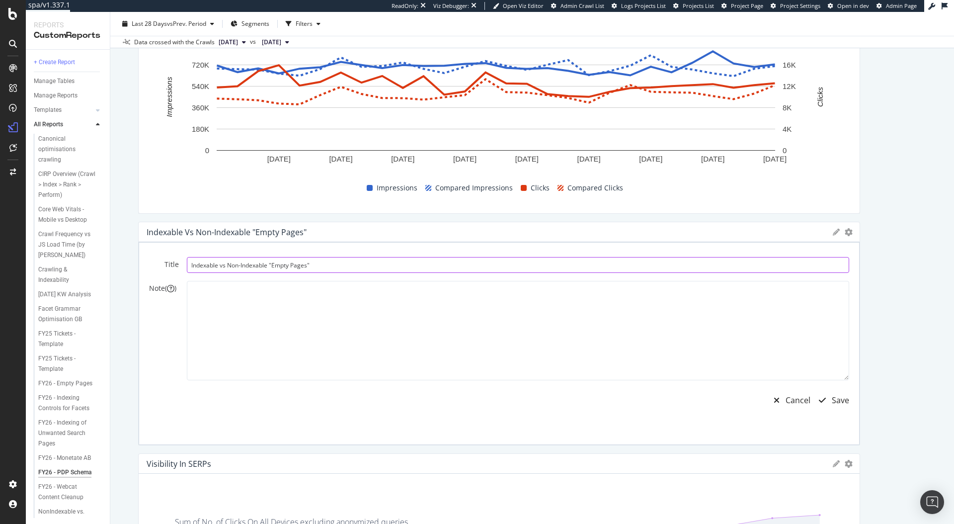
click at [296, 263] on input "Indexable vs Non-Indexable "Empty Pages"" at bounding box center [518, 265] width 663 height 16
drag, startPoint x: 338, startPoint y: 265, endPoint x: 291, endPoint y: 266, distance: 46.2
click at [291, 266] on input "Indexable vs Non-Indexable "Empty Pages"" at bounding box center [518, 270] width 663 height 16
click at [327, 263] on input "Indexable vs Non-Indexable "Empty Pages"" at bounding box center [518, 265] width 663 height 16
drag, startPoint x: 318, startPoint y: 264, endPoint x: 273, endPoint y: 270, distance: 45.1
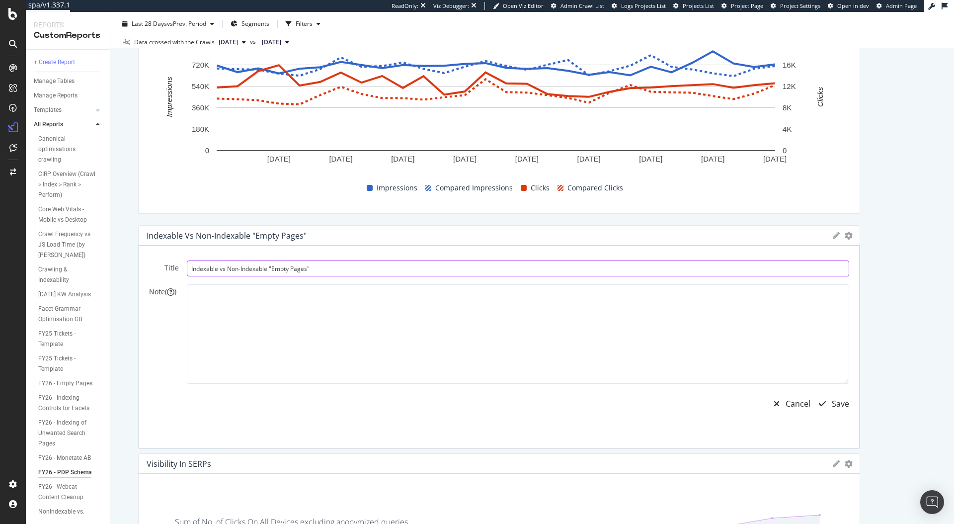
click at [260, 268] on input "Indexable vs Non-Indexable "Empty Pages"" at bounding box center [518, 268] width 663 height 16
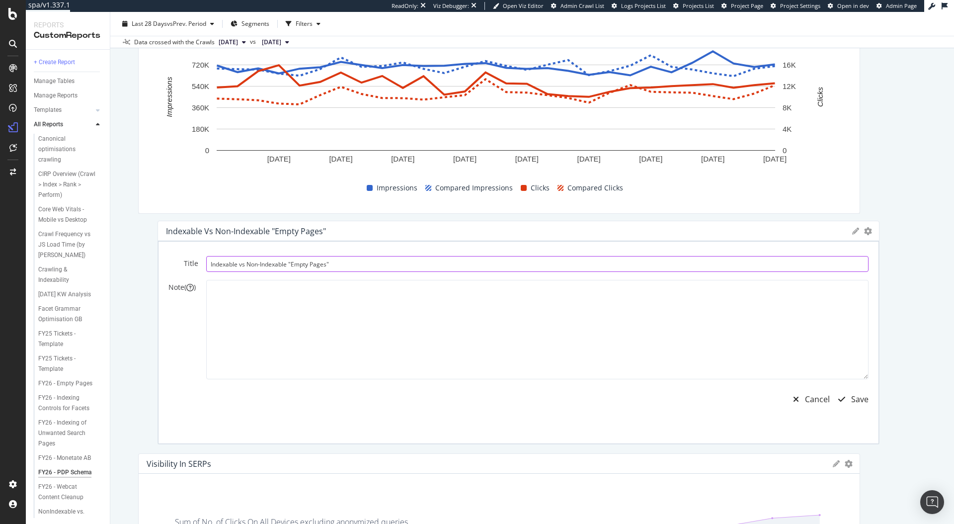
drag, startPoint x: 270, startPoint y: 266, endPoint x: 310, endPoint y: 265, distance: 40.3
click at [310, 265] on input "Indexable vs Non-Indexable "Empty Pages"" at bounding box center [537, 264] width 663 height 16
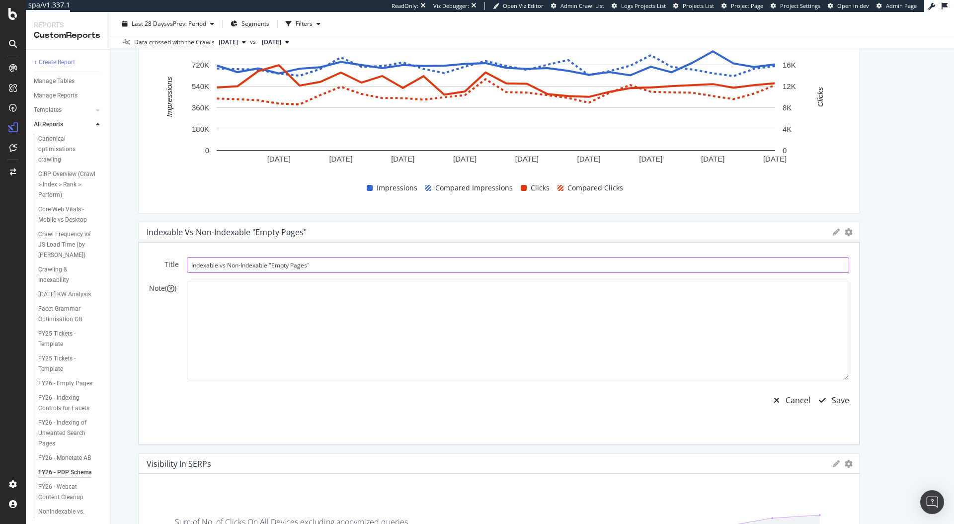
click at [315, 265] on input "Indexable vs Non-Indexable "Empty Pages"" at bounding box center [518, 265] width 663 height 16
type input "Indexable vs Non-Indexable"
click at [832, 397] on div "Save" at bounding box center [840, 400] width 17 height 11
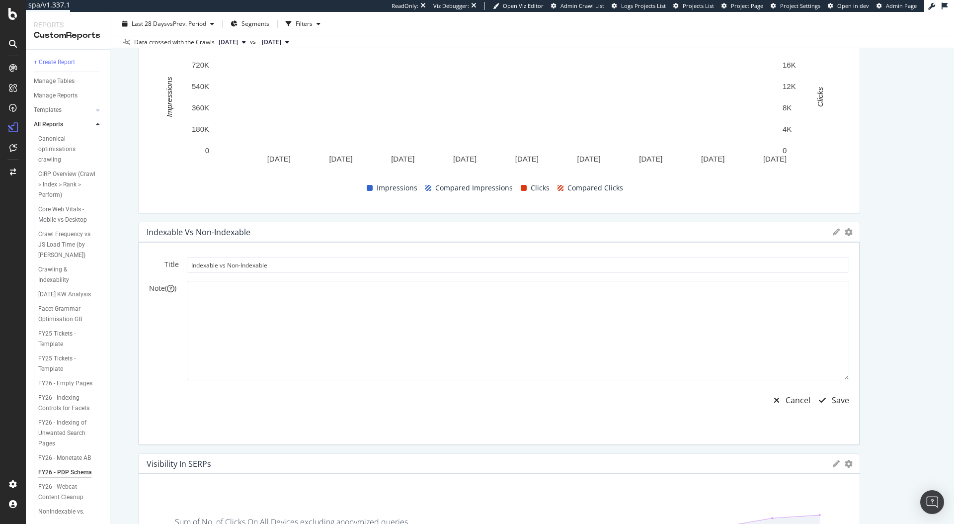
click at [926, 371] on div "FY26 - PDP Schema FY26 - PDP Schema www.ralphlauren.co.uk Clone (Admin) Clone S…" at bounding box center [532, 268] width 844 height 512
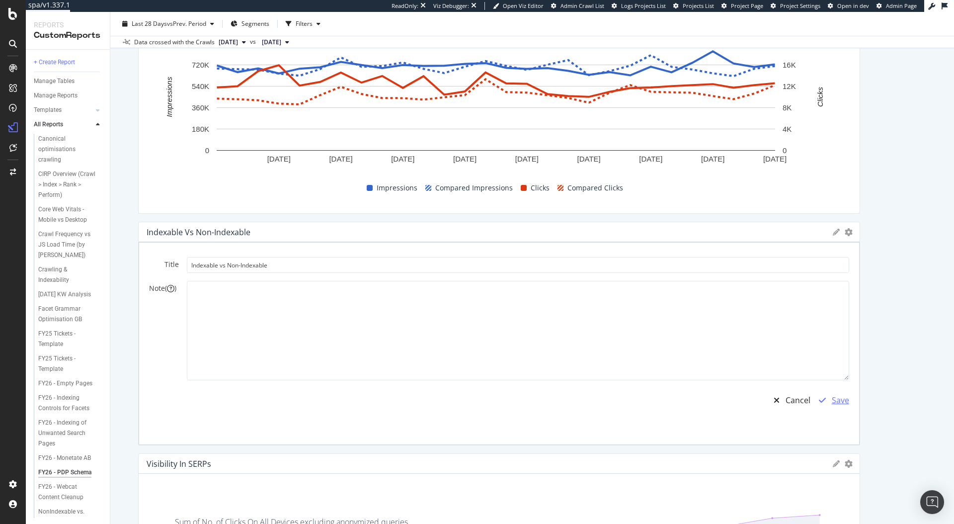
click at [838, 402] on div "Save" at bounding box center [840, 400] width 17 height 11
click at [917, 381] on div "Description While there has already been a significant growth in product snippe…" at bounding box center [532, 515] width 788 height 1202
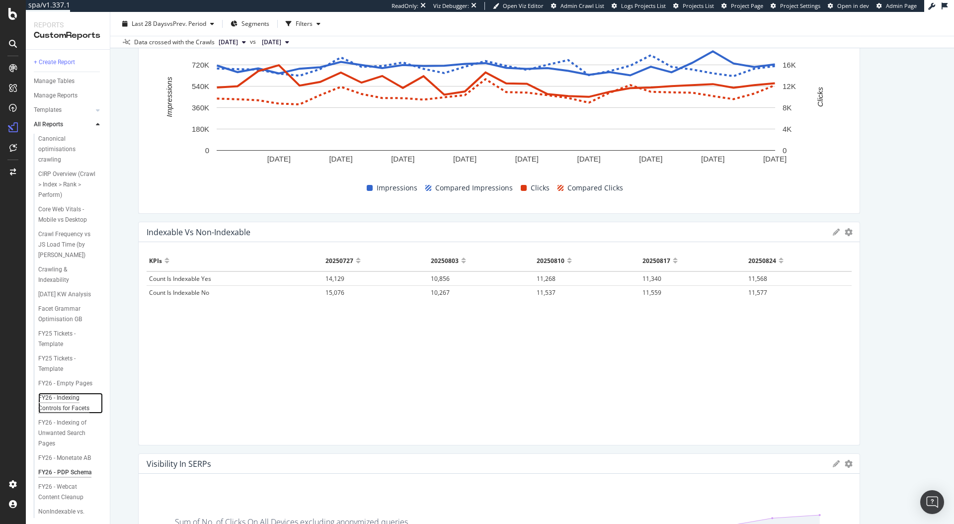
click at [66, 414] on div "FY26 - Indexing Controls for Facets" at bounding box center [67, 403] width 59 height 21
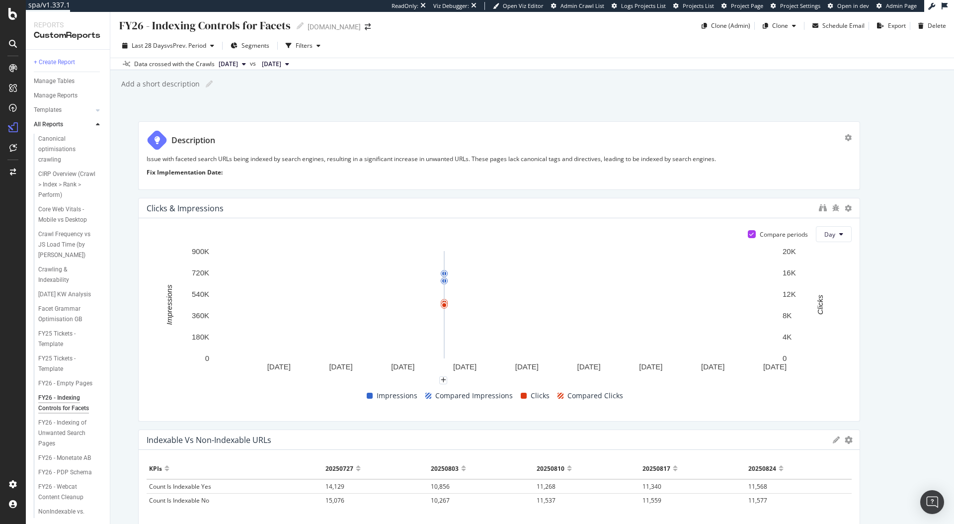
scroll to position [25, 0]
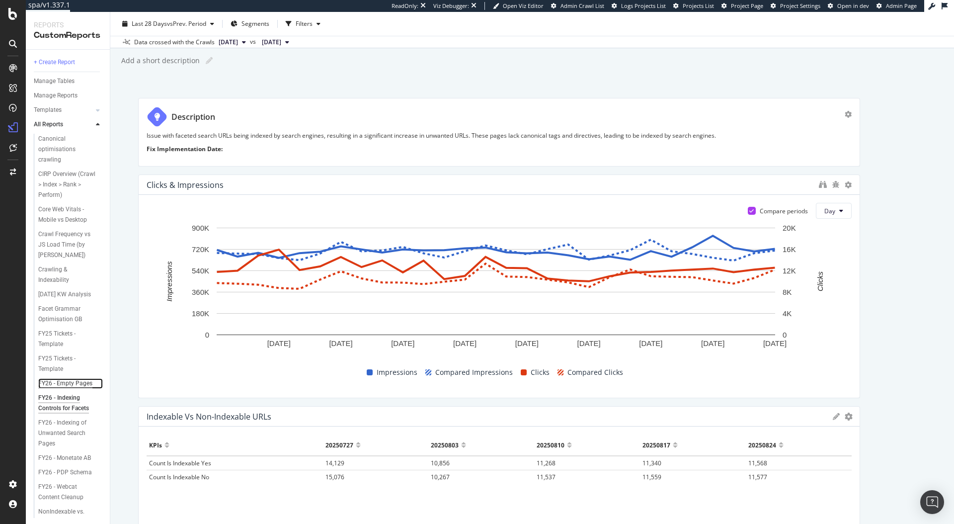
click at [60, 389] on div "FY26 - Empty Pages" at bounding box center [65, 383] width 54 height 10
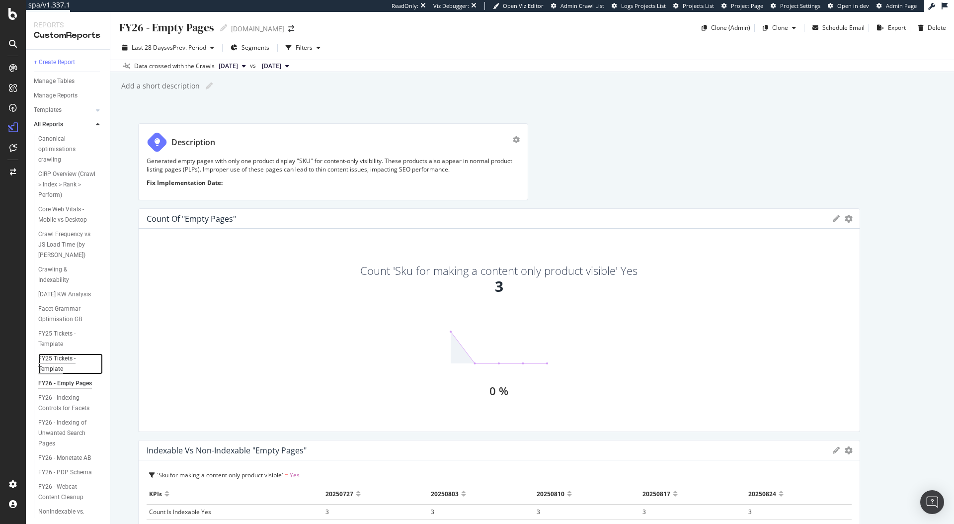
click at [47, 374] on div "FY25 Tickets - Template" at bounding box center [66, 363] width 56 height 21
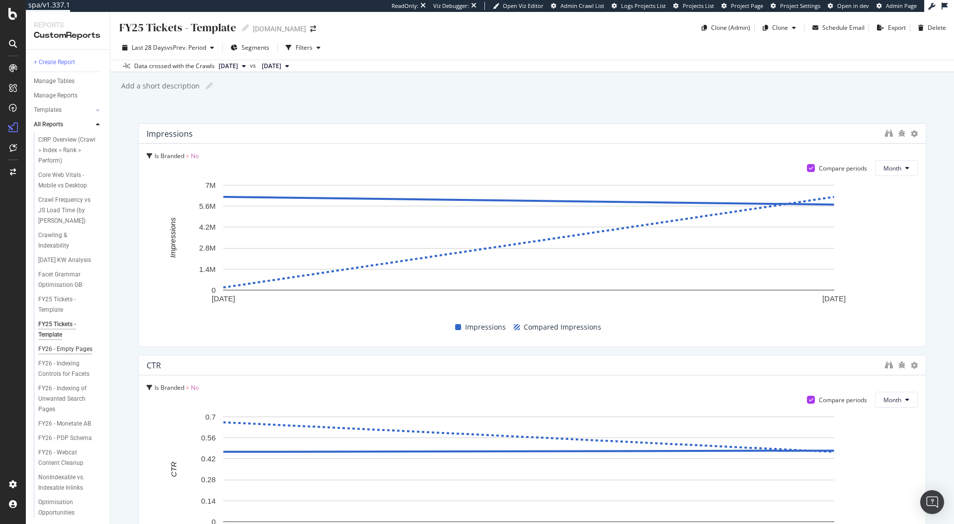
scroll to position [35, 0]
click at [57, 354] on div "FY26 - Empty Pages" at bounding box center [65, 348] width 54 height 10
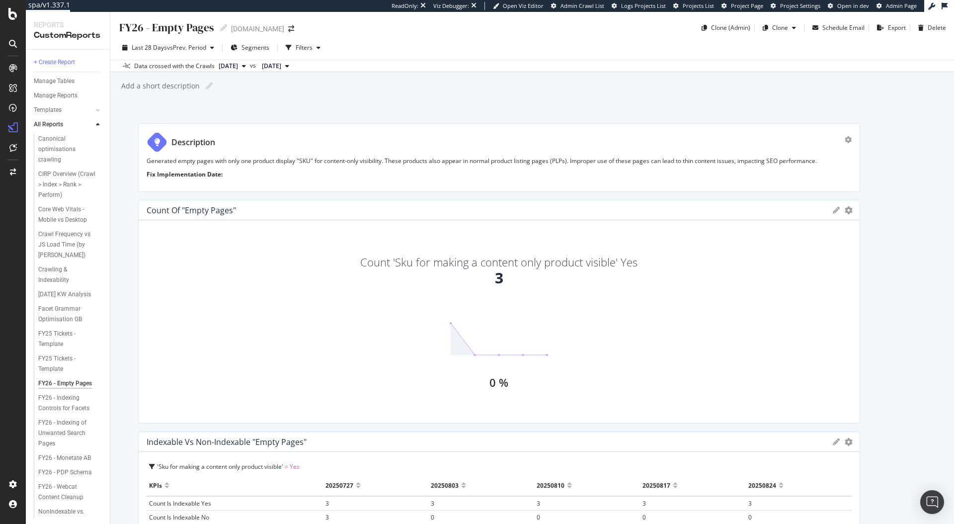
drag, startPoint x: 517, startPoint y: 162, endPoint x: 835, endPoint y: 161, distance: 317.6
click at [835, 161] on div "Description Generated empty pages with only one product display "SKU" for conte…" at bounding box center [499, 157] width 722 height 69
click at [943, 184] on div "FY26 - Empty Pages FY26 - Empty Pages www.ralphlauren.co.uk Clone (Admin) Clone…" at bounding box center [532, 268] width 844 height 512
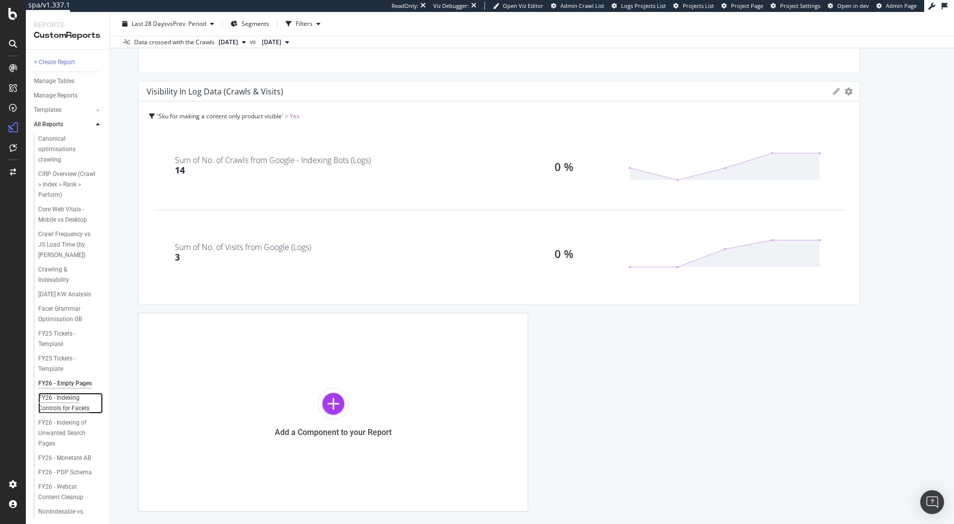
click at [61, 414] on div "FY26 - Indexing Controls for Facets" at bounding box center [67, 403] width 59 height 21
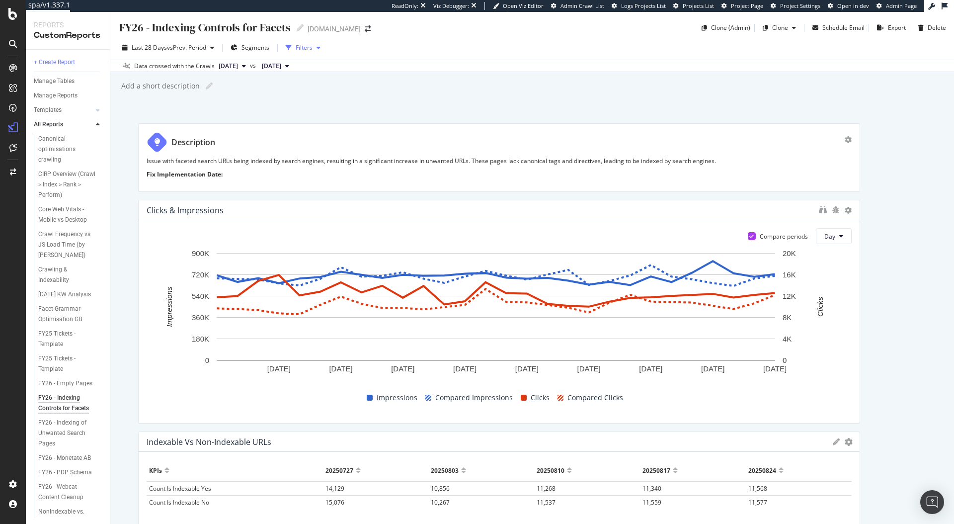
click at [305, 49] on div "Filters" at bounding box center [304, 47] width 17 height 8
click at [253, 48] on span "Segments" at bounding box center [256, 47] width 28 height 8
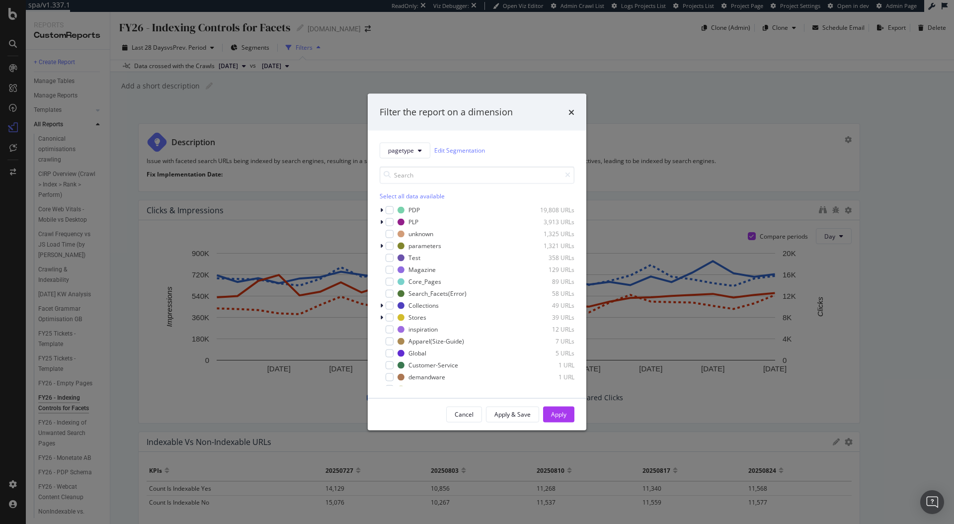
click at [318, 95] on div "Filter the report on a dimension pagetype Edit Segmentation Select all data ava…" at bounding box center [477, 262] width 954 height 524
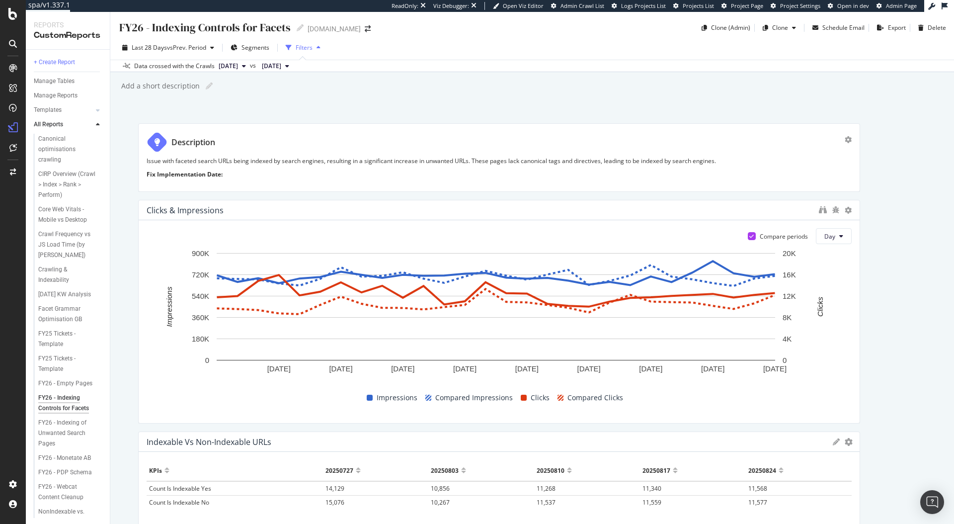
click at [314, 47] on div "button" at bounding box center [319, 48] width 12 height 6
click at [318, 46] on icon "button" at bounding box center [319, 48] width 4 height 6
click at [314, 46] on div "button" at bounding box center [319, 48] width 12 height 6
click at [289, 46] on icon "button" at bounding box center [289, 48] width 6 height 6
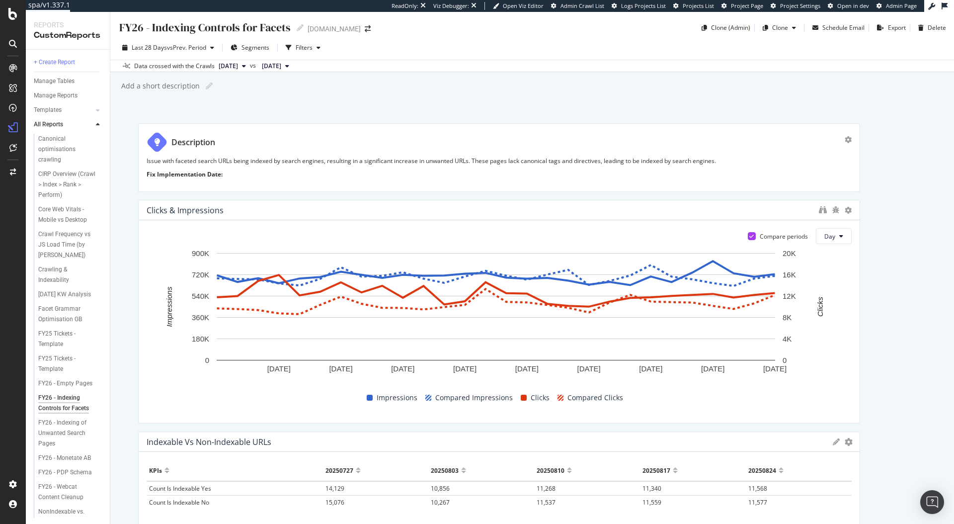
click at [377, 106] on div "FY26 - Indexing Controls for Facets FY26 - Indexing Controls for Facets www.ral…" at bounding box center [532, 268] width 844 height 512
click at [301, 47] on div "Filters" at bounding box center [304, 47] width 17 height 8
click at [288, 48] on icon "button" at bounding box center [289, 48] width 6 height 6
click at [318, 46] on icon "button" at bounding box center [319, 48] width 4 height 6
click at [264, 51] on span "Segments" at bounding box center [256, 47] width 28 height 8
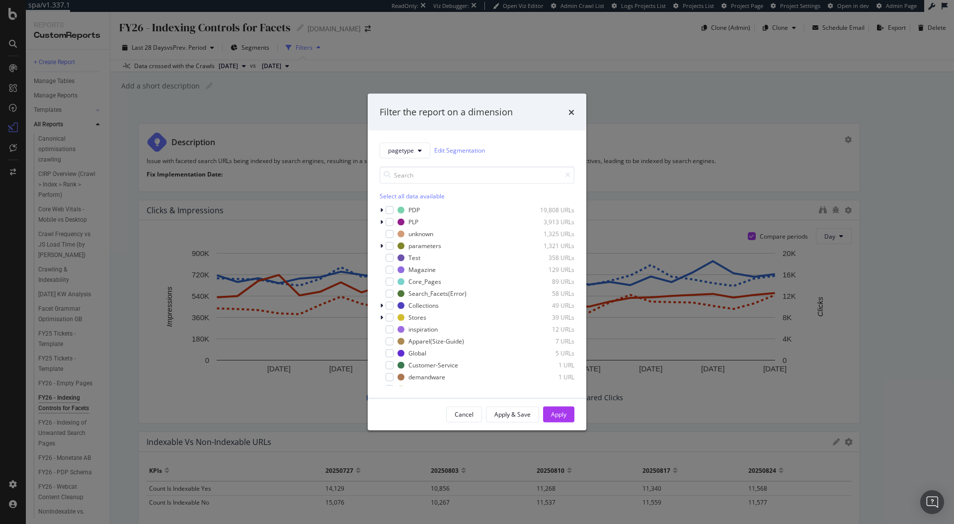
click at [320, 47] on div "Filter the report on a dimension pagetype Edit Segmentation Select all data ava…" at bounding box center [477, 262] width 954 height 524
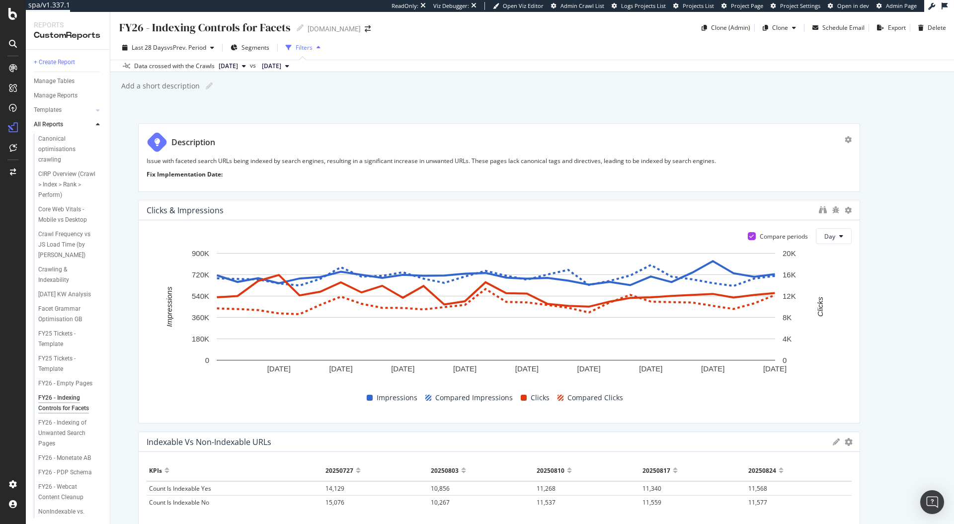
click at [337, 84] on div "Add a short description Add a short description" at bounding box center [537, 86] width 834 height 15
click at [301, 48] on div "Filters" at bounding box center [304, 47] width 17 height 8
click at [243, 51] on div "Segments" at bounding box center [250, 47] width 39 height 15
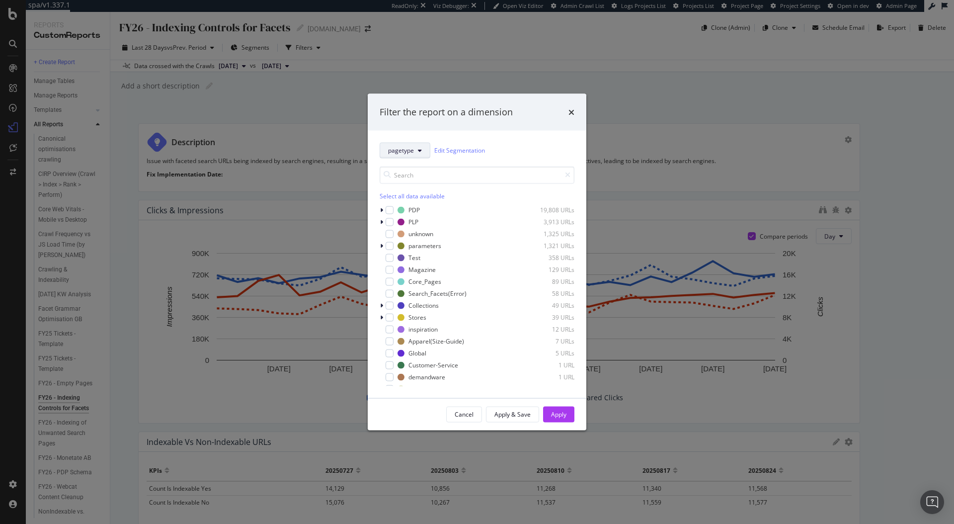
click at [406, 154] on span "pagetype" at bounding box center [401, 150] width 26 height 8
click at [412, 215] on span "2025-FY25" at bounding box center [445, 213] width 115 height 9
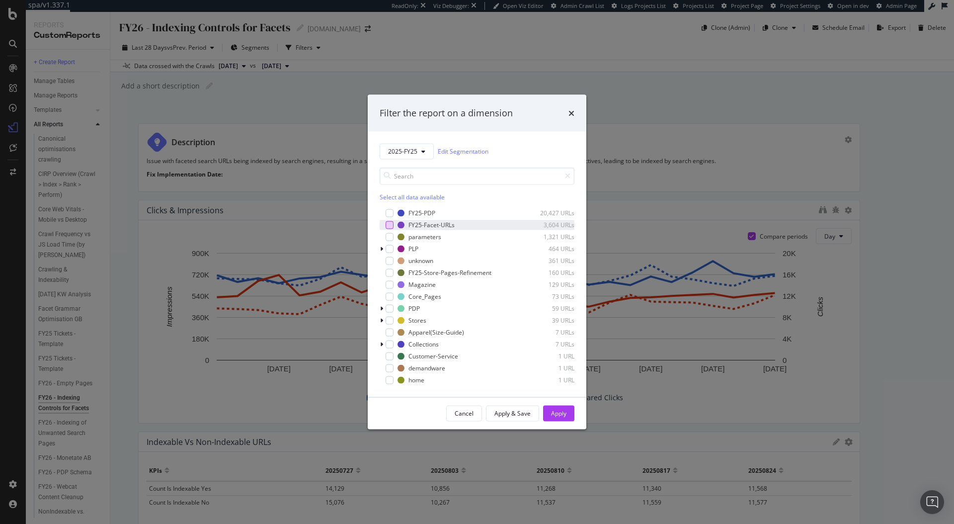
click at [386, 224] on div "modal" at bounding box center [390, 225] width 8 height 8
click at [565, 411] on div "Apply" at bounding box center [558, 413] width 15 height 8
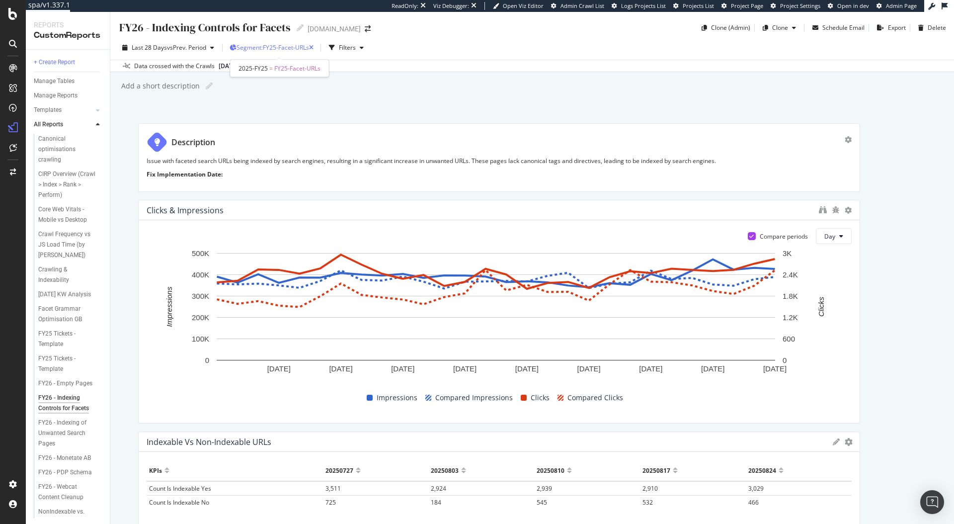
click at [309, 48] on span "Segment: FY25-Facet-URLs" at bounding box center [273, 47] width 73 height 8
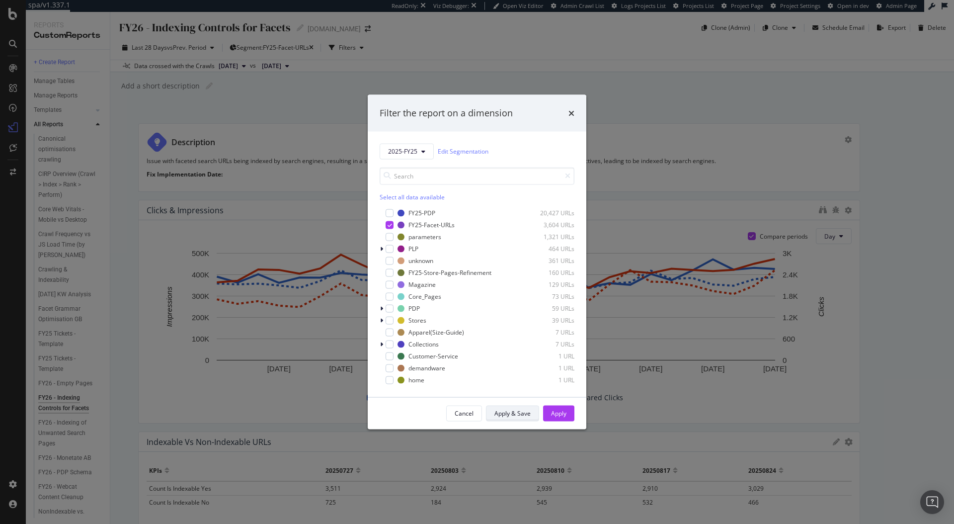
click at [523, 410] on div "Apply & Save" at bounding box center [513, 413] width 36 height 8
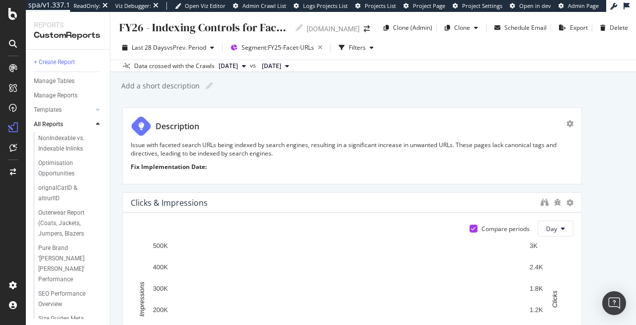
scroll to position [372, 0]
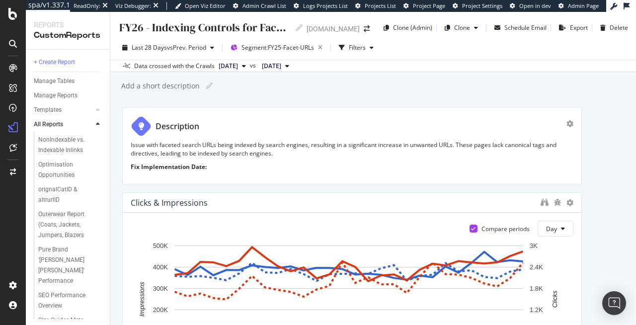
click at [65, 131] on div "FY26 - Webcat Content Cleanup" at bounding box center [67, 120] width 58 height 21
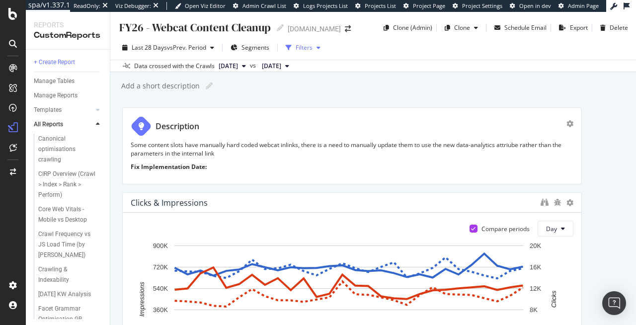
click at [292, 50] on icon "button" at bounding box center [289, 48] width 6 height 6
click at [252, 40] on div "Segments" at bounding box center [250, 47] width 39 height 15
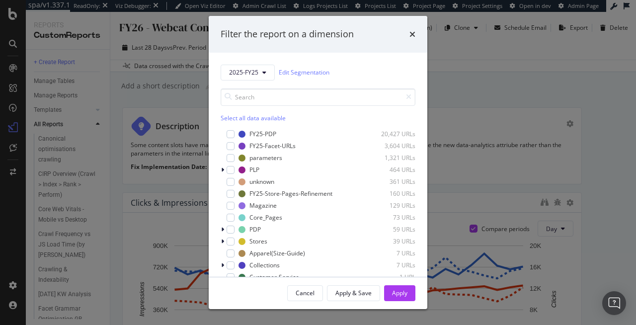
click at [244, 84] on div "Select all data available FY25-PDP 20,427 URLs FY25-Facet-URLs 3,604 URLs param…" at bounding box center [318, 194] width 195 height 226
click at [252, 73] on span "2025-FY25" at bounding box center [243, 72] width 29 height 8
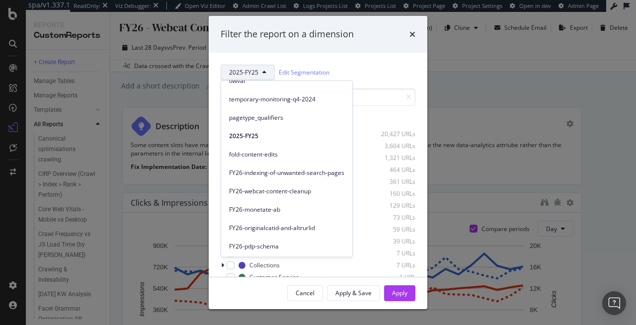
scroll to position [65, 0]
click at [285, 188] on span "FY26-webcat-content-cleanup" at bounding box center [286, 190] width 115 height 9
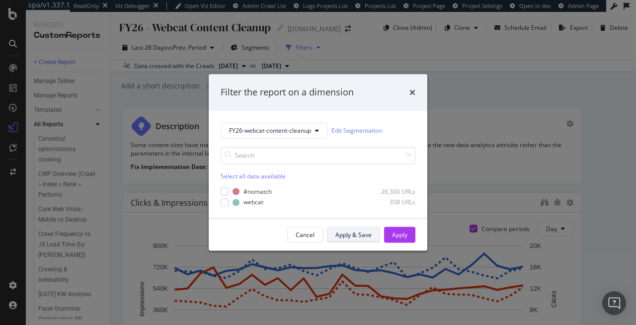
click at [369, 233] on div "Apply & Save" at bounding box center [354, 235] width 36 height 8
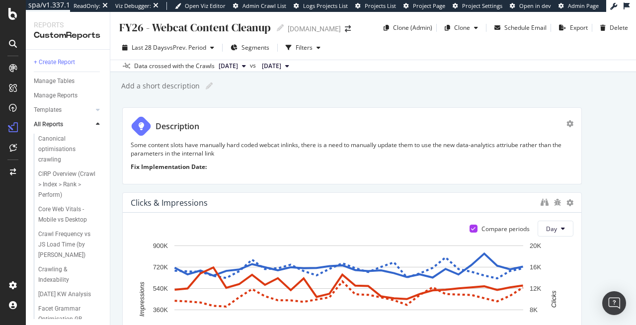
scroll to position [193, 0]
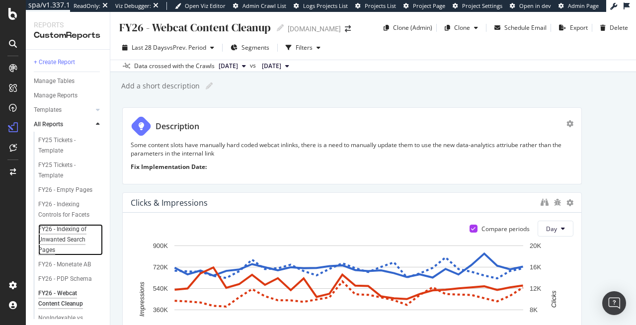
click at [62, 250] on div "FY26 - Indexing of Unwanted Search Pages" at bounding box center [68, 239] width 60 height 31
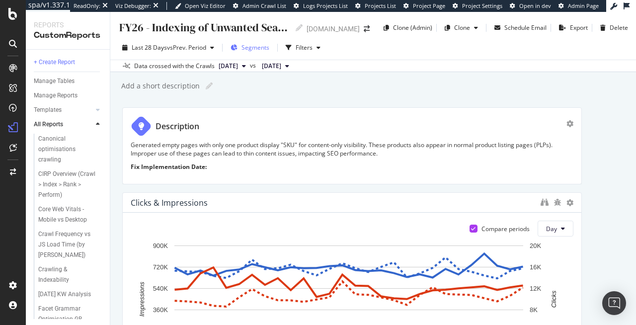
click at [256, 49] on span "Segments" at bounding box center [256, 47] width 28 height 8
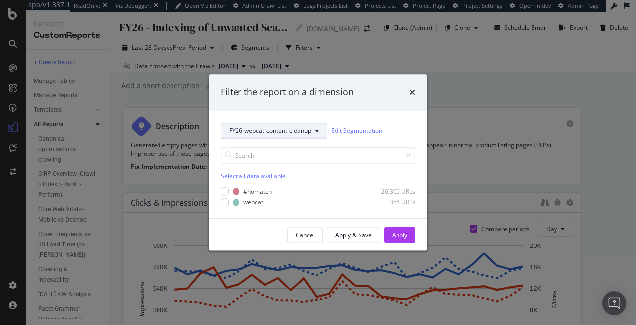
click at [277, 131] on span "FY26-webcat-content-cleanup" at bounding box center [270, 131] width 82 height 8
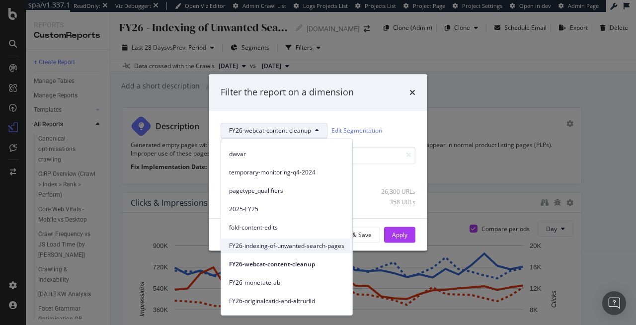
scroll to position [65, 0]
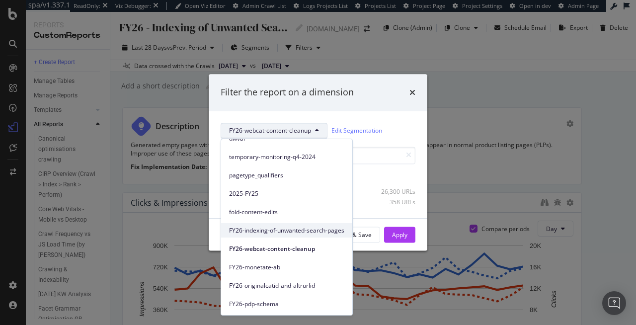
click at [291, 233] on span "FY26-indexing-of-unwanted-search-pages" at bounding box center [286, 230] width 115 height 9
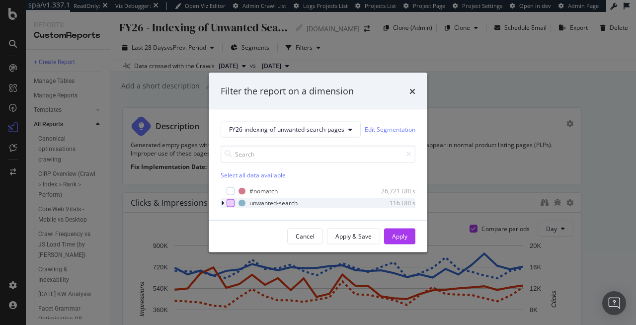
click at [232, 204] on div "modal" at bounding box center [231, 203] width 8 height 8
click at [350, 237] on div "Apply & Save" at bounding box center [354, 236] width 36 height 8
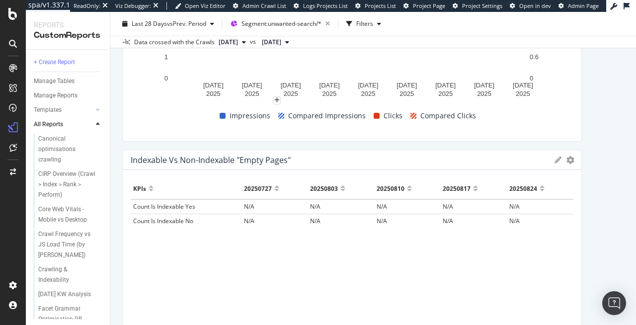
scroll to position [292, 0]
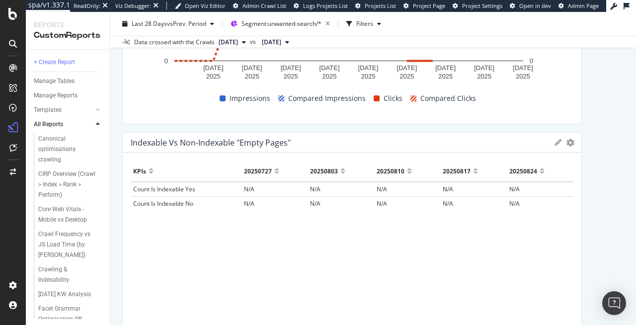
click at [555, 144] on icon at bounding box center [558, 142] width 7 height 7
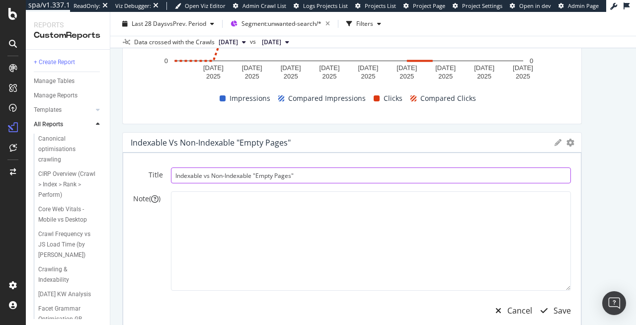
click at [316, 177] on input "Indexable vs Non-Indexable "Empty Pages"" at bounding box center [371, 176] width 400 height 16
type input "Indexable vs Non-Indexable"
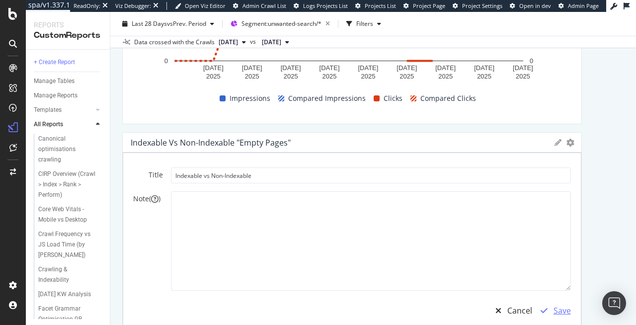
click at [562, 307] on div "Save" at bounding box center [562, 310] width 17 height 11
click at [561, 309] on div "Save" at bounding box center [562, 310] width 17 height 11
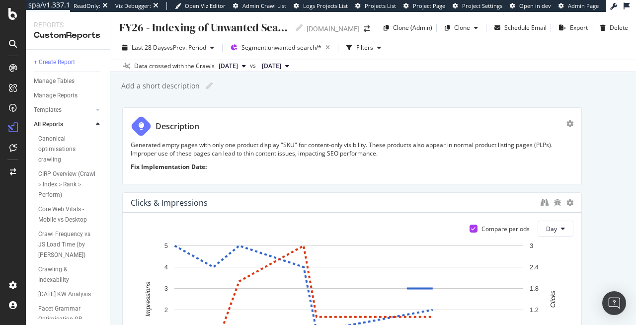
scroll to position [254, 0]
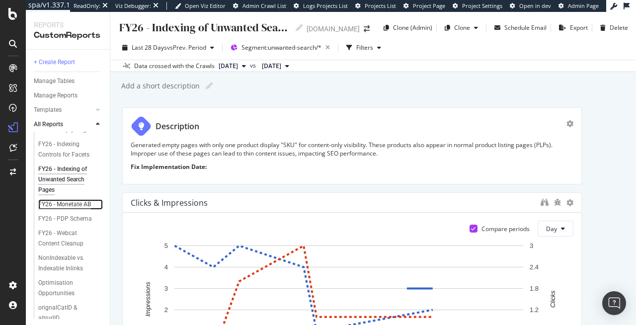
click at [69, 210] on div "FY26 - Monetate AB" at bounding box center [64, 204] width 53 height 10
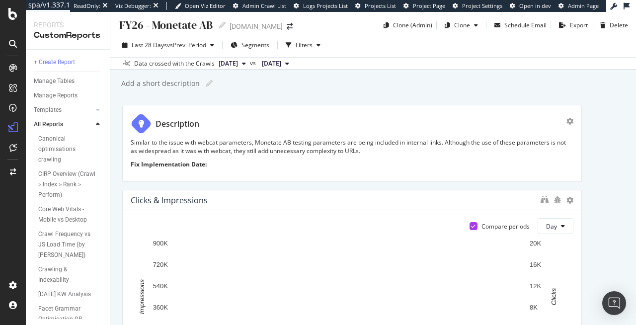
scroll to position [4, 0]
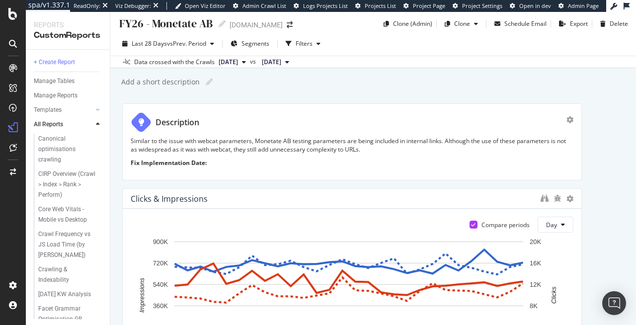
click at [294, 84] on div "Add a short description Add a short description" at bounding box center [378, 82] width 516 height 15
click at [260, 45] on span "Segments" at bounding box center [256, 43] width 28 height 8
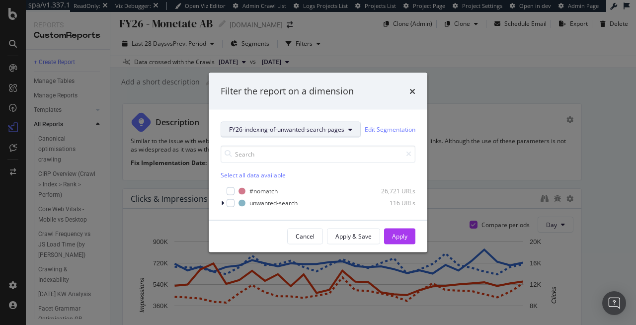
click at [283, 130] on span "FY26-indexing-of-unwanted-search-pages" at bounding box center [286, 129] width 115 height 8
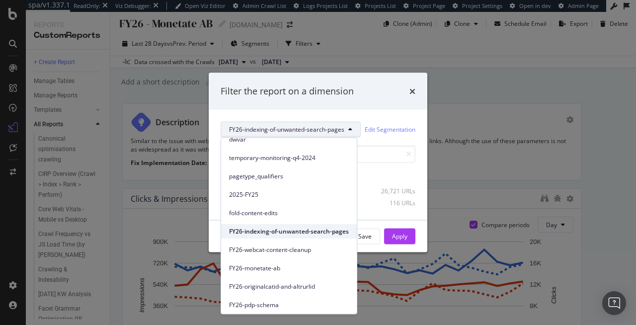
scroll to position [65, 0]
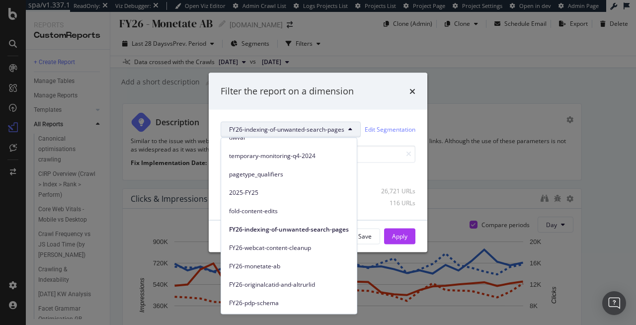
click at [284, 257] on div "FY26-monetate-ab" at bounding box center [289, 264] width 136 height 18
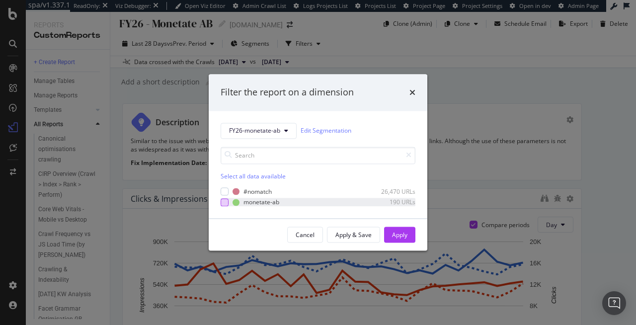
click at [223, 203] on div "modal" at bounding box center [225, 202] width 8 height 8
click at [414, 233] on button "Apply" at bounding box center [399, 235] width 31 height 16
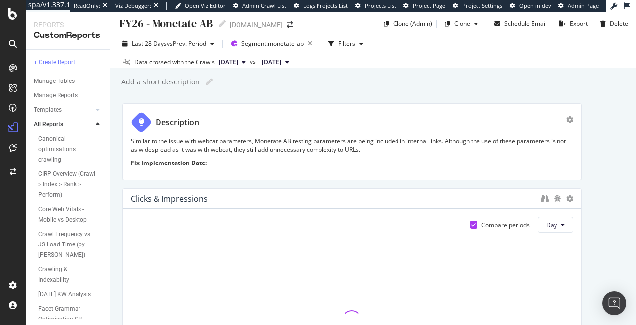
click at [335, 83] on div "Add a short description Add a short description" at bounding box center [378, 82] width 516 height 15
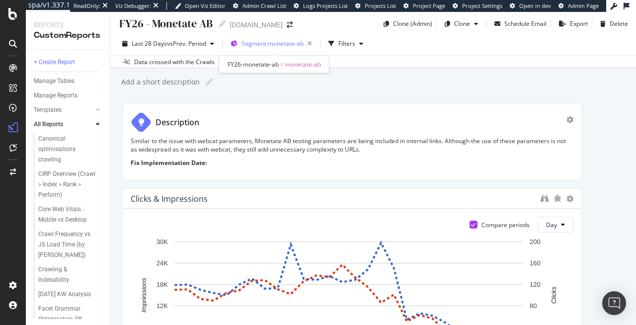
click at [273, 41] on span "Segment: monetate-ab" at bounding box center [273, 43] width 62 height 8
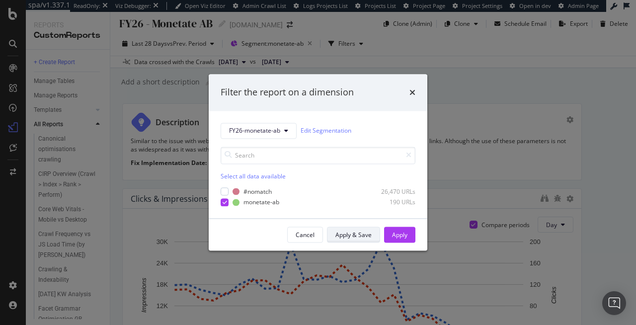
click at [342, 233] on div "Apply & Save" at bounding box center [354, 235] width 36 height 8
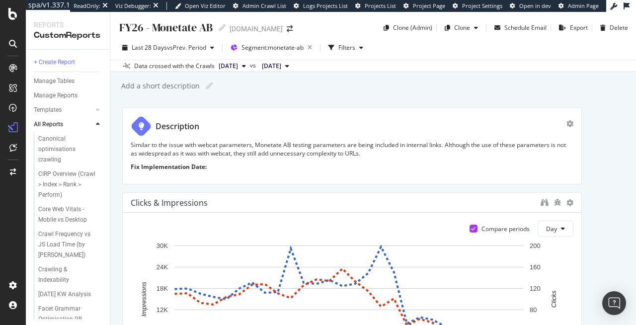
click at [400, 92] on div "Add a short description Add a short description" at bounding box center [378, 86] width 516 height 15
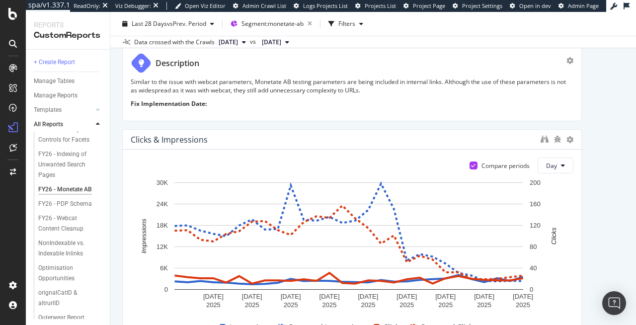
scroll to position [378, 0]
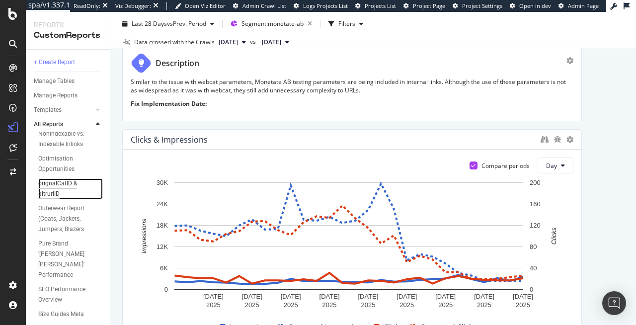
click at [54, 199] on div "orignalCatID & altrurlID" at bounding box center [66, 188] width 56 height 21
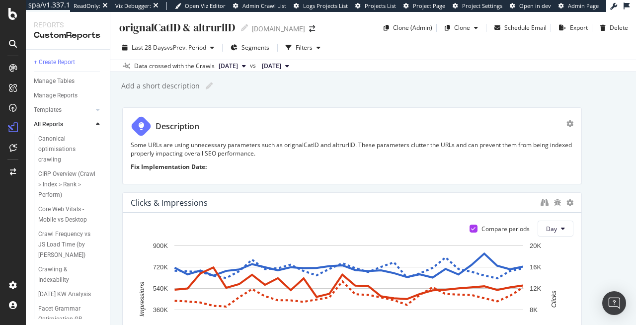
click at [161, 34] on div "orignalCatID & altrurlID" at bounding box center [176, 27] width 117 height 15
click at [136, 29] on input "orignalCatID & altrurlID" at bounding box center [177, 26] width 119 height 13
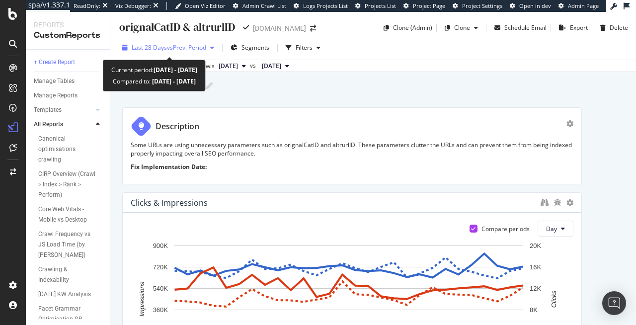
type input "originalCatID & altrurlID"
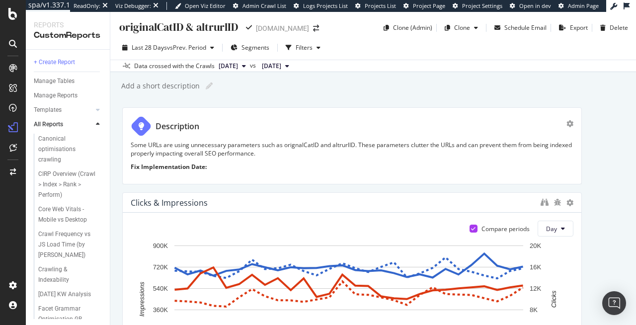
click at [362, 95] on div "originalCatID & altrurlID originalCatID & altrurlID www.ralphlauren.co.uk Clone…" at bounding box center [373, 168] width 526 height 313
click at [259, 45] on span "Segments" at bounding box center [256, 47] width 28 height 8
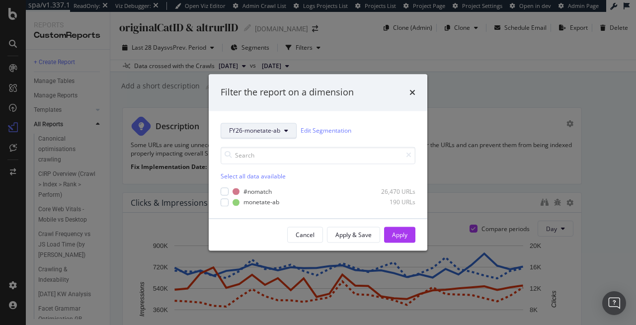
click at [261, 127] on span "FY26-monetate-ab" at bounding box center [254, 131] width 51 height 8
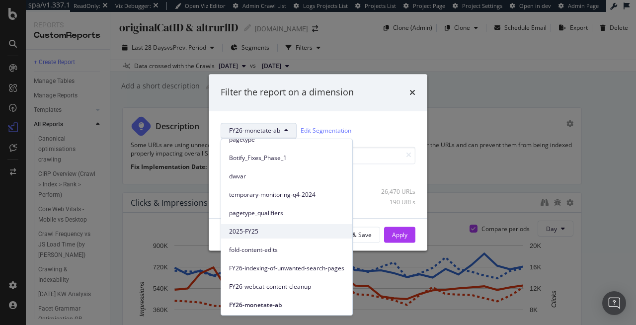
scroll to position [65, 0]
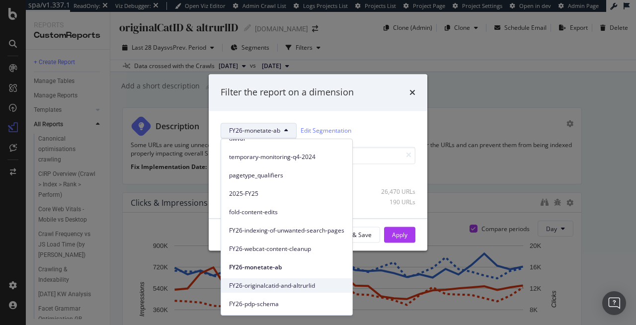
click at [279, 289] on span "FY26-originalcatid-and-altrurlid" at bounding box center [286, 285] width 115 height 9
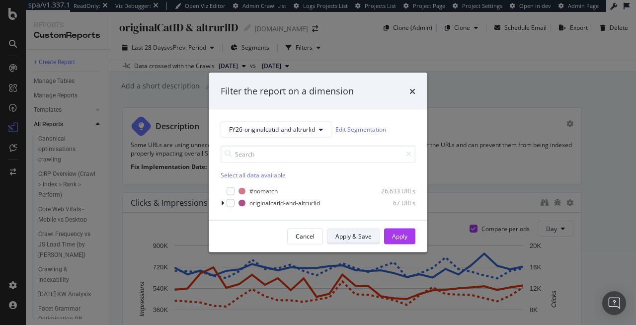
click at [356, 236] on div "Apply & Save" at bounding box center [354, 236] width 36 height 8
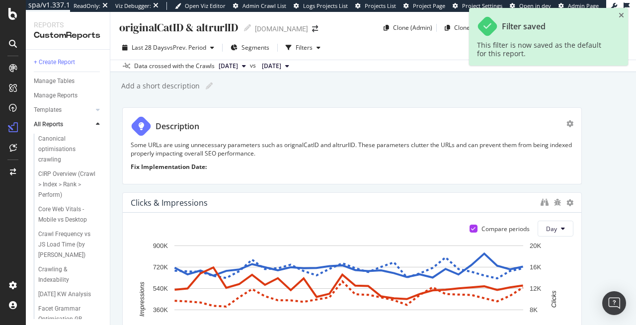
click at [302, 28] on div "www.ralphlauren.co.uk" at bounding box center [281, 29] width 53 height 10
click at [254, 50] on span "Segments" at bounding box center [256, 47] width 28 height 8
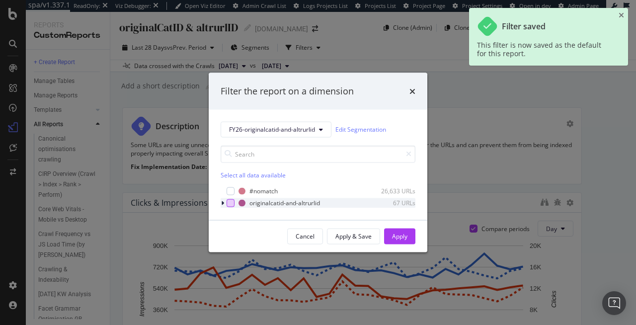
click at [228, 205] on div "modal" at bounding box center [231, 203] width 8 height 8
click at [369, 237] on div "Apply & Save" at bounding box center [354, 236] width 36 height 8
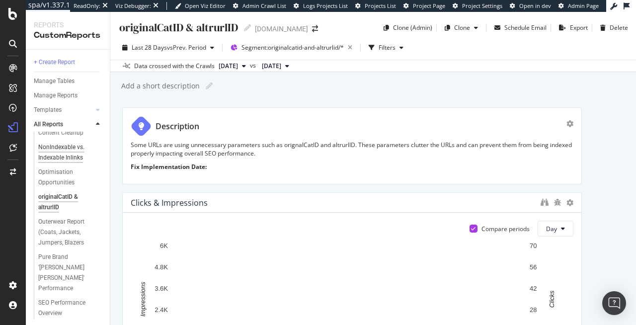
scroll to position [330, 0]
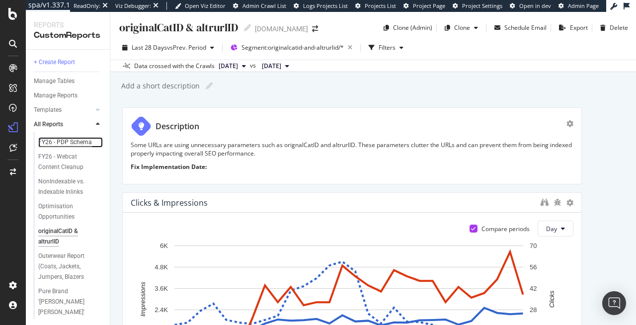
click at [51, 148] on div "FY26 - PDP Schema" at bounding box center [65, 142] width 54 height 10
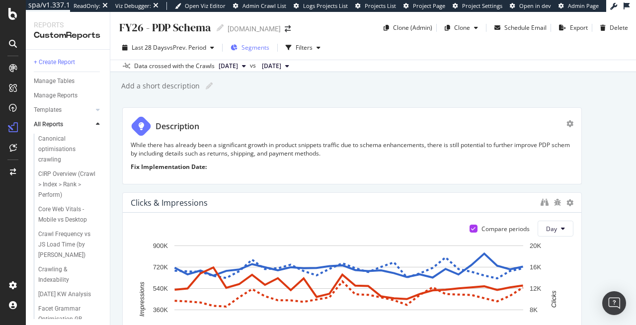
click at [262, 48] on span "Segments" at bounding box center [256, 47] width 28 height 8
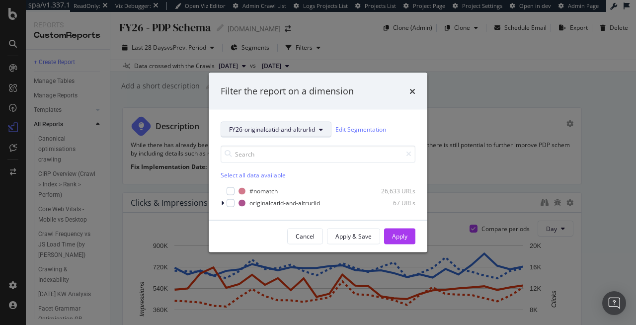
click at [266, 123] on button "FY26-originalcatid-and-altrurlid" at bounding box center [276, 129] width 111 height 16
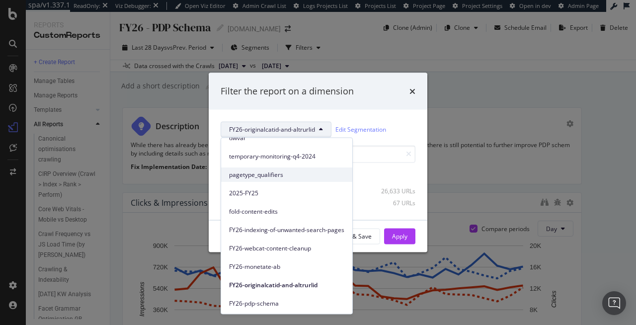
scroll to position [65, 0]
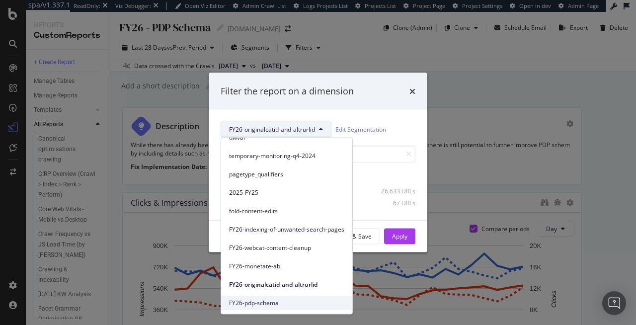
click at [281, 302] on span "FY26-pdp-schema" at bounding box center [286, 302] width 115 height 9
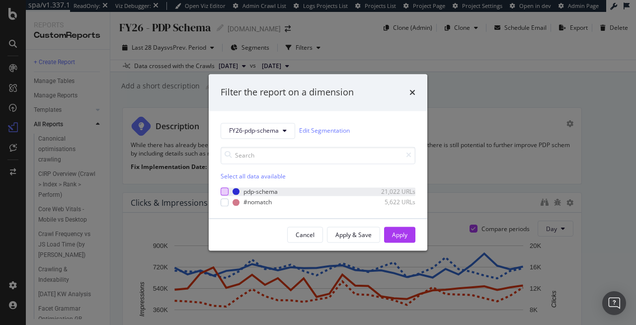
click at [221, 193] on div "modal" at bounding box center [225, 192] width 8 height 8
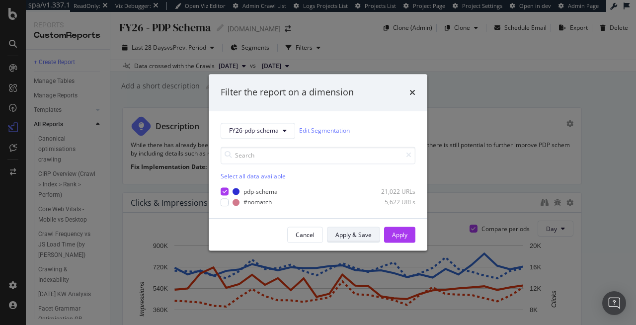
click at [339, 232] on div "Apply & Save" at bounding box center [354, 235] width 36 height 8
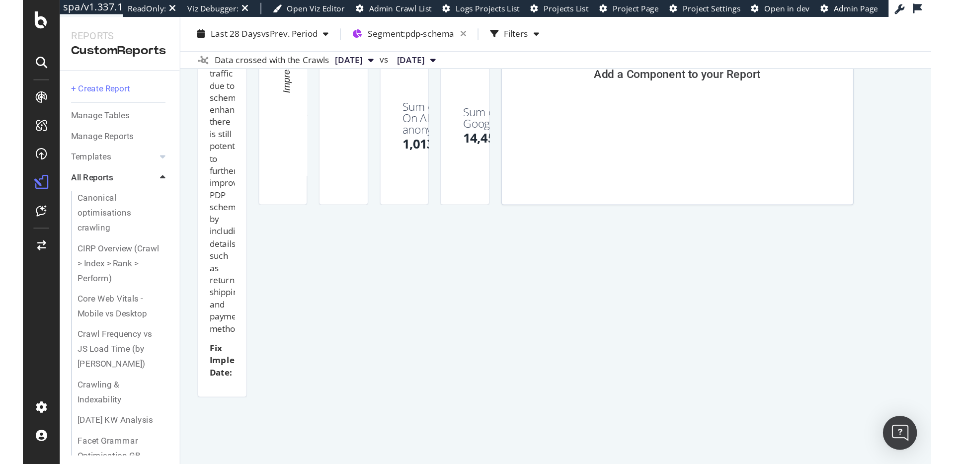
scroll to position [304, 0]
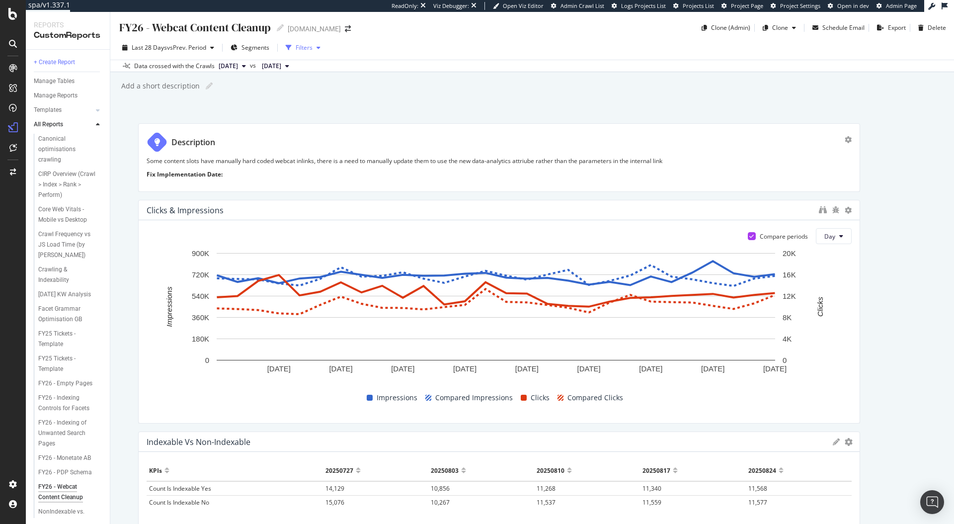
click at [293, 47] on div "button" at bounding box center [289, 48] width 14 height 14
click at [259, 45] on span "Segments" at bounding box center [256, 47] width 28 height 8
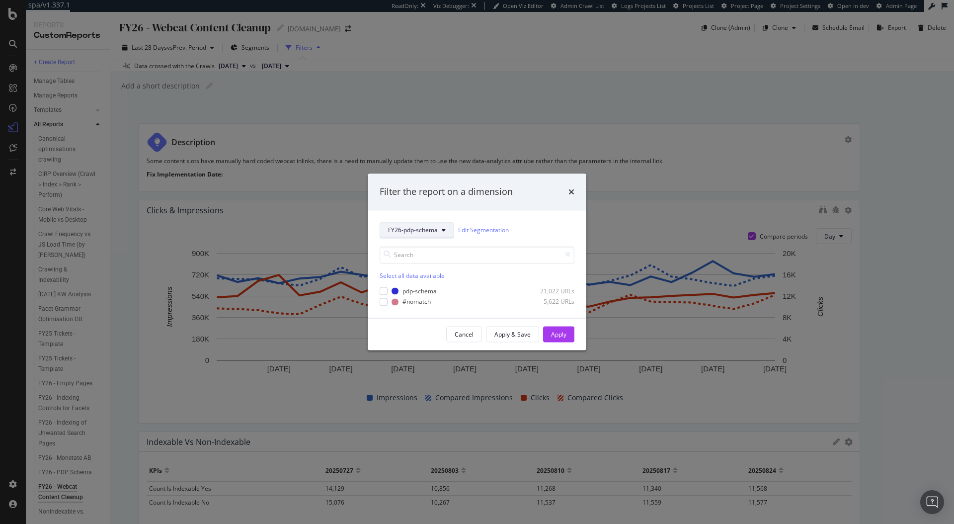
click at [429, 234] on span "FY26-pdp-schema" at bounding box center [413, 230] width 50 height 8
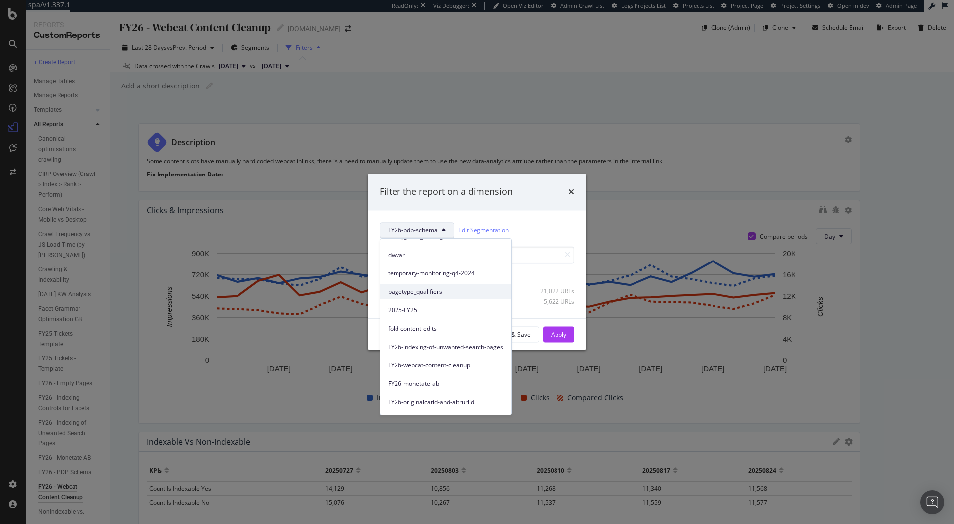
scroll to position [65, 0]
click at [454, 352] on span "FY26-webcat-content-cleanup" at bounding box center [445, 348] width 115 height 9
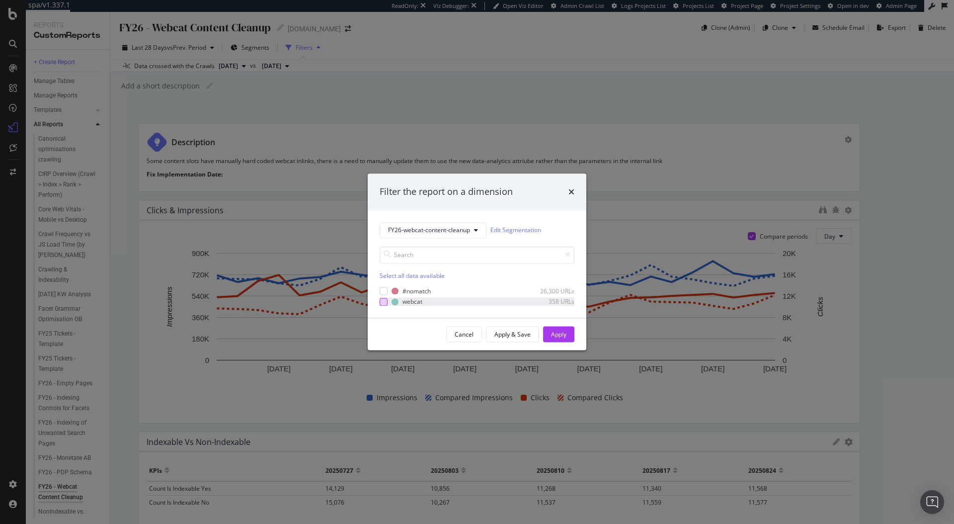
click at [385, 302] on div "modal" at bounding box center [384, 302] width 8 height 8
click at [524, 335] on div "Apply & Save" at bounding box center [513, 334] width 36 height 8
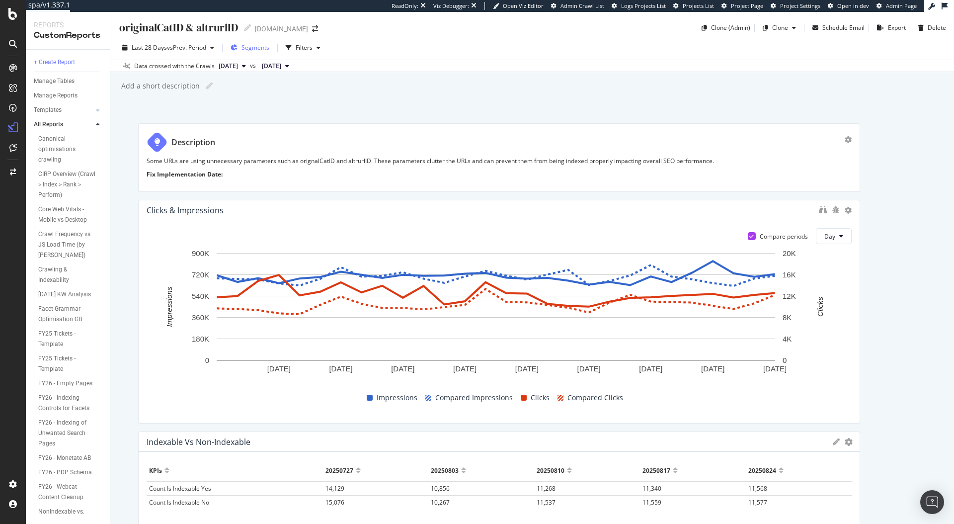
click at [263, 52] on div "Segments" at bounding box center [256, 47] width 28 height 8
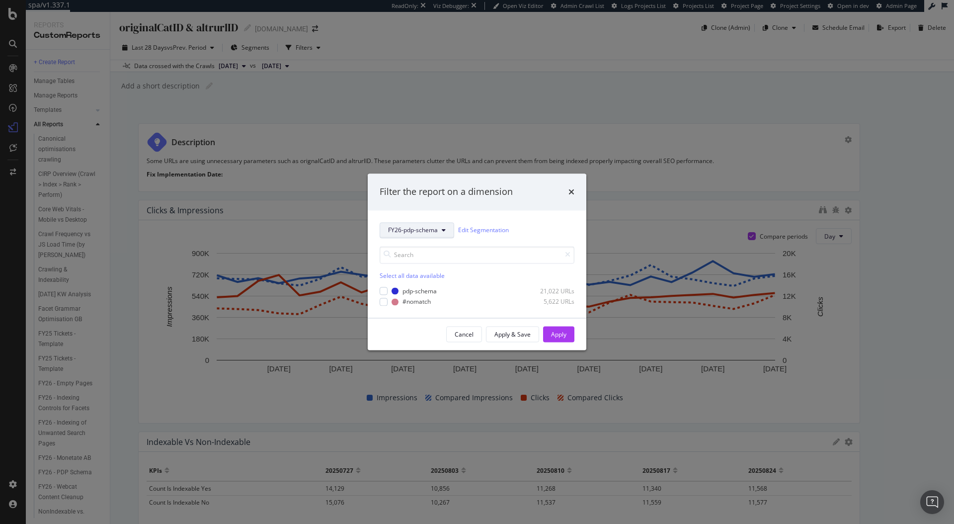
click at [411, 230] on span "FY26-pdp-schema" at bounding box center [413, 230] width 50 height 8
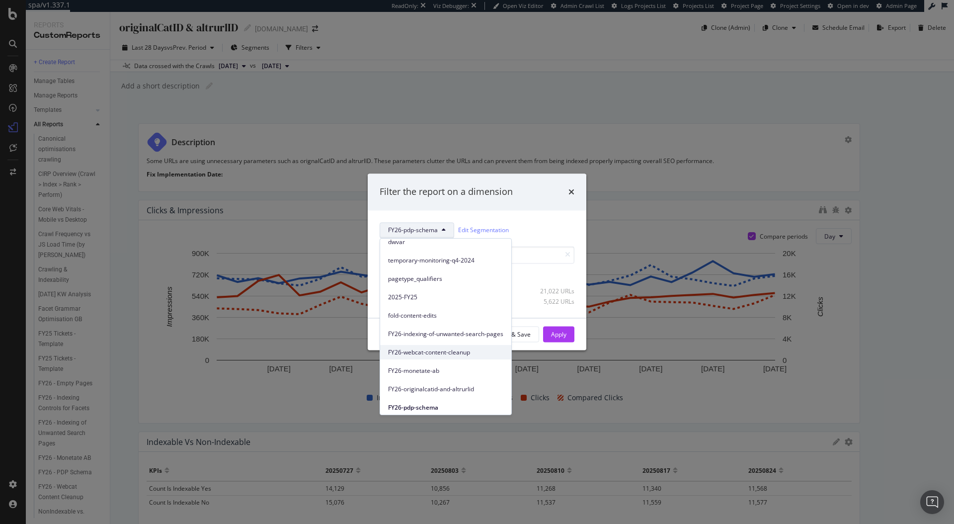
scroll to position [65, 0]
click at [461, 389] on div "FY26-originalcatid-and-altrurlid" at bounding box center [445, 385] width 131 height 14
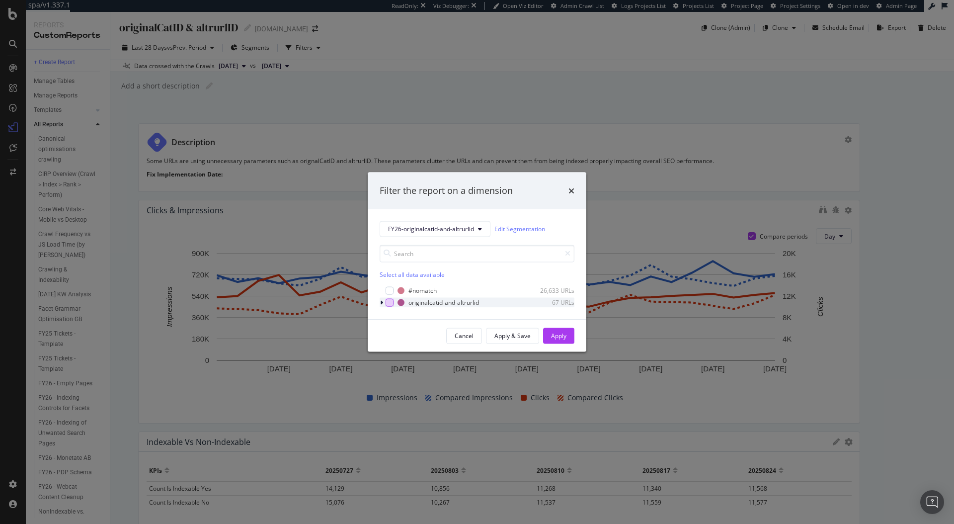
click at [387, 303] on div "modal" at bounding box center [390, 302] width 8 height 8
click at [512, 331] on div "Apply & Save" at bounding box center [513, 336] width 36 height 14
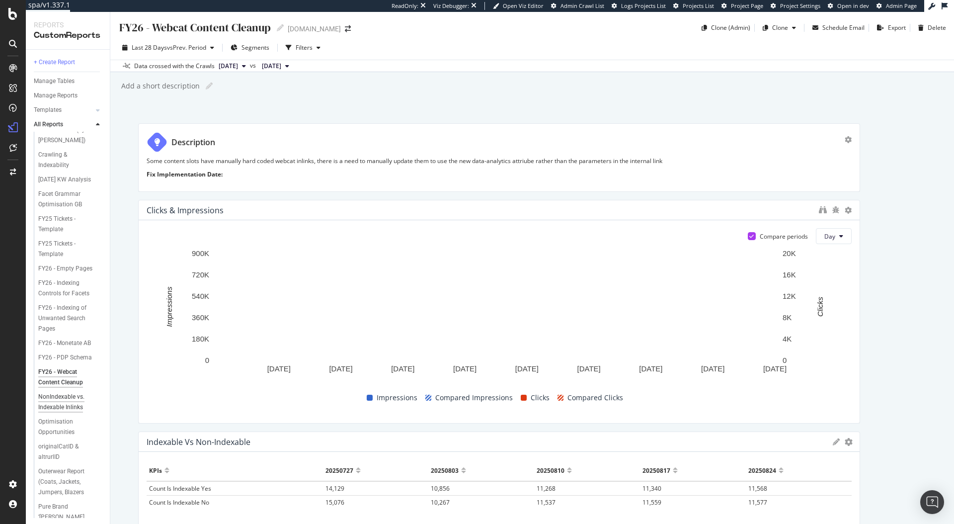
scroll to position [136, 0]
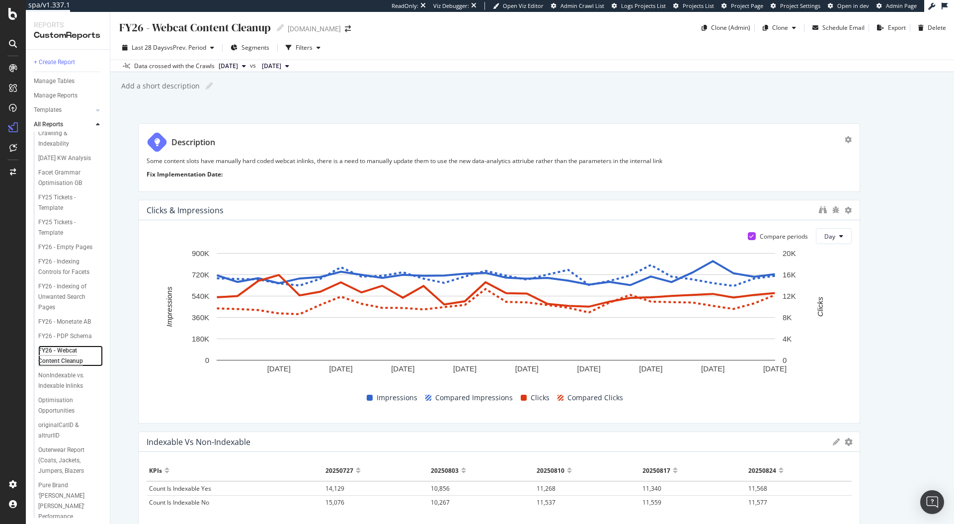
click at [63, 366] on div "FY26 - Webcat Content Cleanup" at bounding box center [67, 355] width 58 height 21
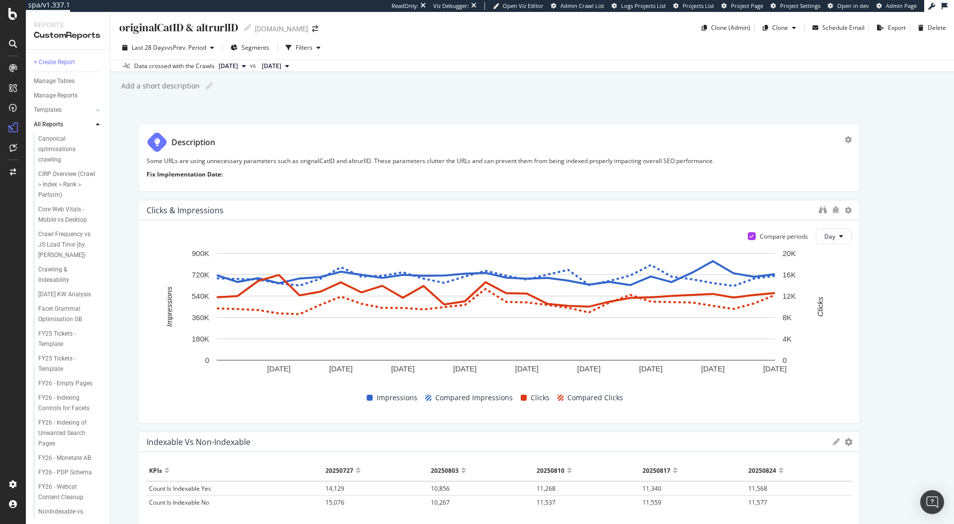
click at [176, 128] on div "Description Some URLs are using unnecessary parameters such as orignalCatID and…" at bounding box center [499, 157] width 722 height 69
click at [60, 452] on div "originalCatID & altrurlID" at bounding box center [66, 441] width 56 height 21
